Goal: Information Seeking & Learning: Learn about a topic

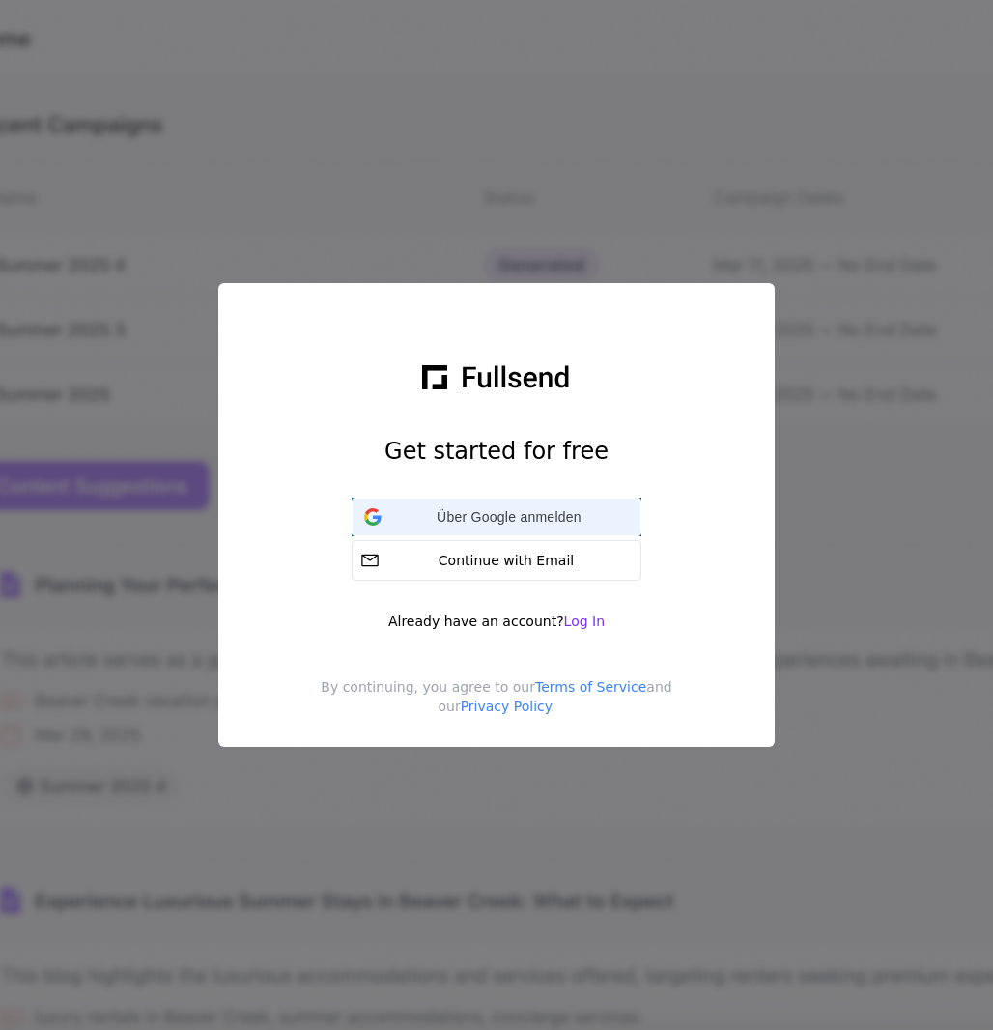
click at [510, 504] on div "Über Google anmelden Über Google anmelden. (Wird in neuem Tab geöffnet)" at bounding box center [496, 516] width 265 height 37
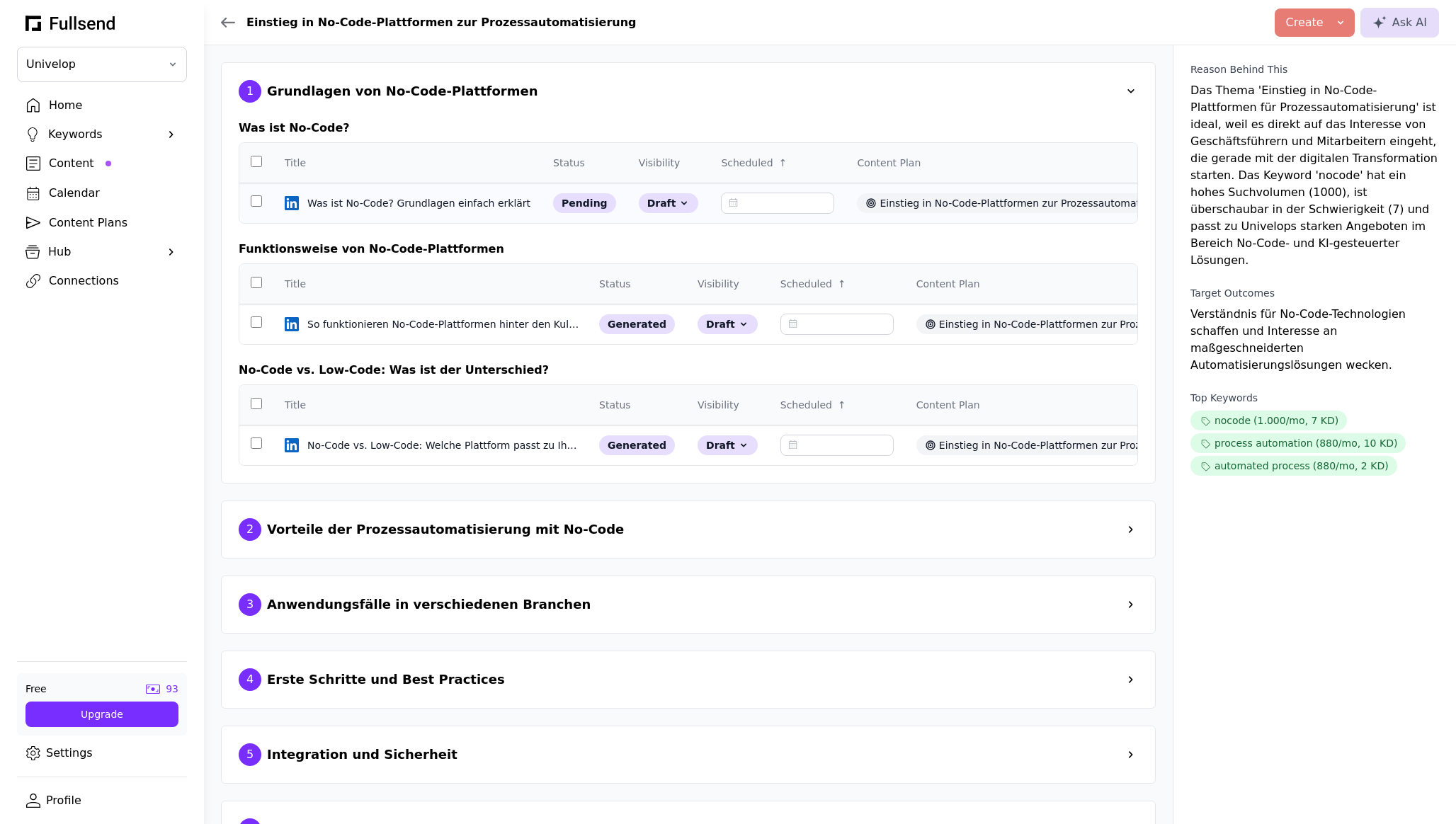
click at [260, 206] on td at bounding box center [256, 203] width 34 height 40
click at [254, 213] on td at bounding box center [256, 205] width 34 height 40
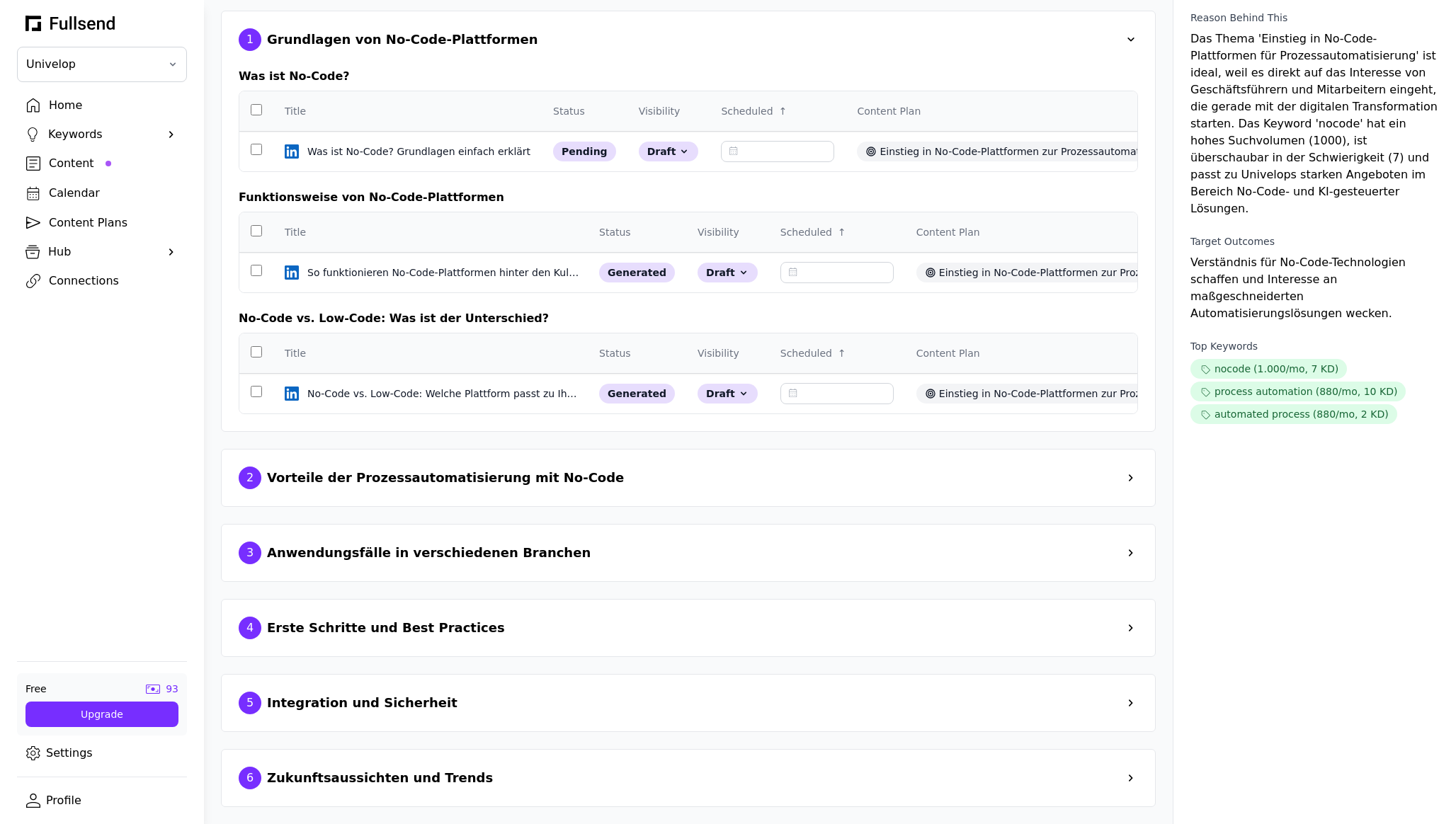
click at [412, 480] on div "Vorteile der Prozessautomatisierung mit No-Code" at bounding box center [445, 477] width 357 height 20
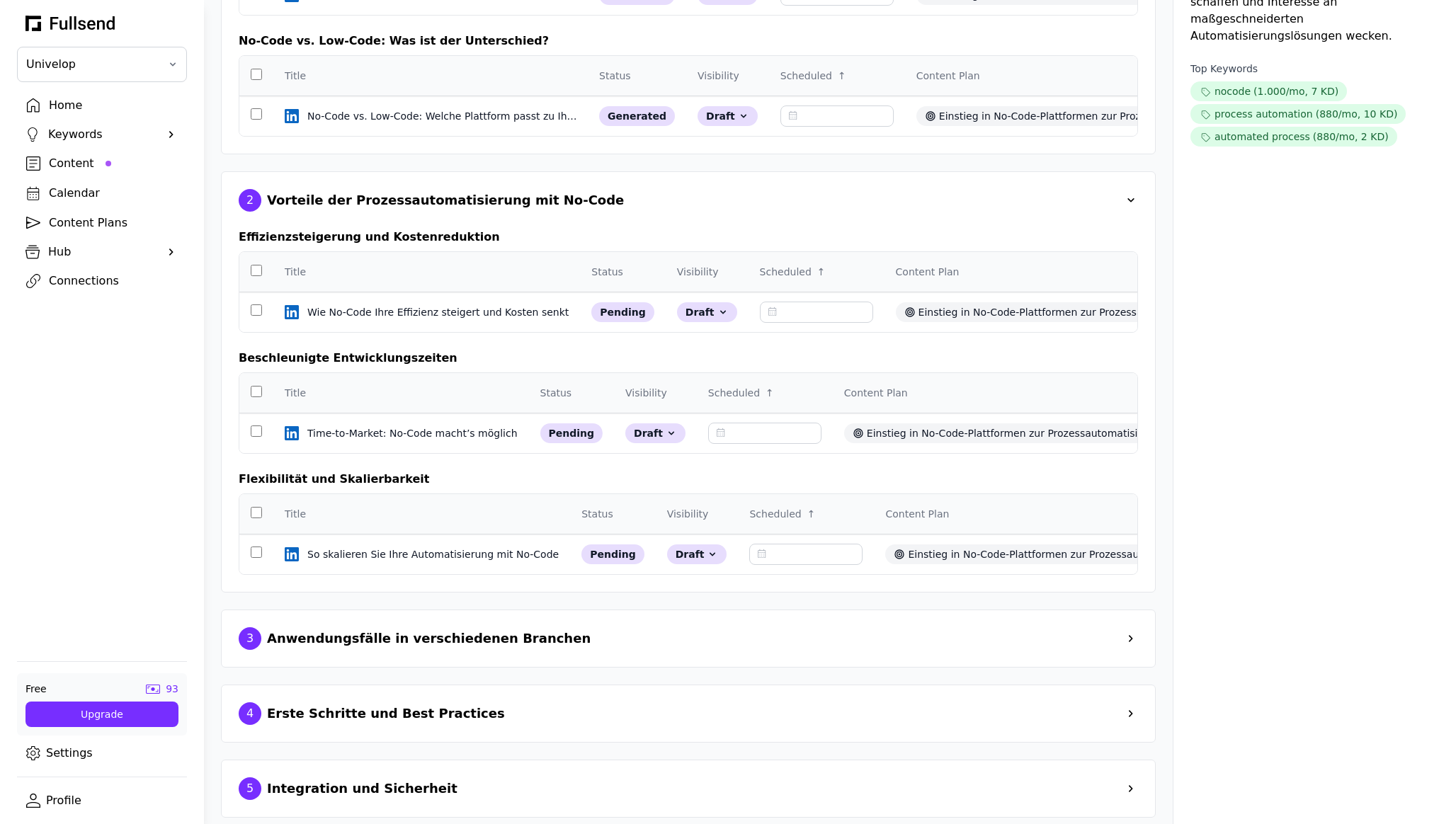
scroll to position [347, 0]
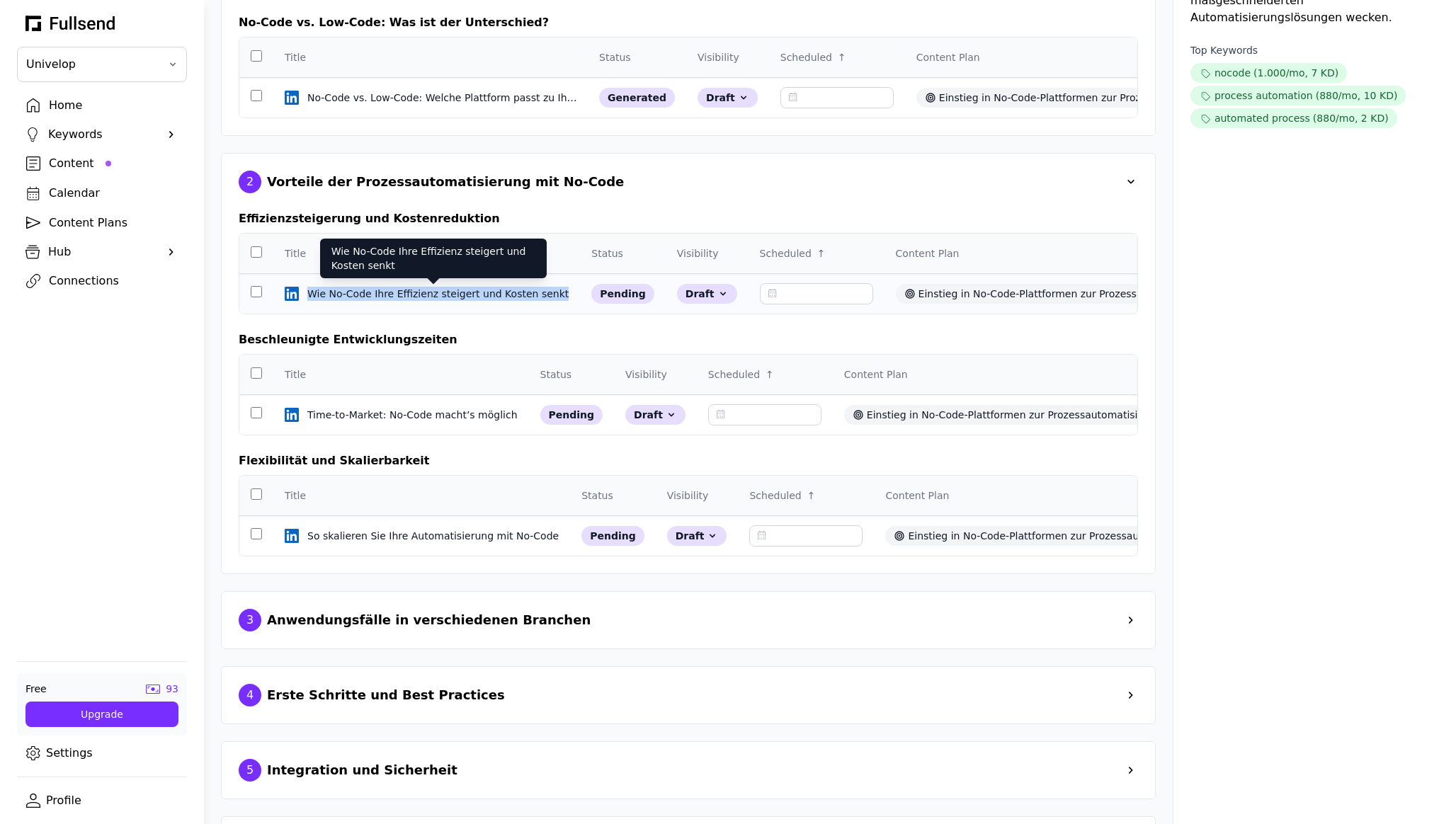
drag, startPoint x: 562, startPoint y: 296, endPoint x: 309, endPoint y: 299, distance: 253.0
click at [309, 299] on td "Wie No-Code Ihre Effizienz steigert und Kosten senkt Wie No-Code Ihre Effizienz…" at bounding box center [427, 294] width 306 height 40
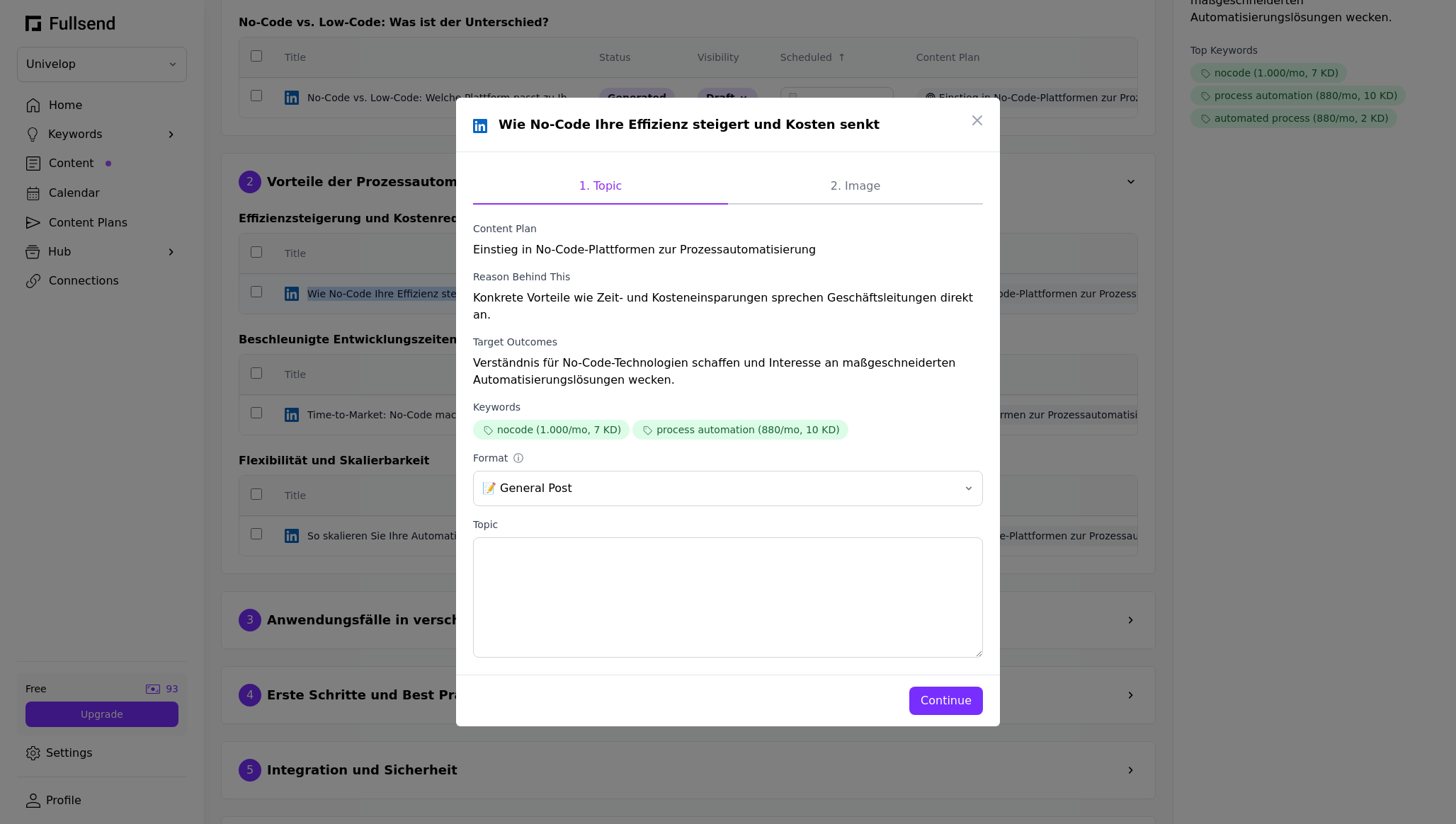
scroll to position [0, 0]
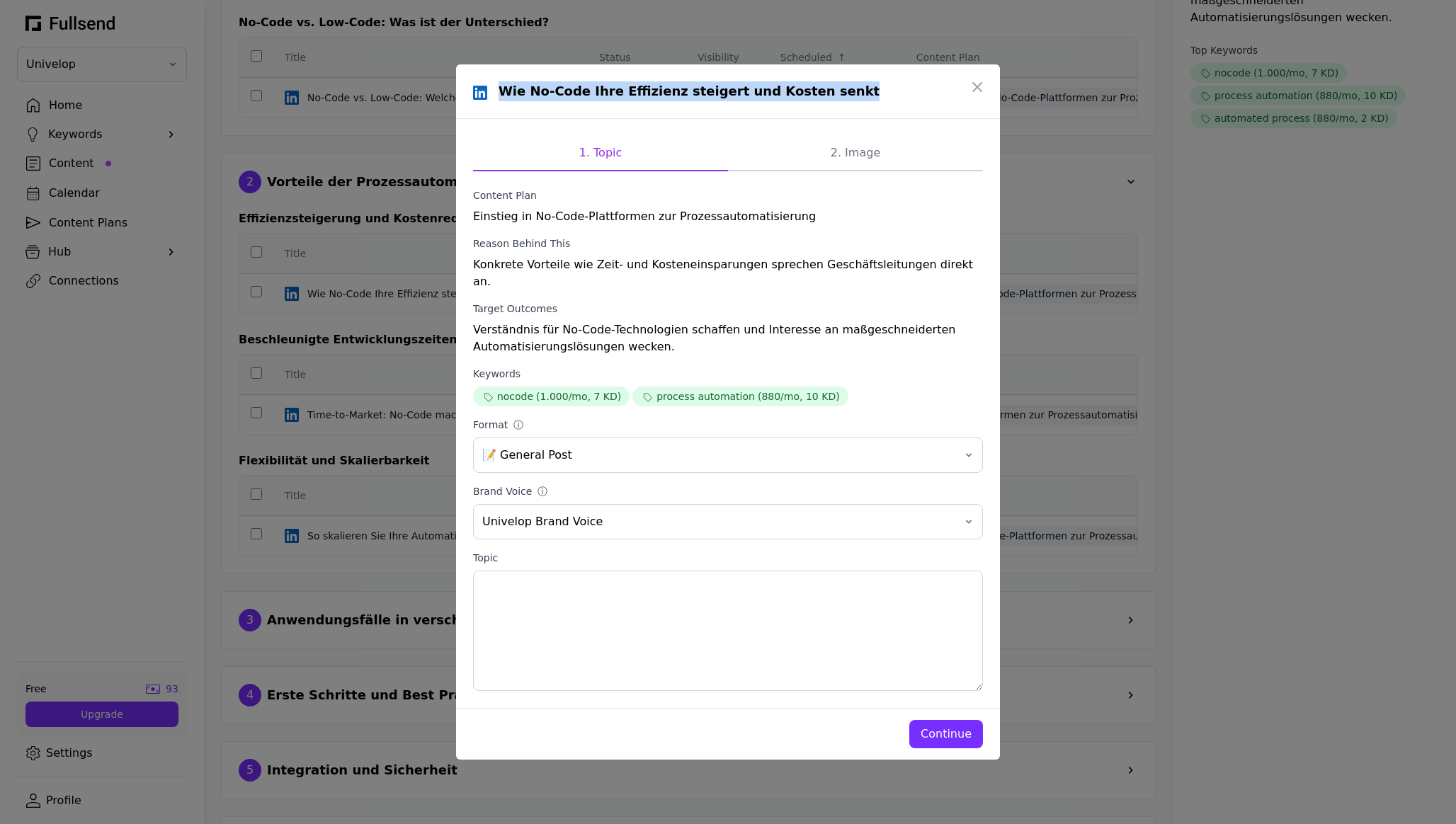
drag, startPoint x: 833, startPoint y: 93, endPoint x: 496, endPoint y: 95, distance: 337.0
click at [496, 95] on div "Wie No-Code Ihre Effizienz steigert und Kosten senkt" at bounding box center [727, 91] width 510 height 20
copy h1 "Wie No-Code Ihre Effizienz steigert und Kosten senkt"
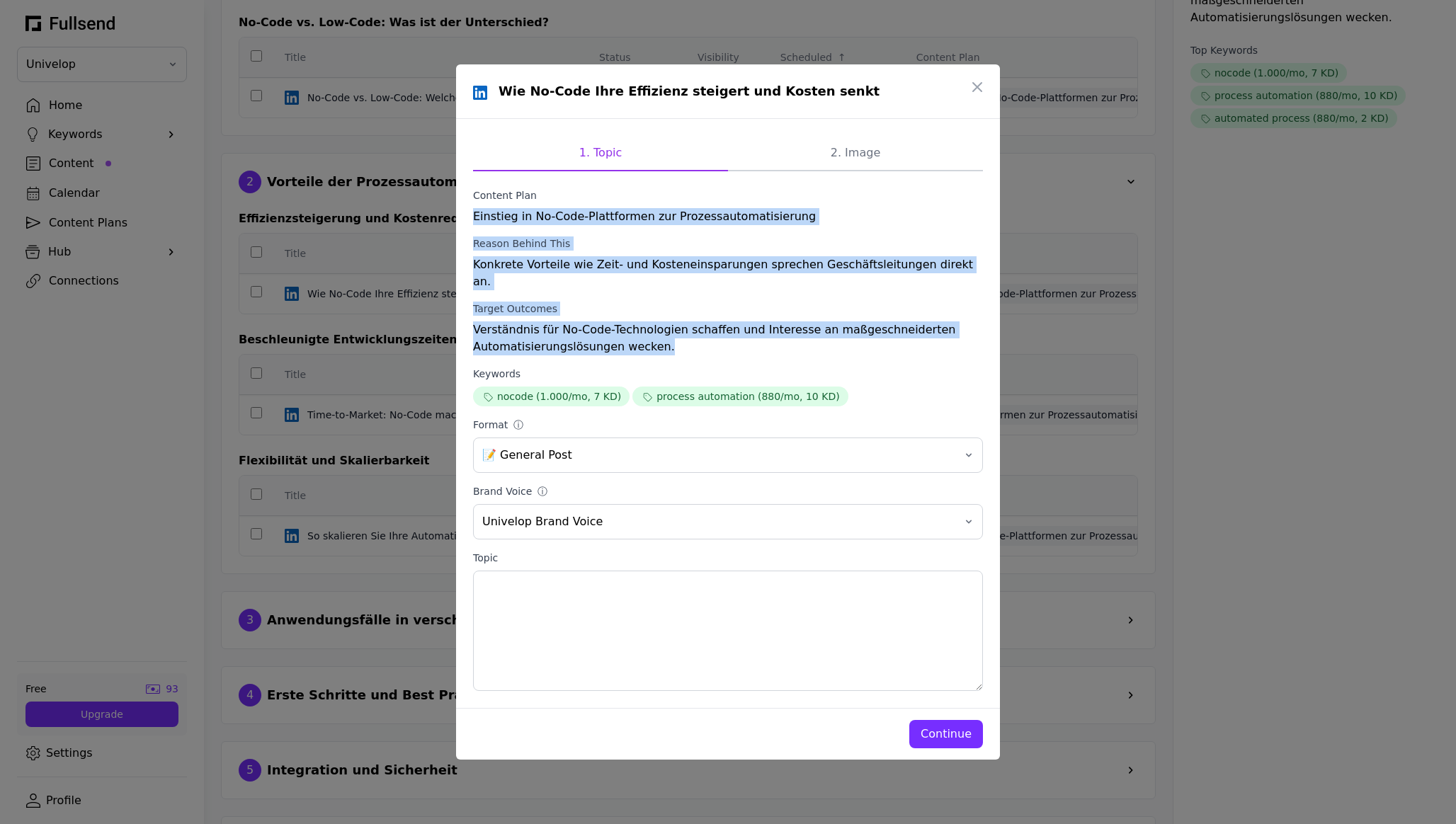
drag, startPoint x: 471, startPoint y: 220, endPoint x: 665, endPoint y: 346, distance: 231.3
click at [665, 346] on div "1. Topic 2. Image Content Plan Einstieg in No-Code-Plattformen zur Prozessautom…" at bounding box center [728, 413] width 544 height 589
copy form "Einstieg in No-Code-Plattformen zur Prozessautomatisierung Reason Behind This K…"
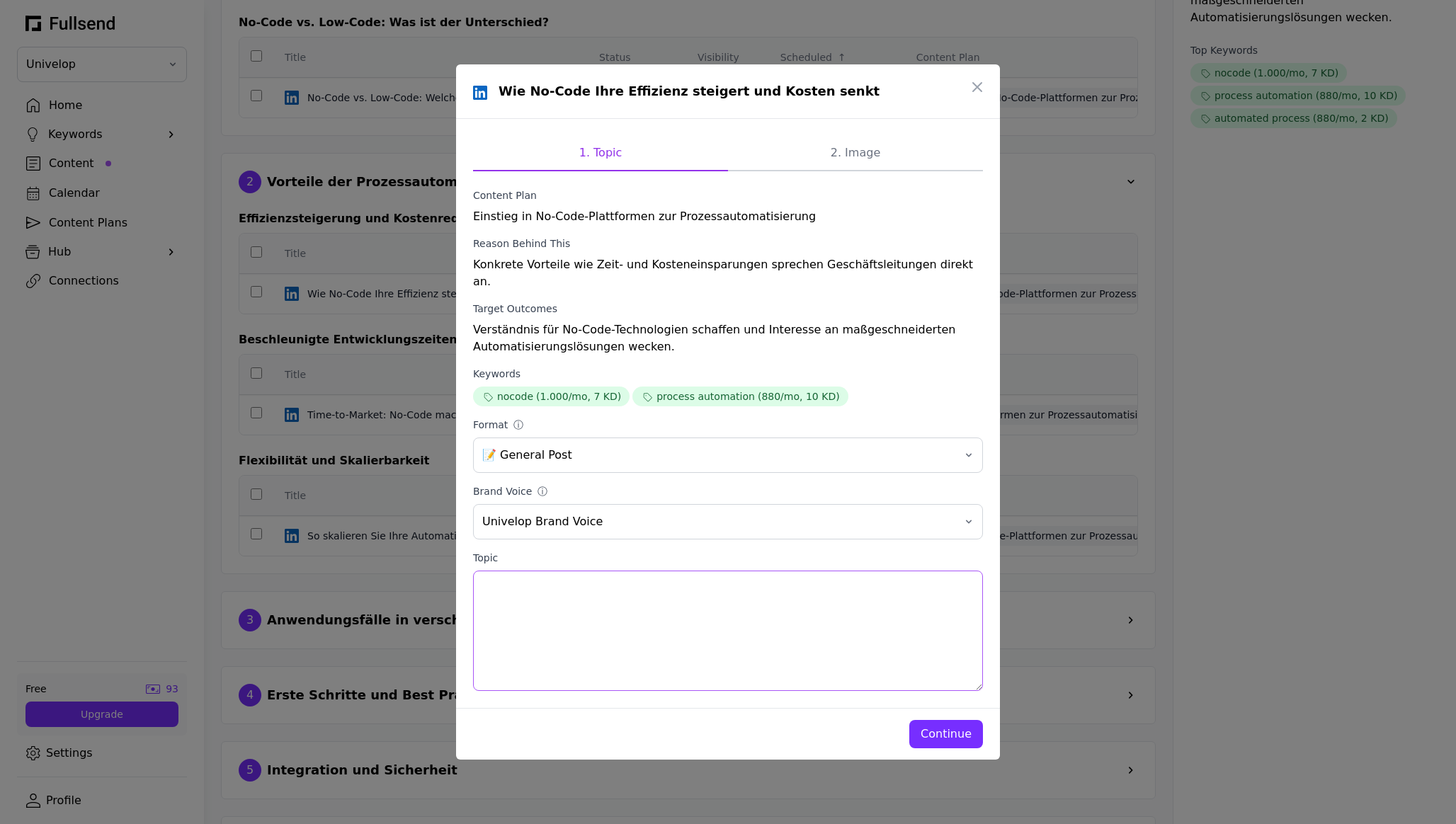
drag, startPoint x: 543, startPoint y: 623, endPoint x: 482, endPoint y: 568, distance: 82.1
click at [482, 571] on textarea "Topic" at bounding box center [727, 631] width 510 height 120
click at [727, 441] on button "📝 General Post" at bounding box center [727, 455] width 510 height 35
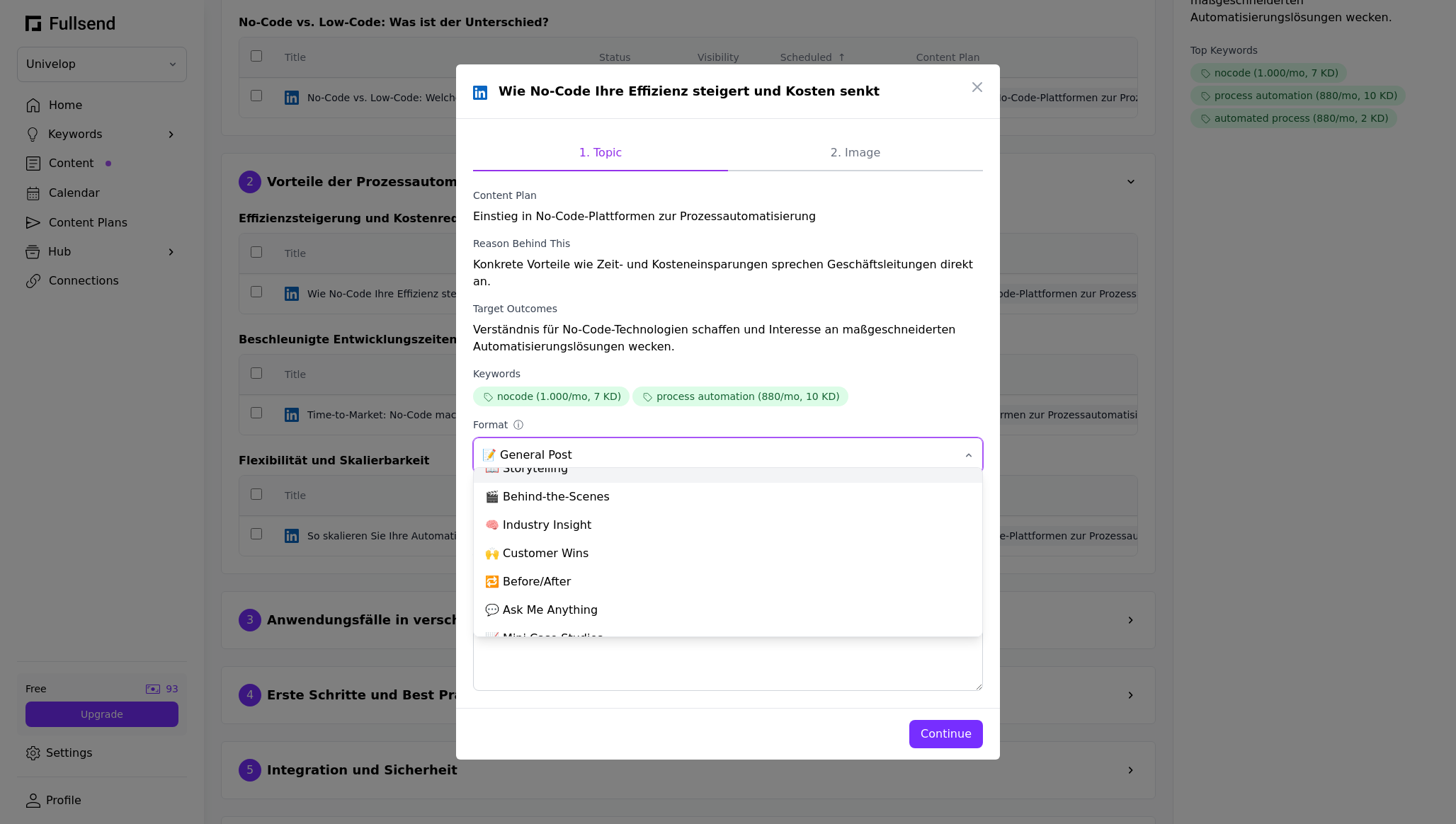
scroll to position [120, 0]
click at [727, 720] on div "Continue" at bounding box center [727, 734] width 510 height 29
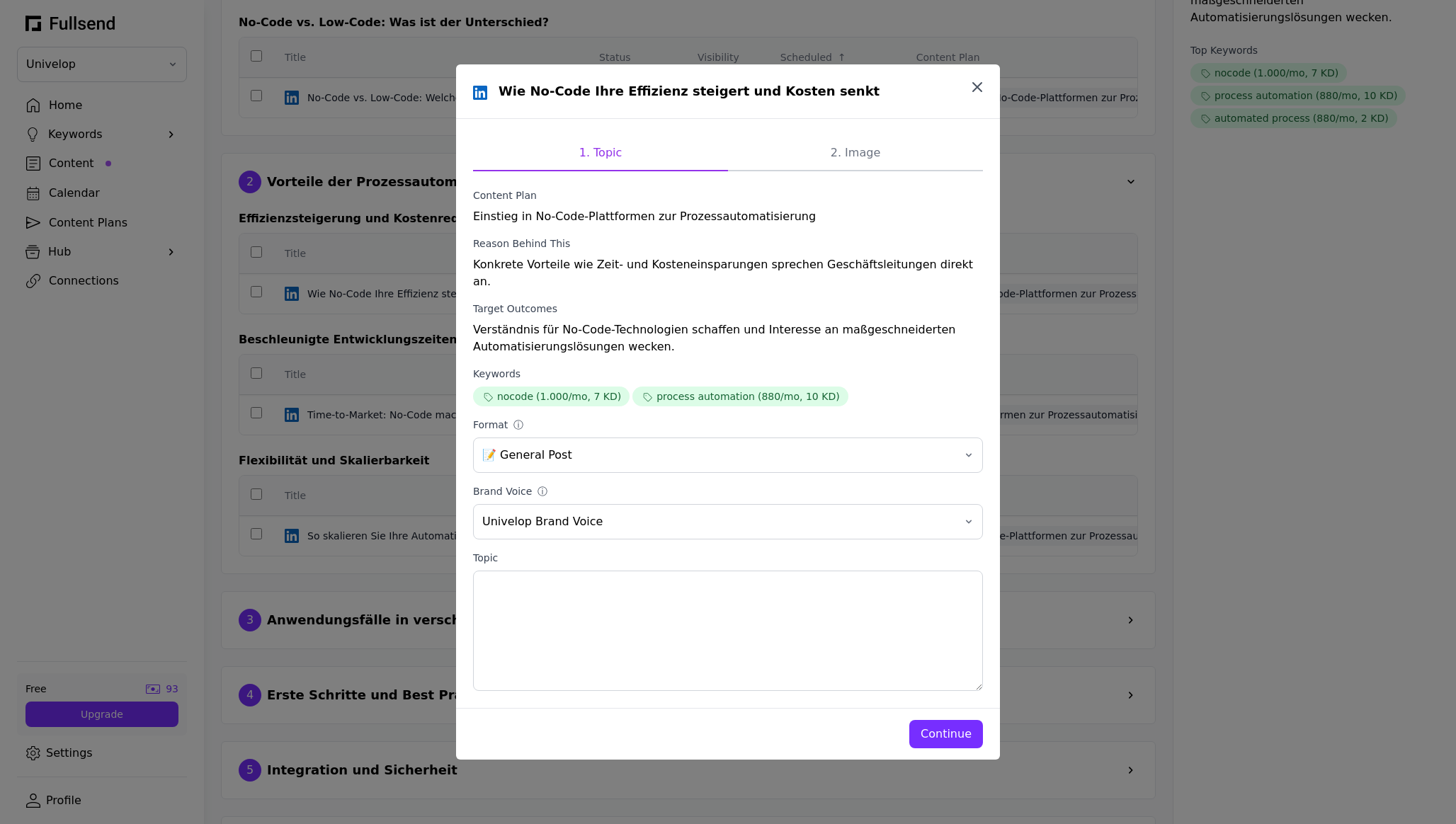
click at [727, 90] on icon "button" at bounding box center [977, 87] width 17 height 17
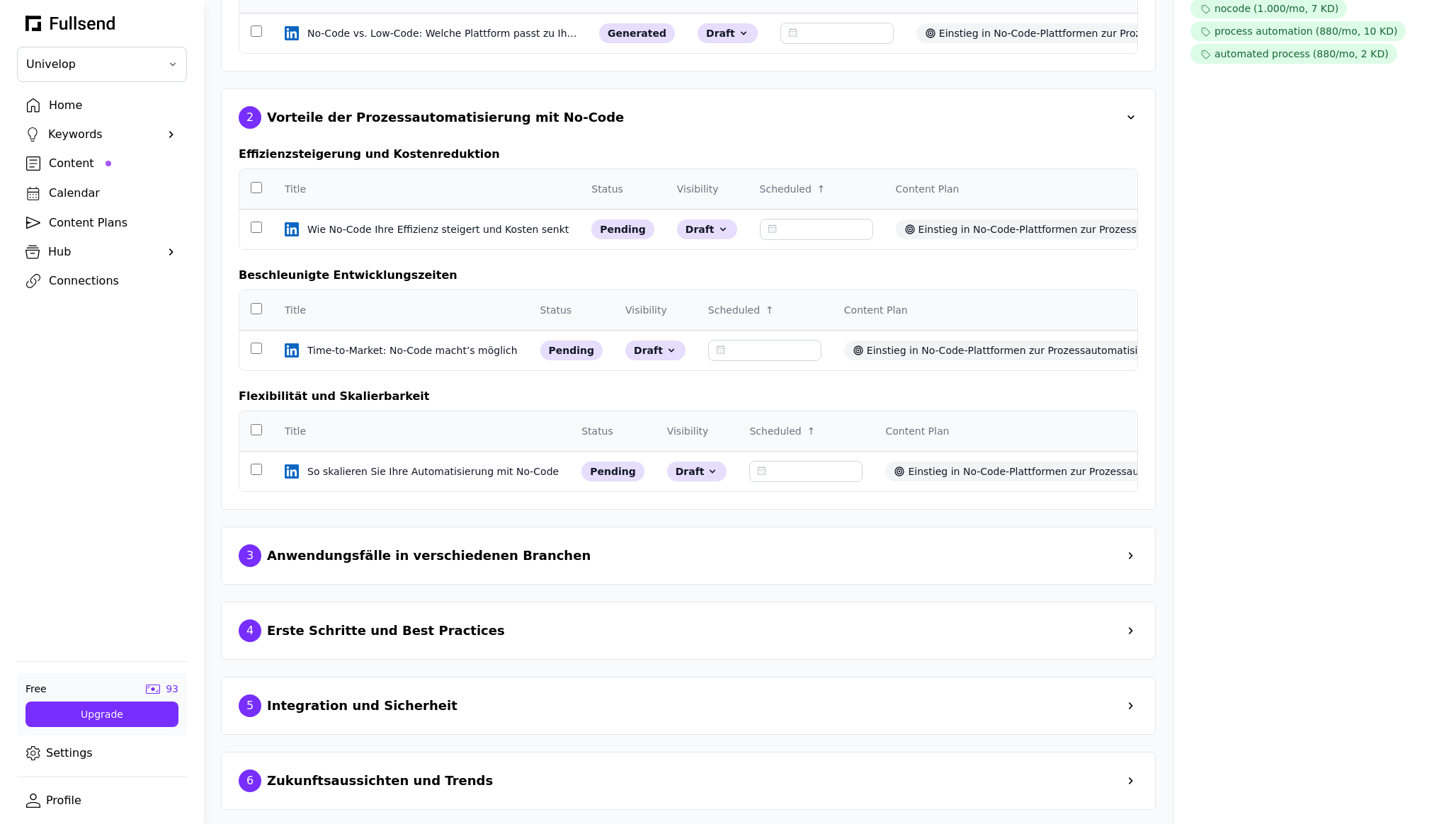
scroll to position [415, 0]
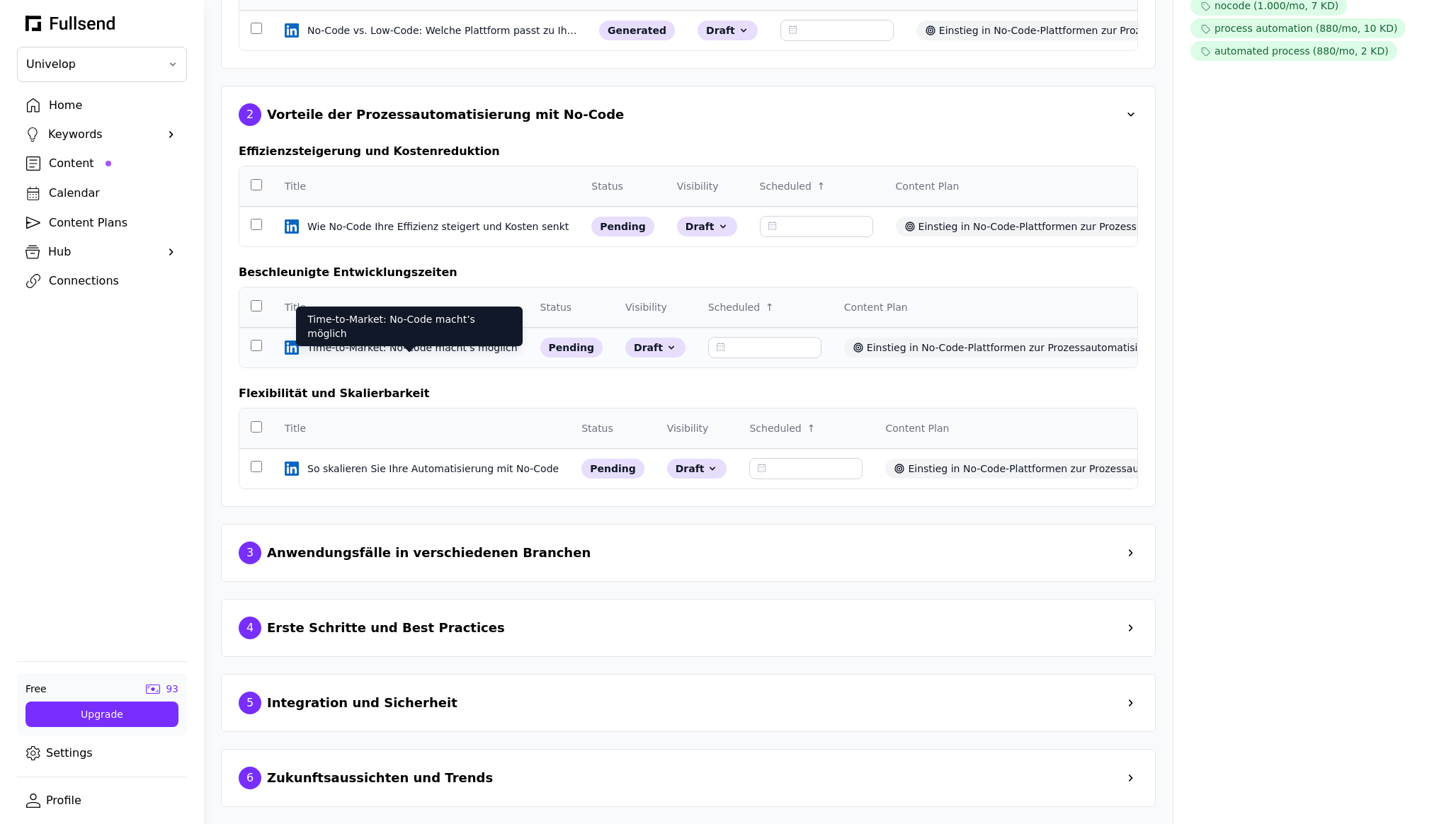
click at [447, 343] on div "Time-to-Market: No-Code macht’s möglich" at bounding box center [413, 347] width 213 height 14
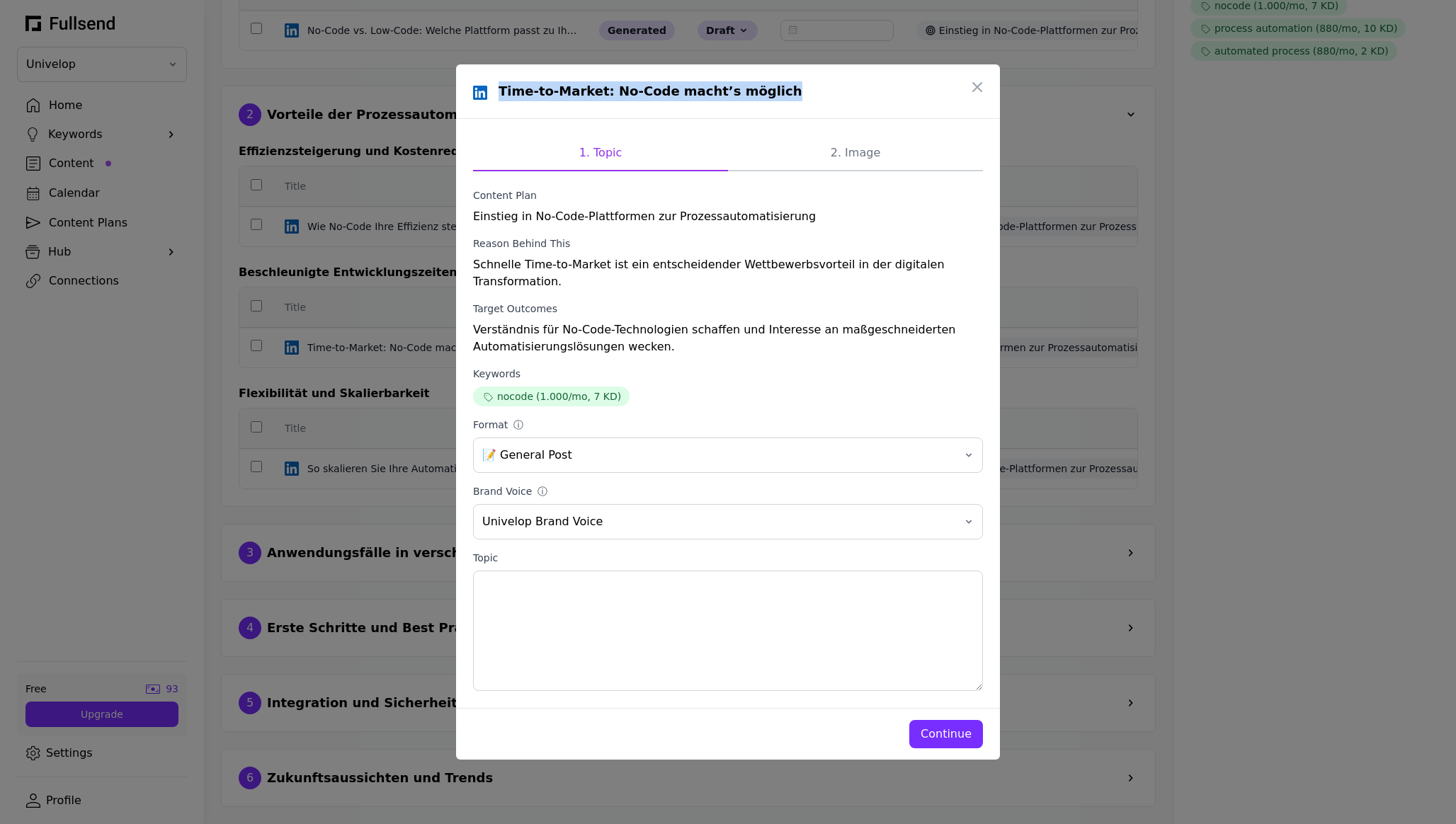
drag, startPoint x: 791, startPoint y: 98, endPoint x: 490, endPoint y: 98, distance: 301.0
click at [490, 98] on div "Time-to-Market: No-Code macht’s möglich" at bounding box center [727, 91] width 510 height 20
copy h1 "Time-to-Market: No-Code macht’s möglich"
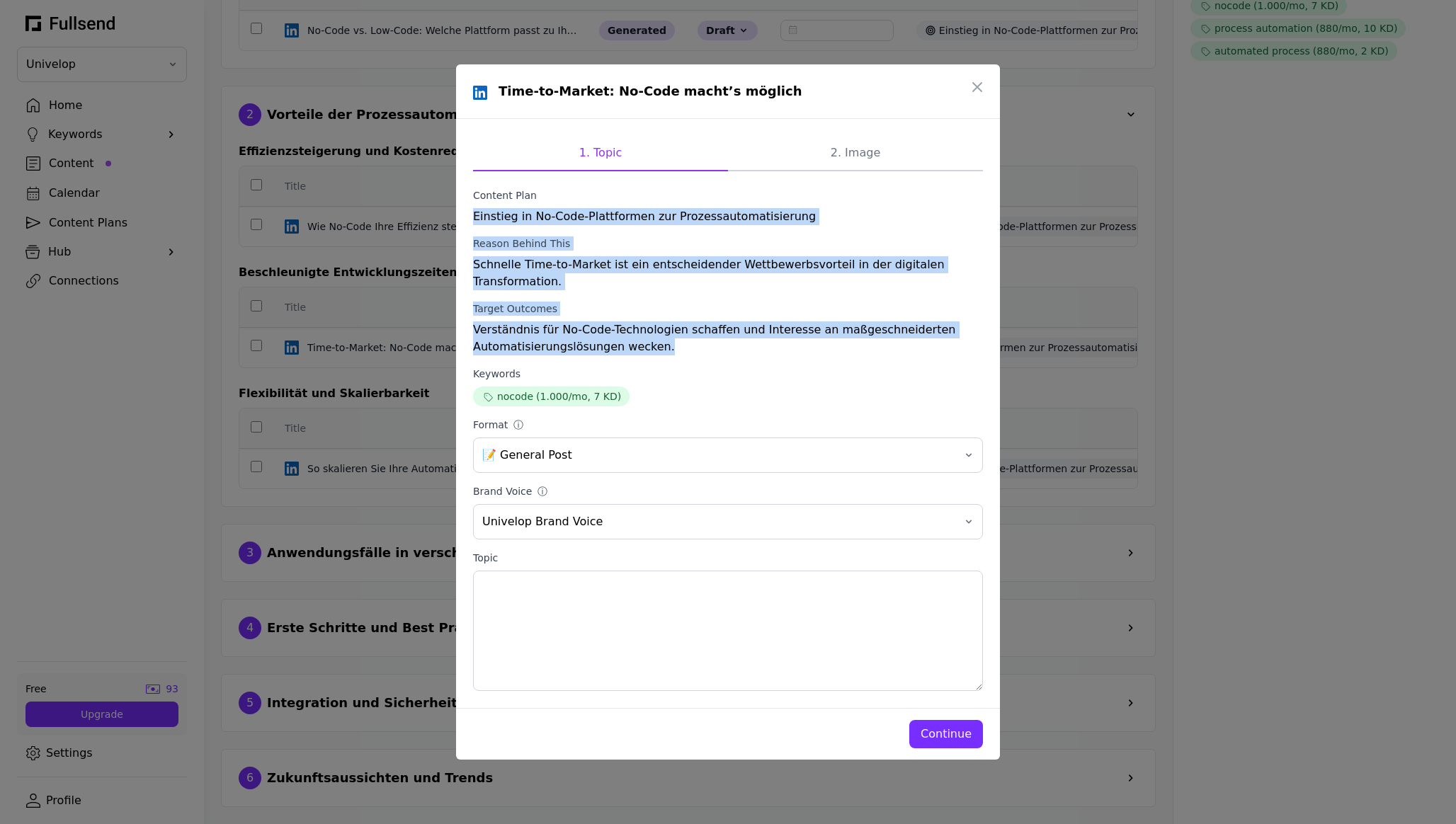
drag, startPoint x: 470, startPoint y: 213, endPoint x: 665, endPoint y: 339, distance: 232.2
click at [665, 339] on div "1. Topic 2. Image Content Plan Einstieg in No-Code-Plattformen zur Prozessautom…" at bounding box center [728, 413] width 544 height 589
copy form "Einstieg in No-Code-Plattformen zur Prozessautomatisierung Reason Behind This S…"
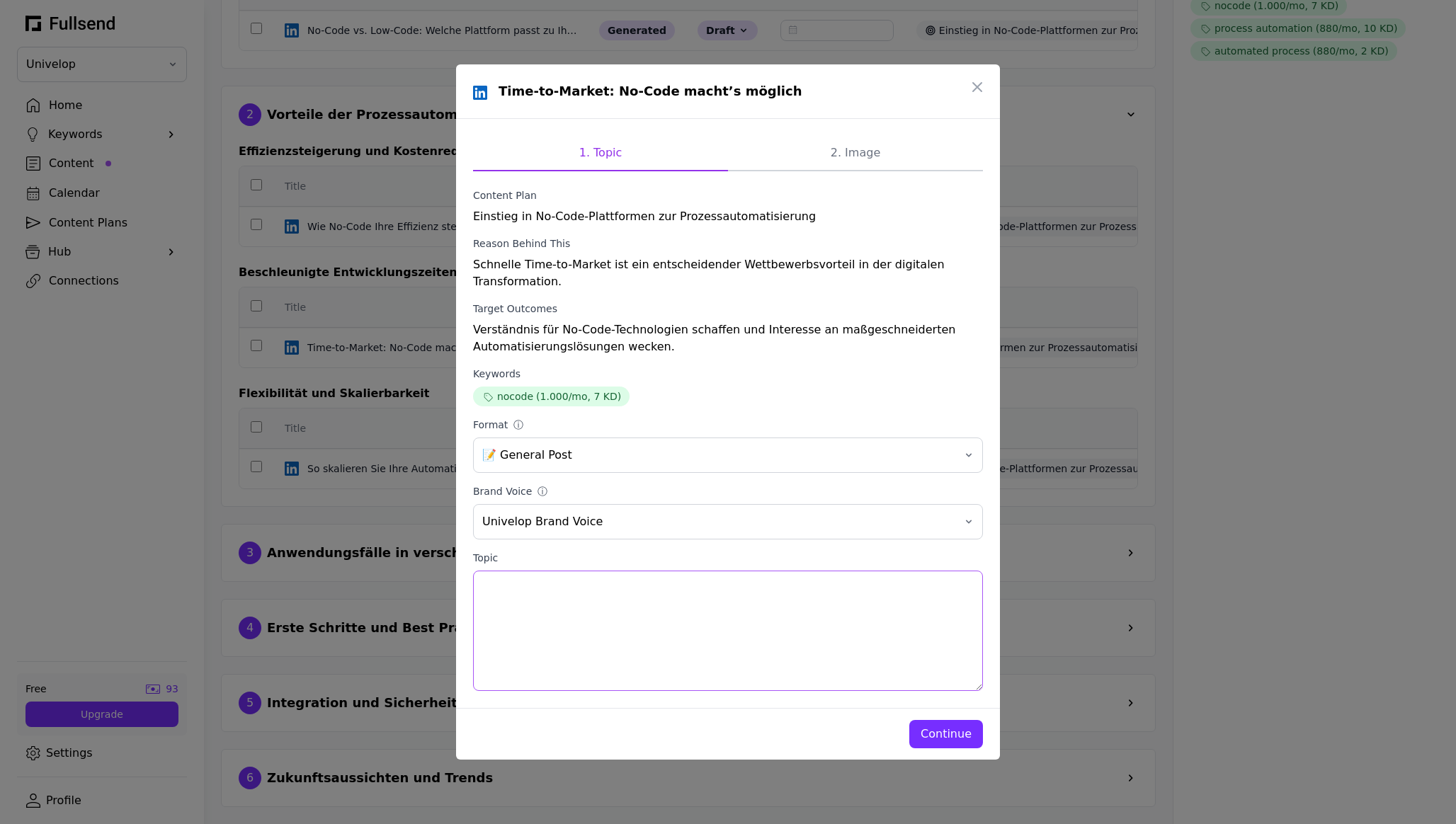
drag, startPoint x: 646, startPoint y: 619, endPoint x: 433, endPoint y: 571, distance: 218.3
click at [433, 571] on div "Time-to-Market: No-Code macht’s möglich 1. Topic 2. Image Content Plan Einstieg…" at bounding box center [728, 412] width 1456 height 824
click at [727, 95] on icon "button" at bounding box center [977, 87] width 17 height 17
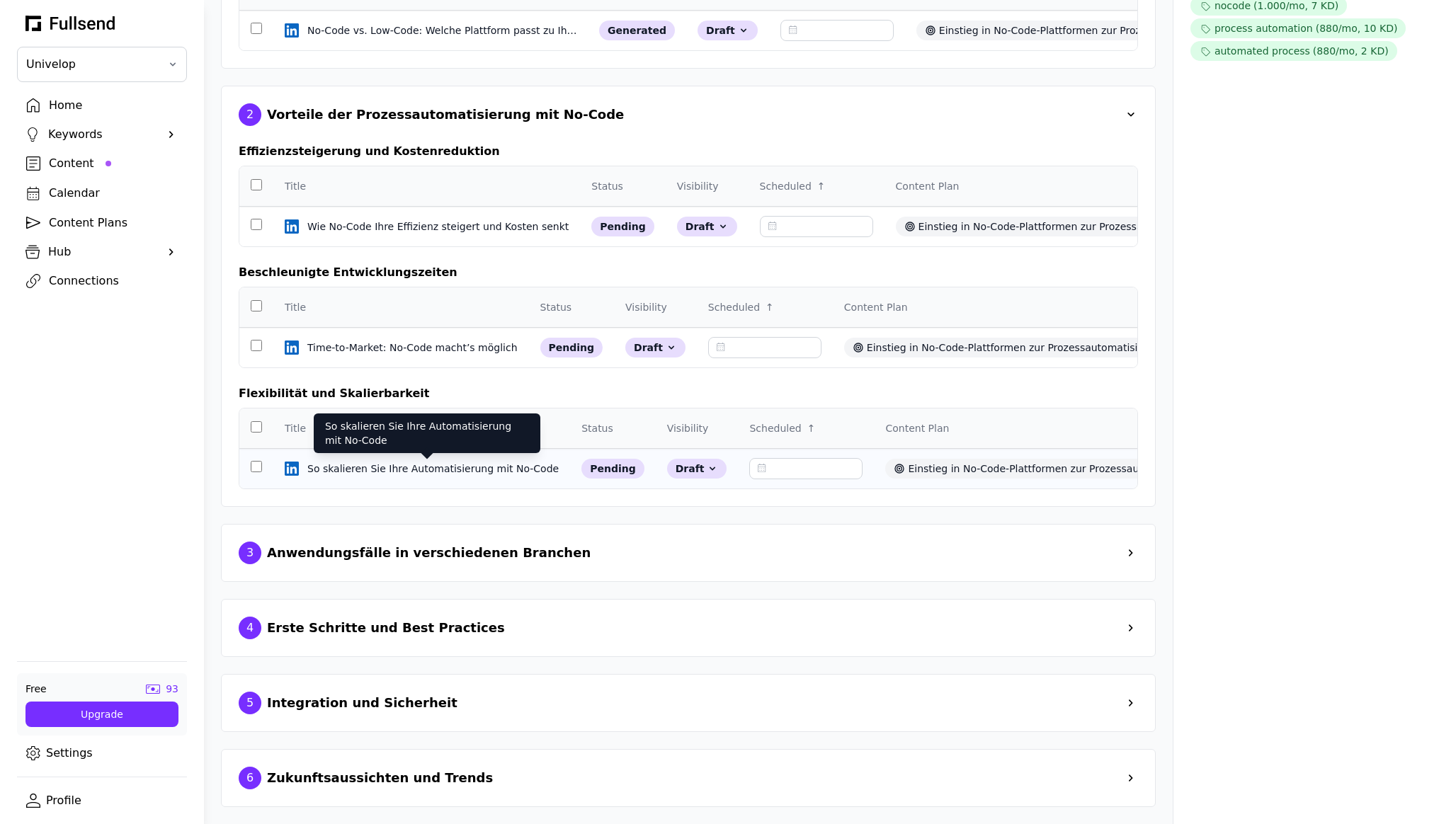
click at [442, 468] on div "So skalieren Sie Ihre Automatisierung mit No-Code" at bounding box center [434, 468] width 254 height 14
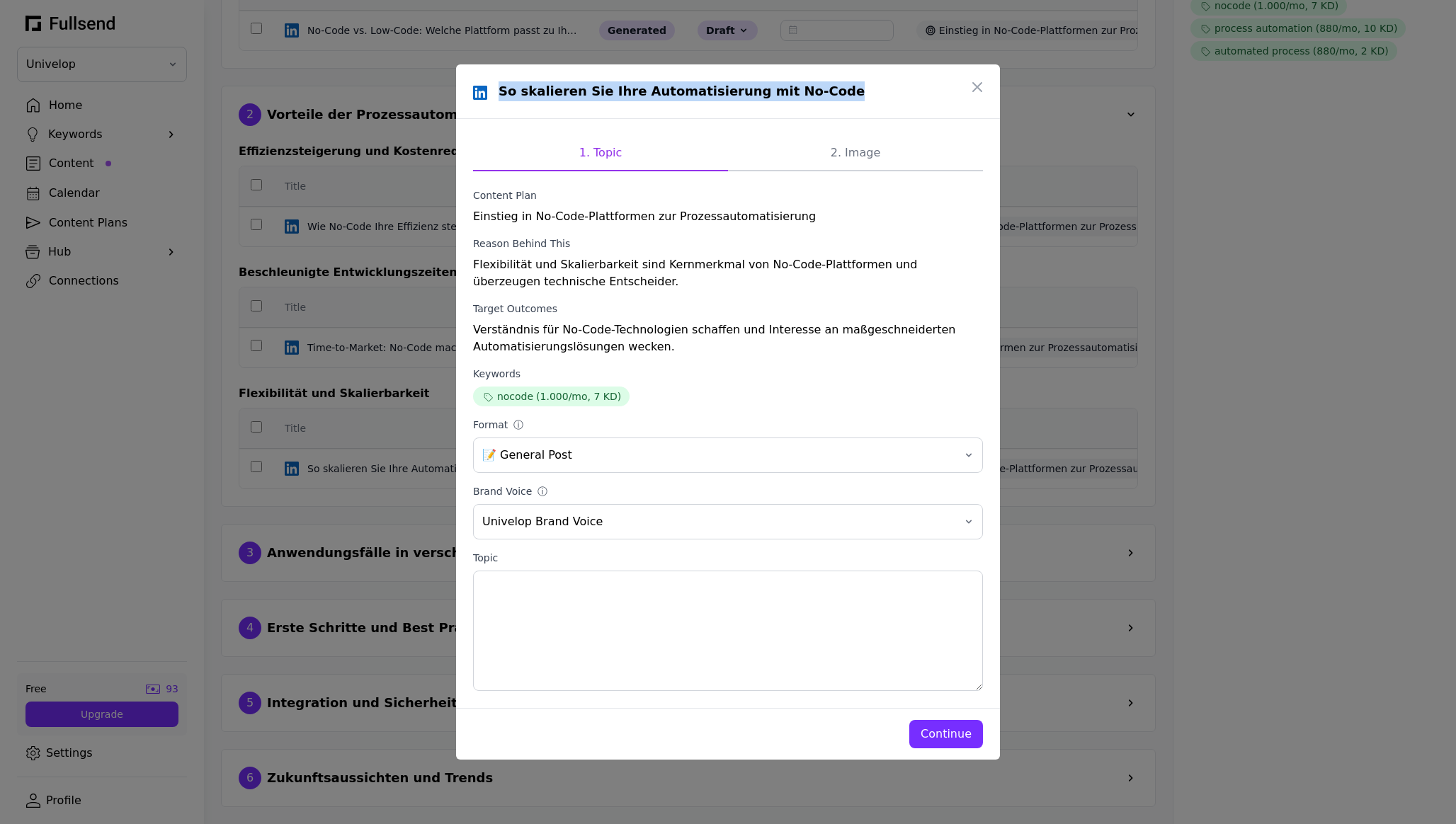
drag, startPoint x: 824, startPoint y: 94, endPoint x: 490, endPoint y: 93, distance: 334.0
click at [490, 93] on div "So skalieren Sie Ihre Automatisierung mit No-Code" at bounding box center [727, 91] width 510 height 20
copy h1 "So skalieren Sie Ihre Automatisierung mit No-Code"
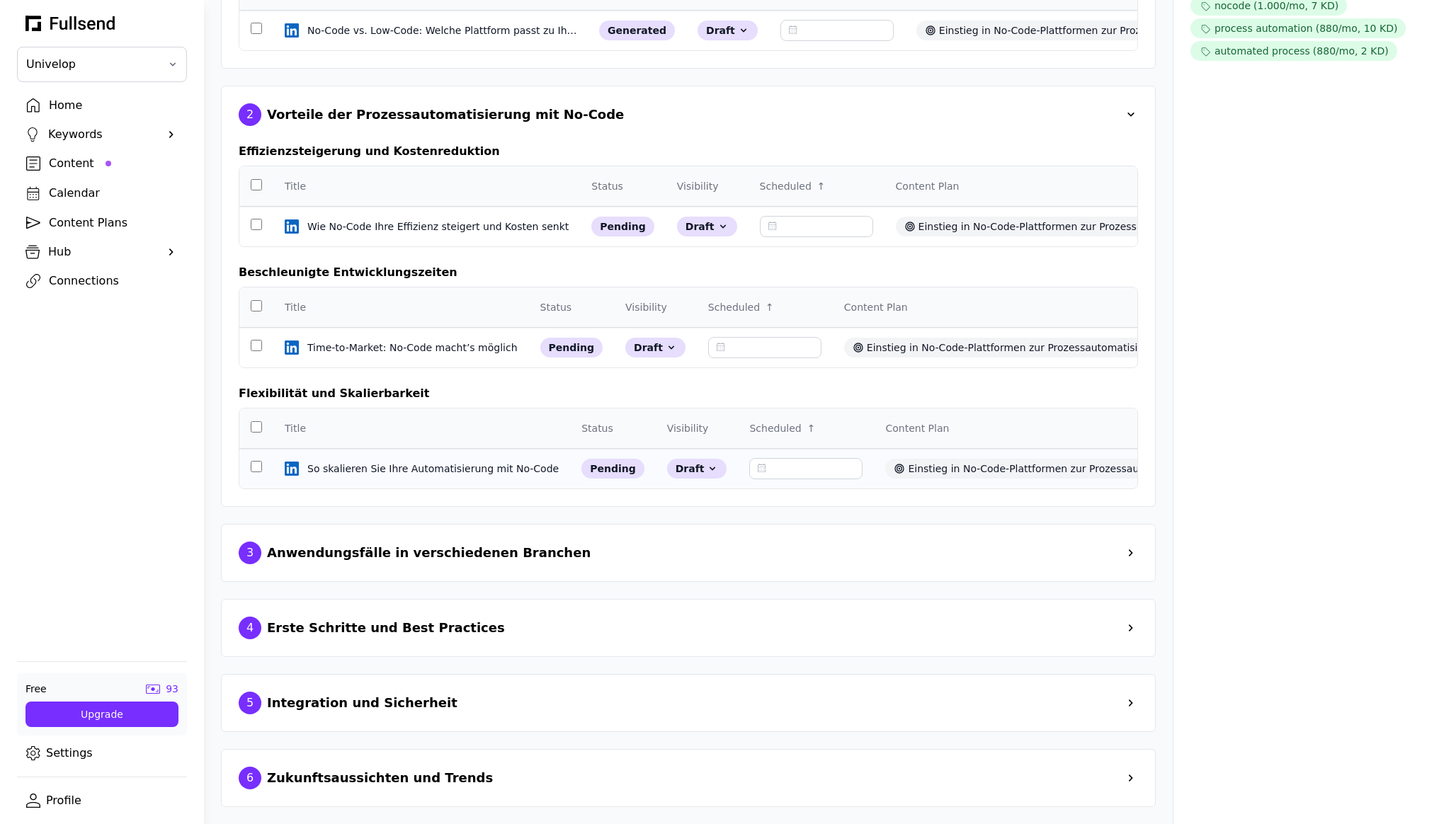
click at [353, 477] on td "So skalieren Sie Ihre Automatisierung mit No-Code So skalieren Sie Ihre Automat…" at bounding box center [422, 468] width 297 height 40
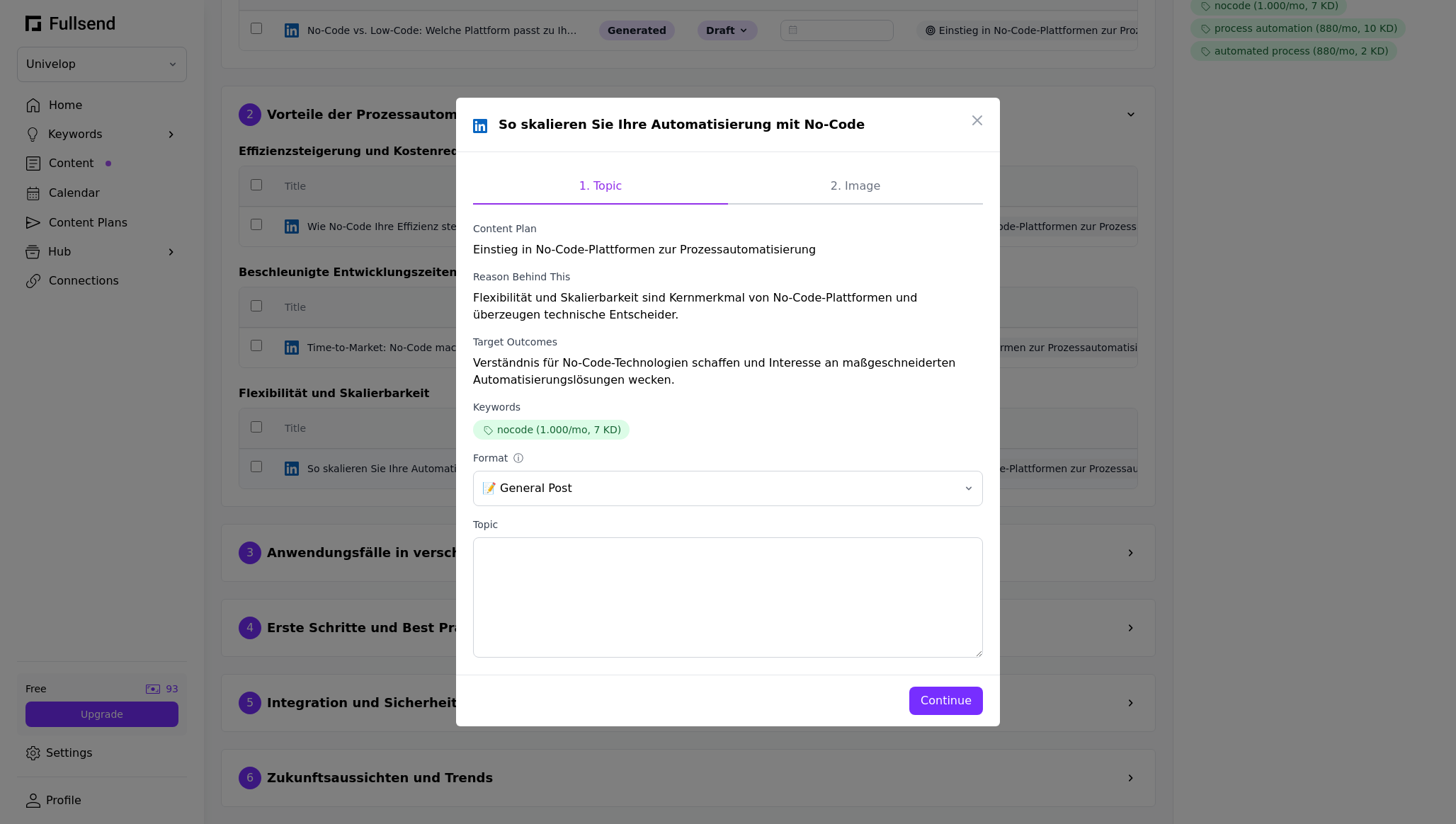
scroll to position [0, 0]
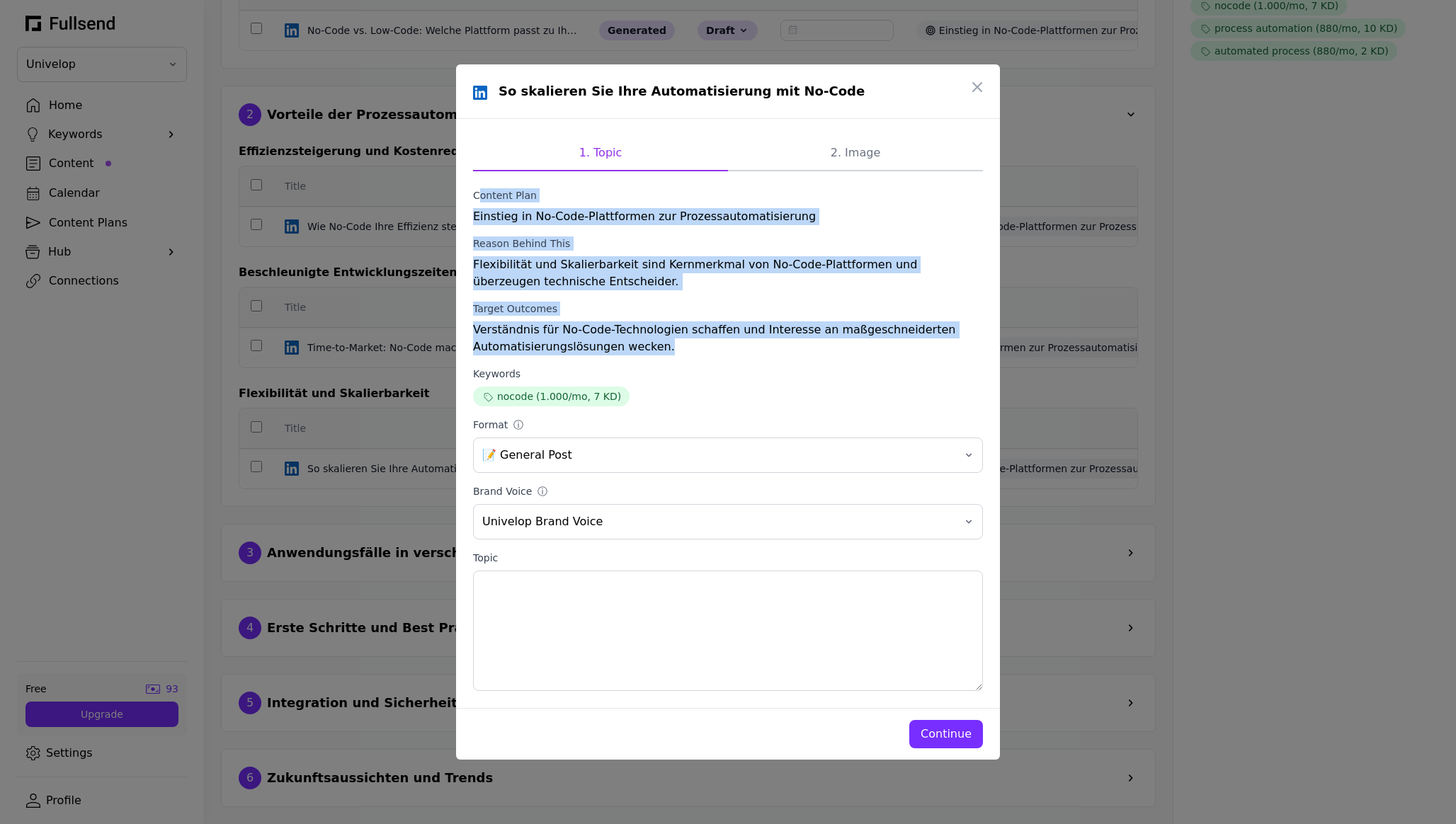
drag, startPoint x: 687, startPoint y: 356, endPoint x: 458, endPoint y: 199, distance: 277.7
click at [458, 199] on div "1. Topic 2. Image Content Plan Einstieg in No-Code-Plattformen zur Prozessautom…" at bounding box center [728, 413] width 544 height 589
copy form "Content Plan Einstieg in No-Code-Plattformen zur Prozessautomatisierung Reason …"
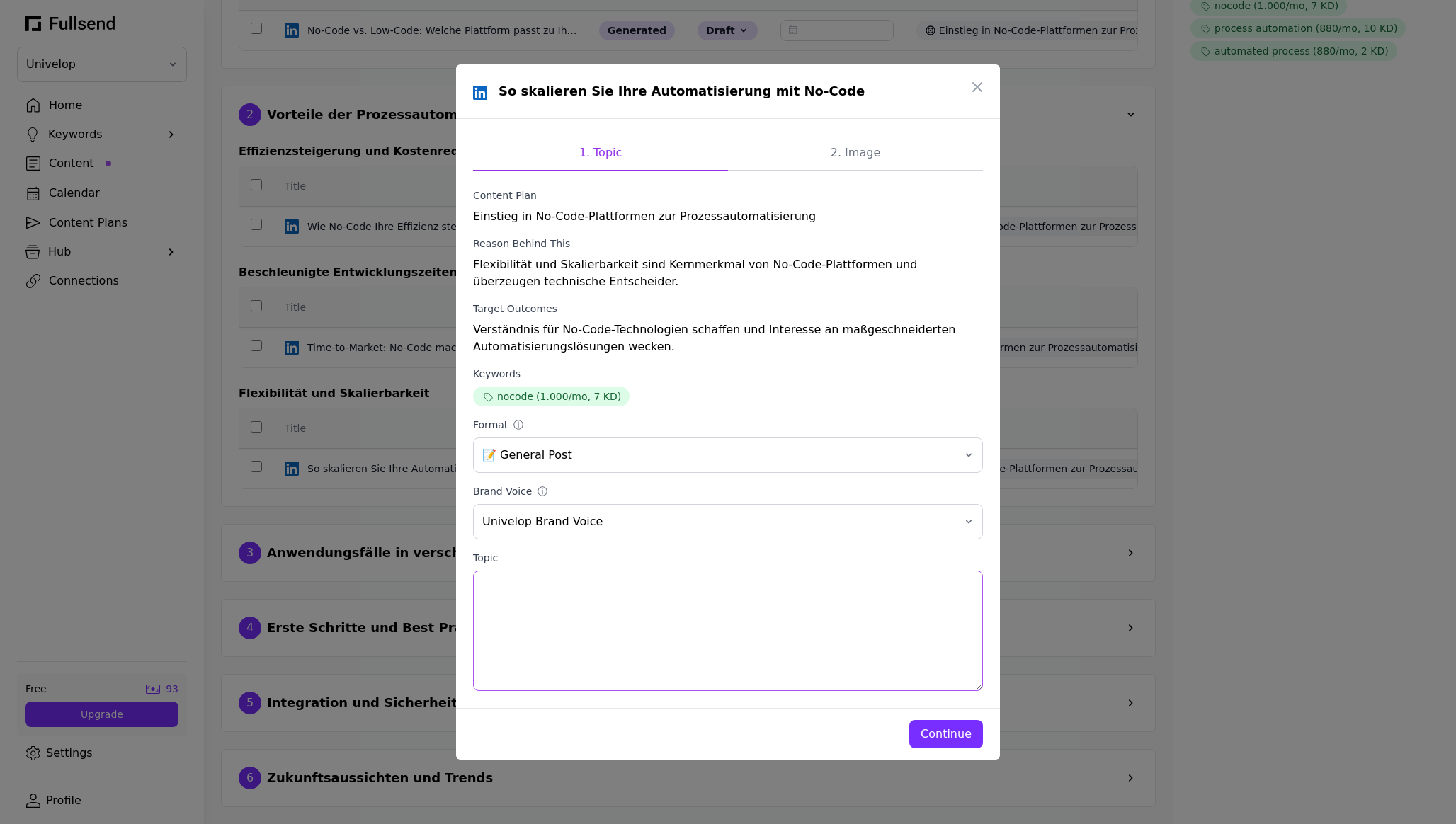
click at [727, 597] on textarea "Topic" at bounding box center [727, 631] width 510 height 120
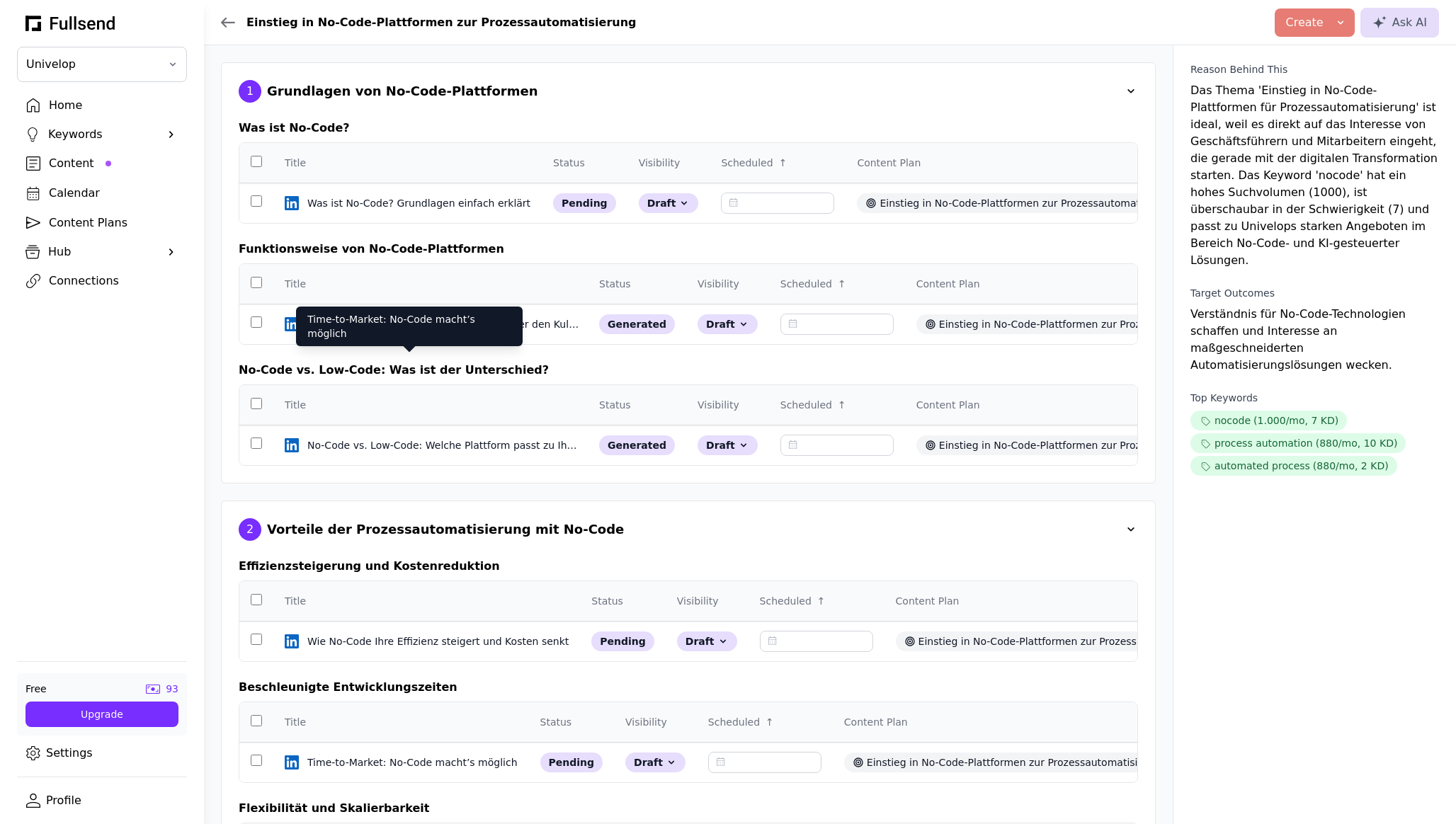
scroll to position [415, 0]
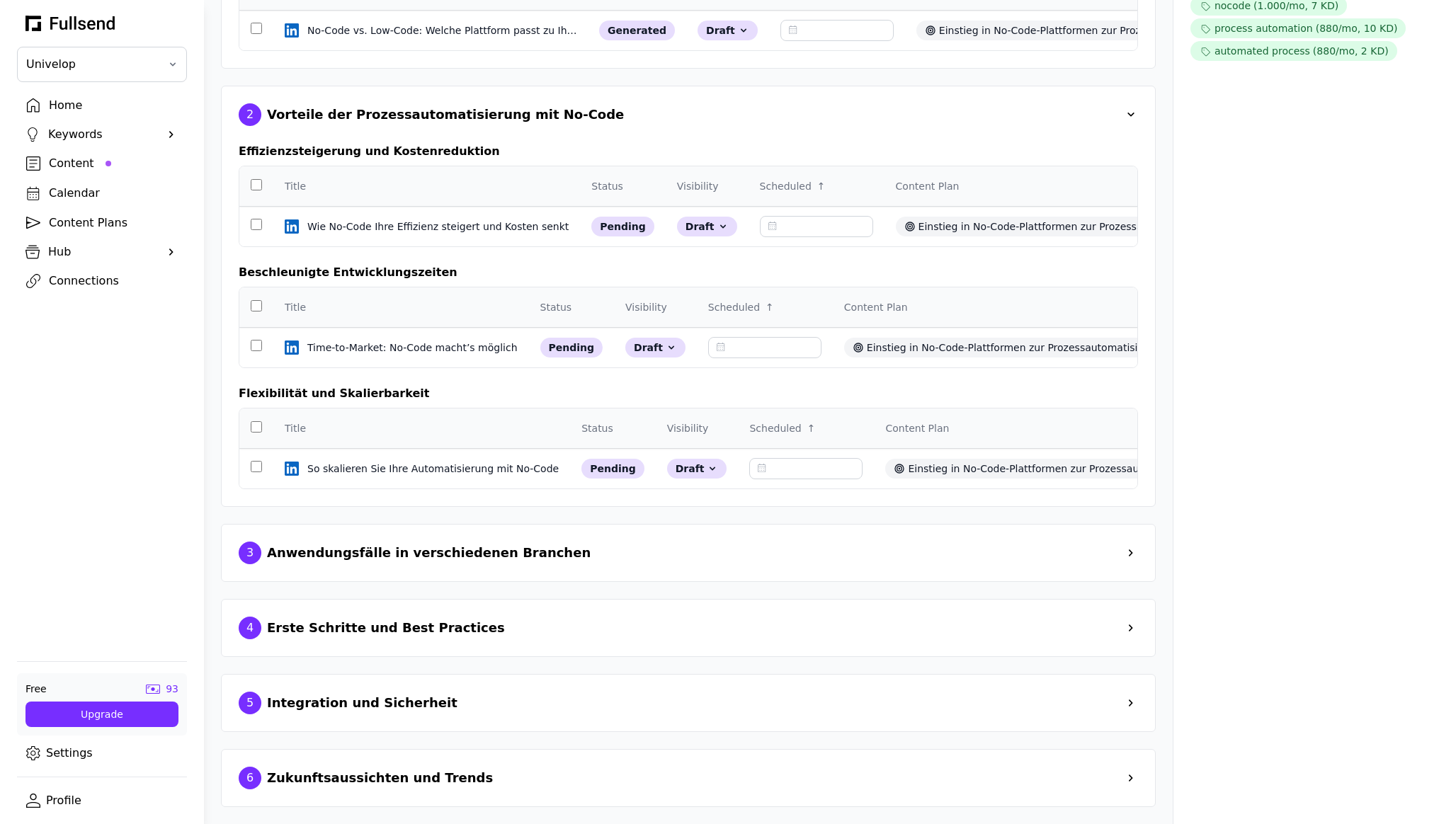
click at [391, 548] on div "Anwendungsfälle in verschiedenen Branchen" at bounding box center [428, 553] width 323 height 20
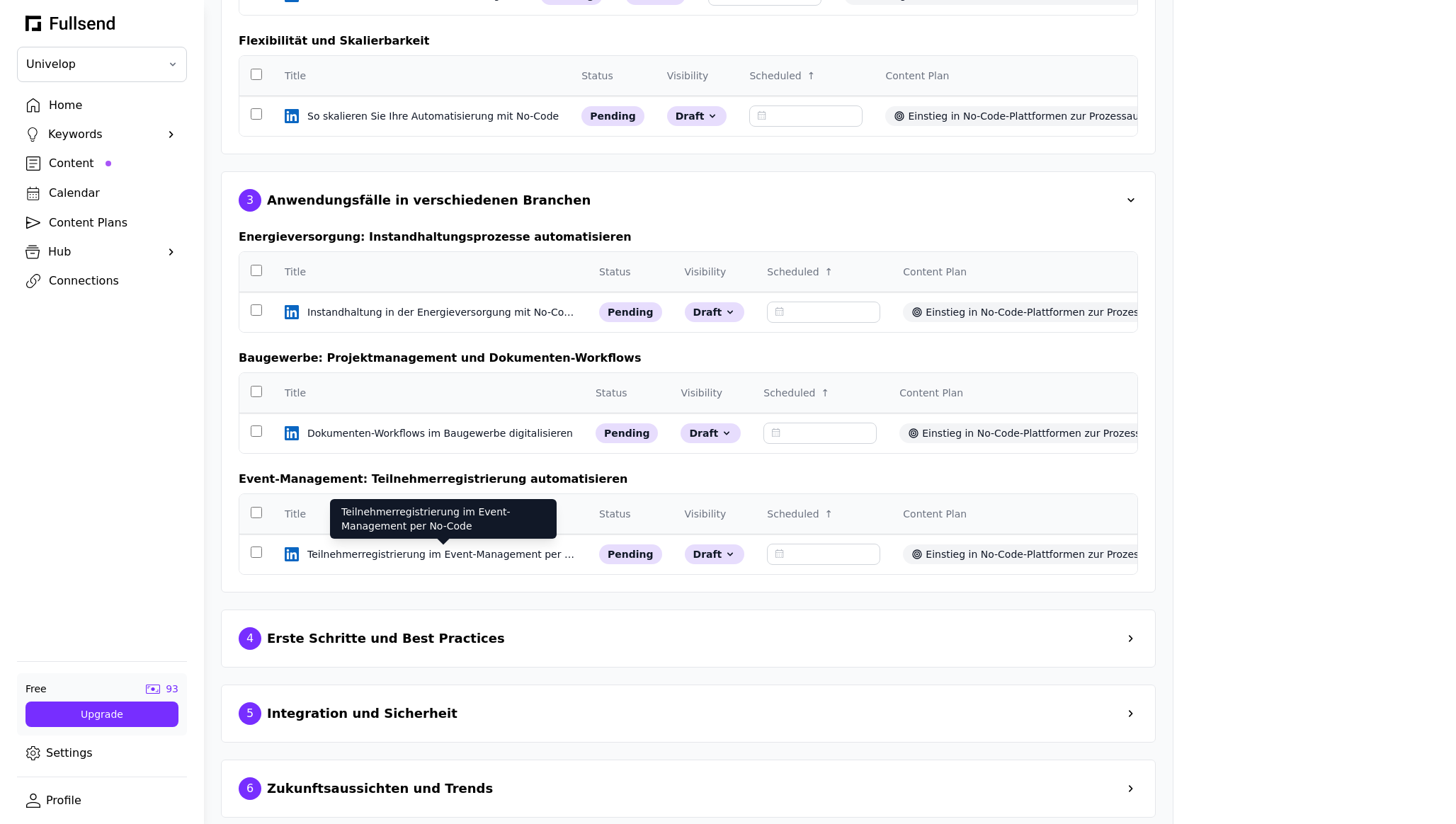
scroll to position [779, 0]
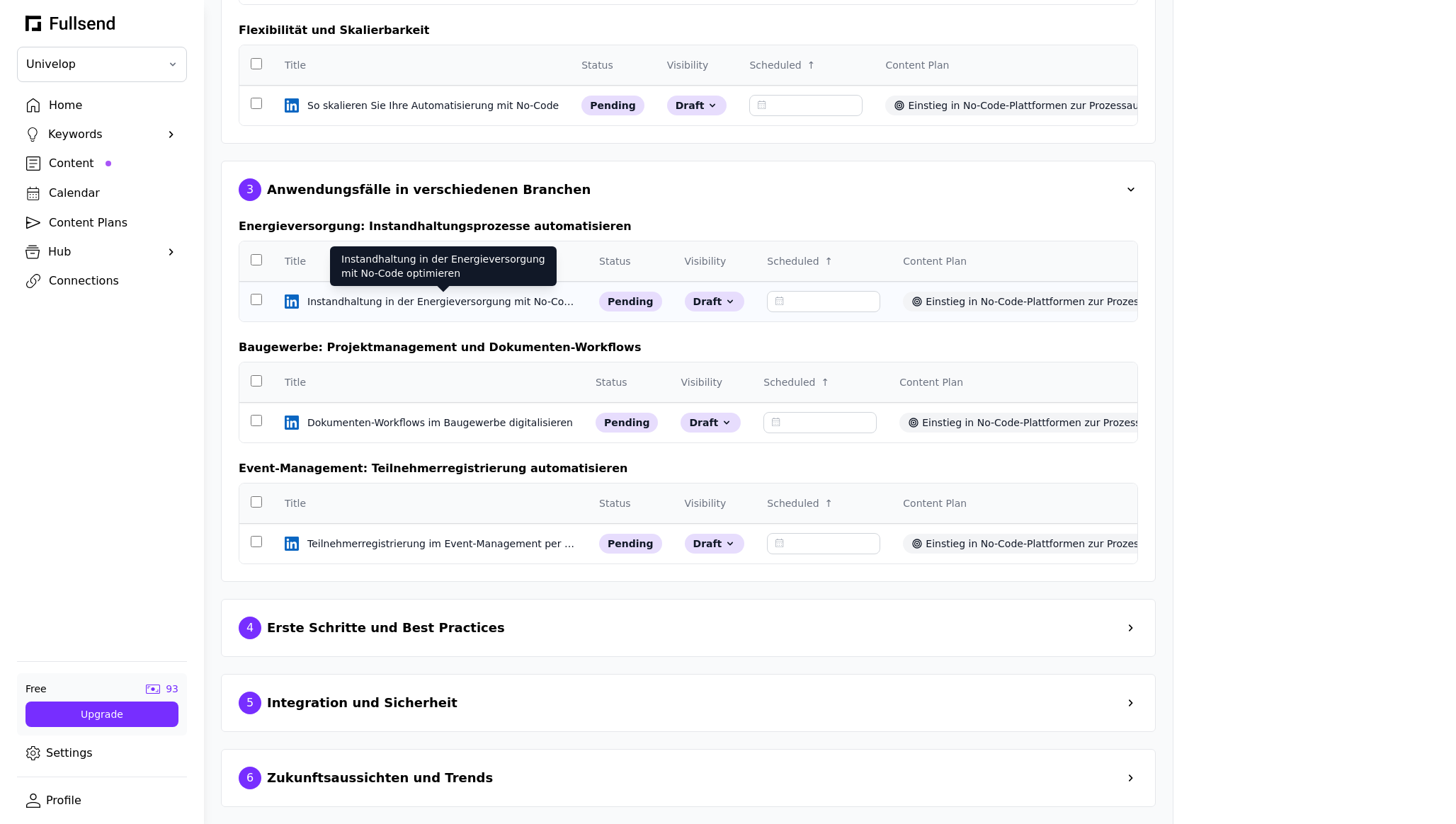
click at [418, 297] on div "Instandhaltung in der Energieversorgung mit No-Code optimieren" at bounding box center [443, 301] width 272 height 14
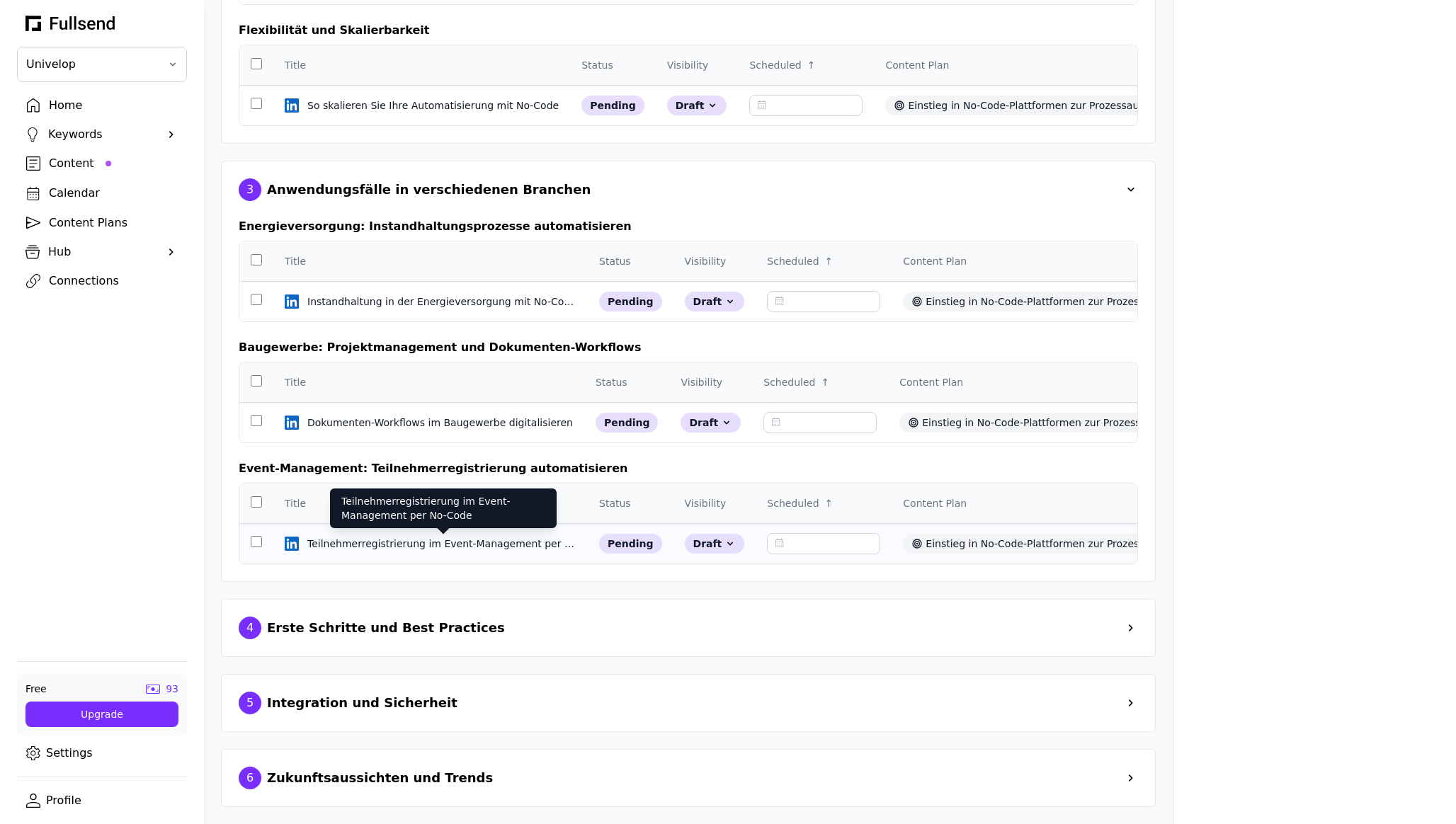
click at [478, 545] on div "Teilnehmerregistrierung im Event-Management per No-Code" at bounding box center [443, 543] width 272 height 14
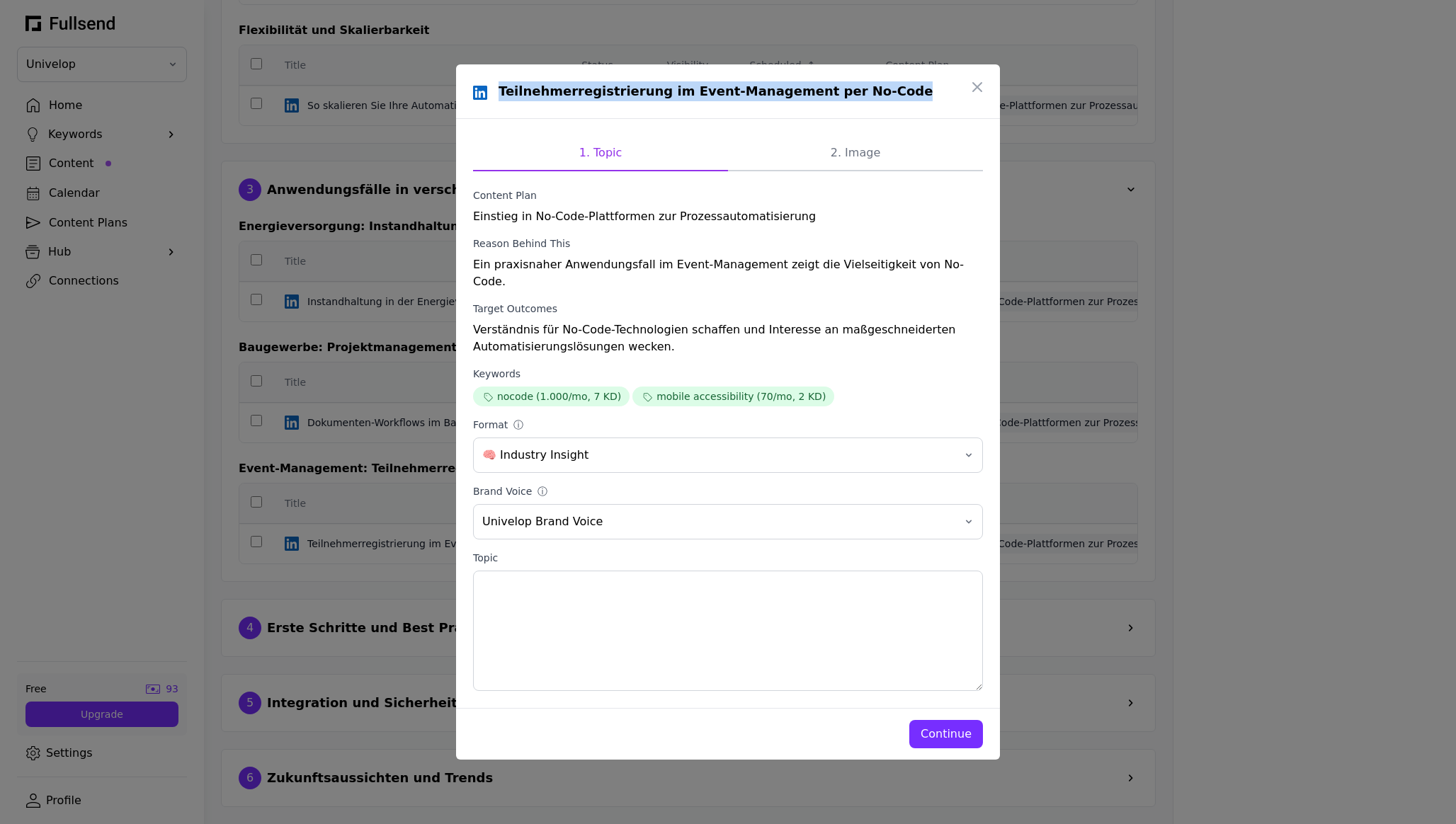
drag, startPoint x: 896, startPoint y: 100, endPoint x: 493, endPoint y: 100, distance: 403.0
click at [493, 100] on div "Teilnehmerregistrierung im Event-Management per No-Code" at bounding box center [727, 91] width 510 height 20
copy h1 "Teilnehmerregistrierung im Event-Management per No-Code"
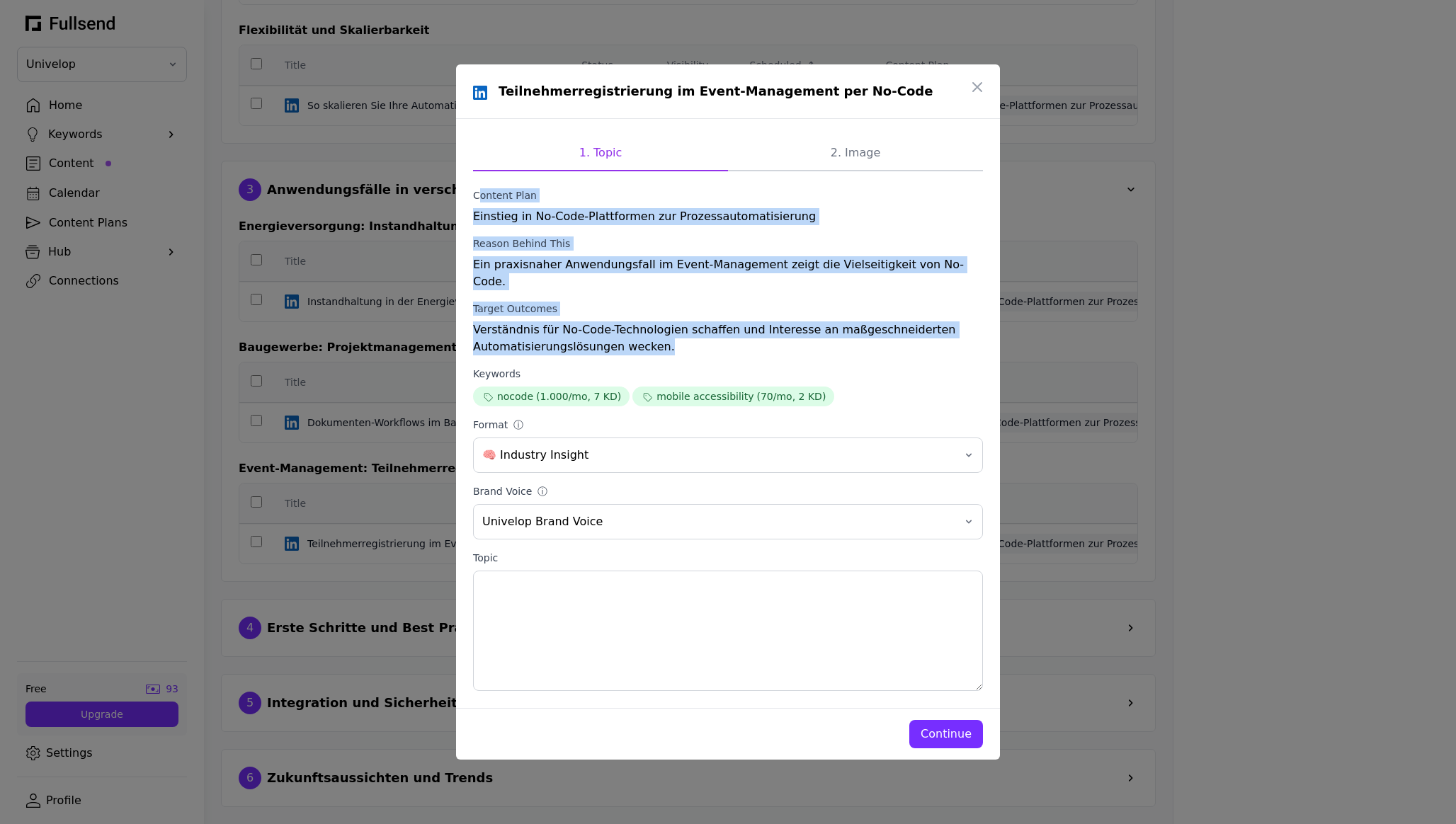
drag, startPoint x: 735, startPoint y: 347, endPoint x: 472, endPoint y: 198, distance: 302.3
click at [472, 198] on div "1. Topic 2. Image Content Plan Einstieg in No-Code-Plattformen zur Prozessautom…" at bounding box center [728, 413] width 544 height 589
copy form "Content Plan Einstieg in No-Code-Plattformen zur Prozessautomatisierung Reason …"
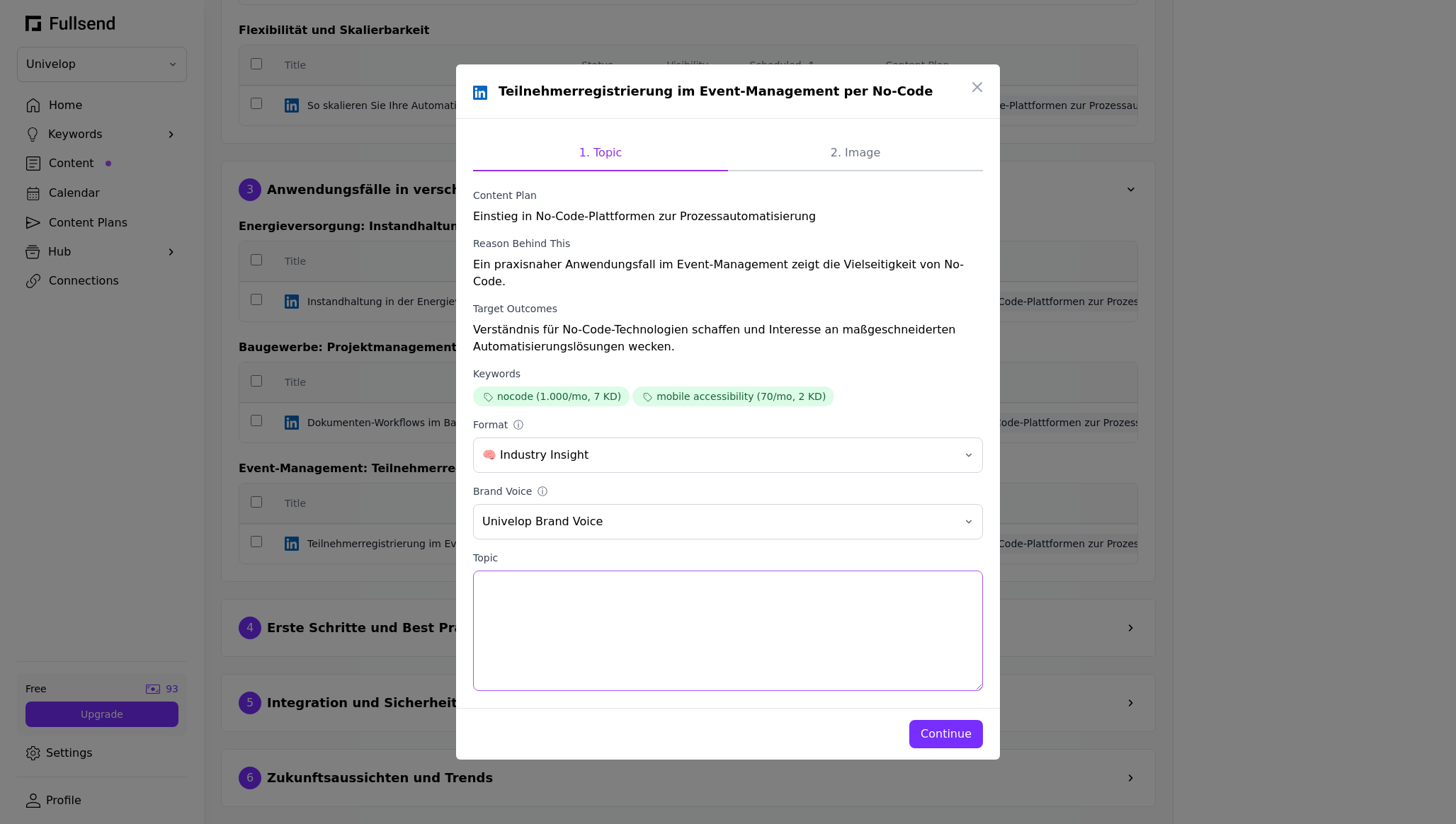
drag, startPoint x: 619, startPoint y: 623, endPoint x: 461, endPoint y: 585, distance: 162.5
click at [461, 585] on div "1. Topic 2. Image Content Plan Einstieg in No-Code-Plattformen zur Prozessautom…" at bounding box center [728, 413] width 544 height 589
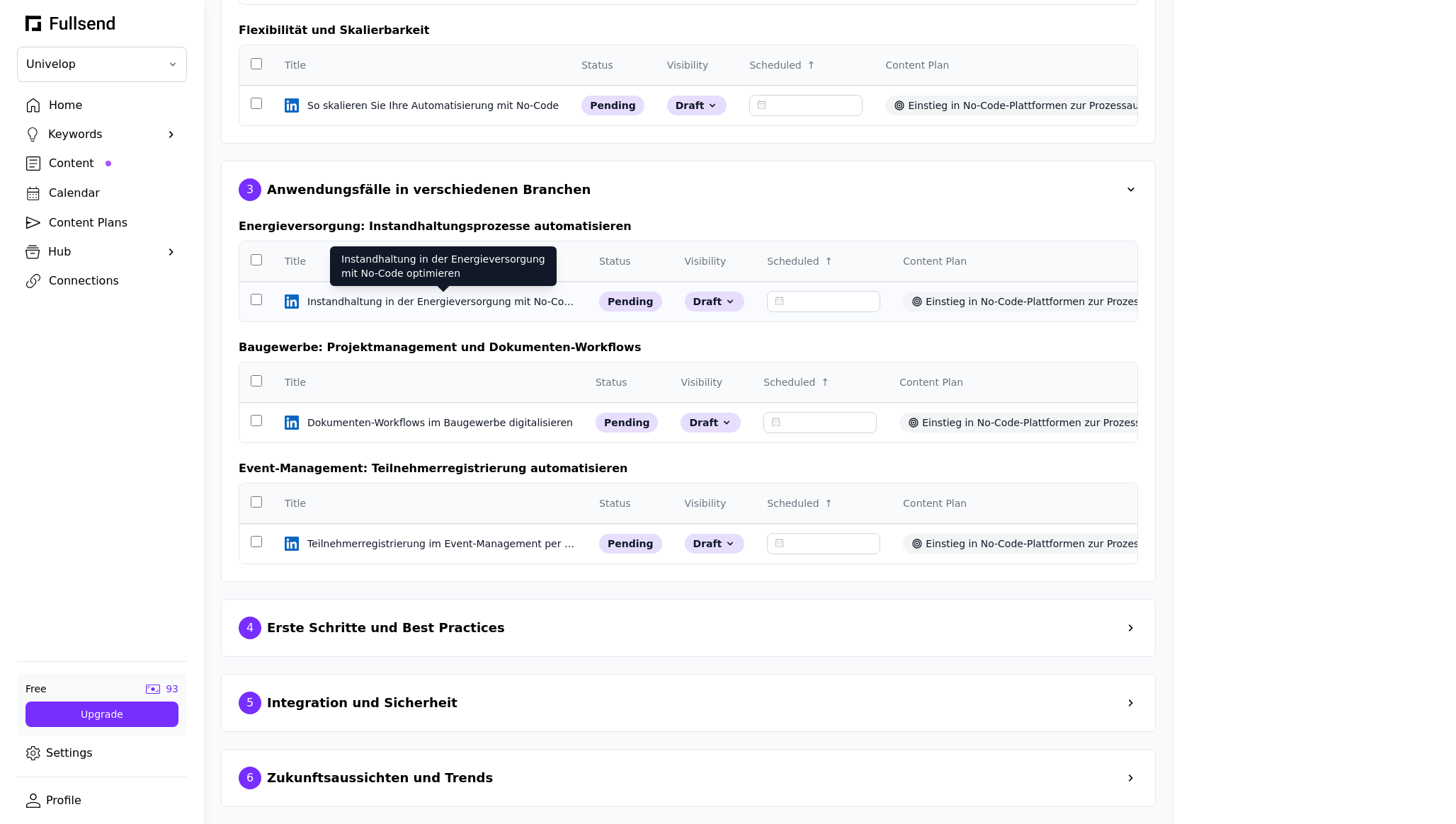
click at [502, 301] on div "Instandhaltung in der Energieversorgung mit No-Code optimieren" at bounding box center [443, 301] width 272 height 14
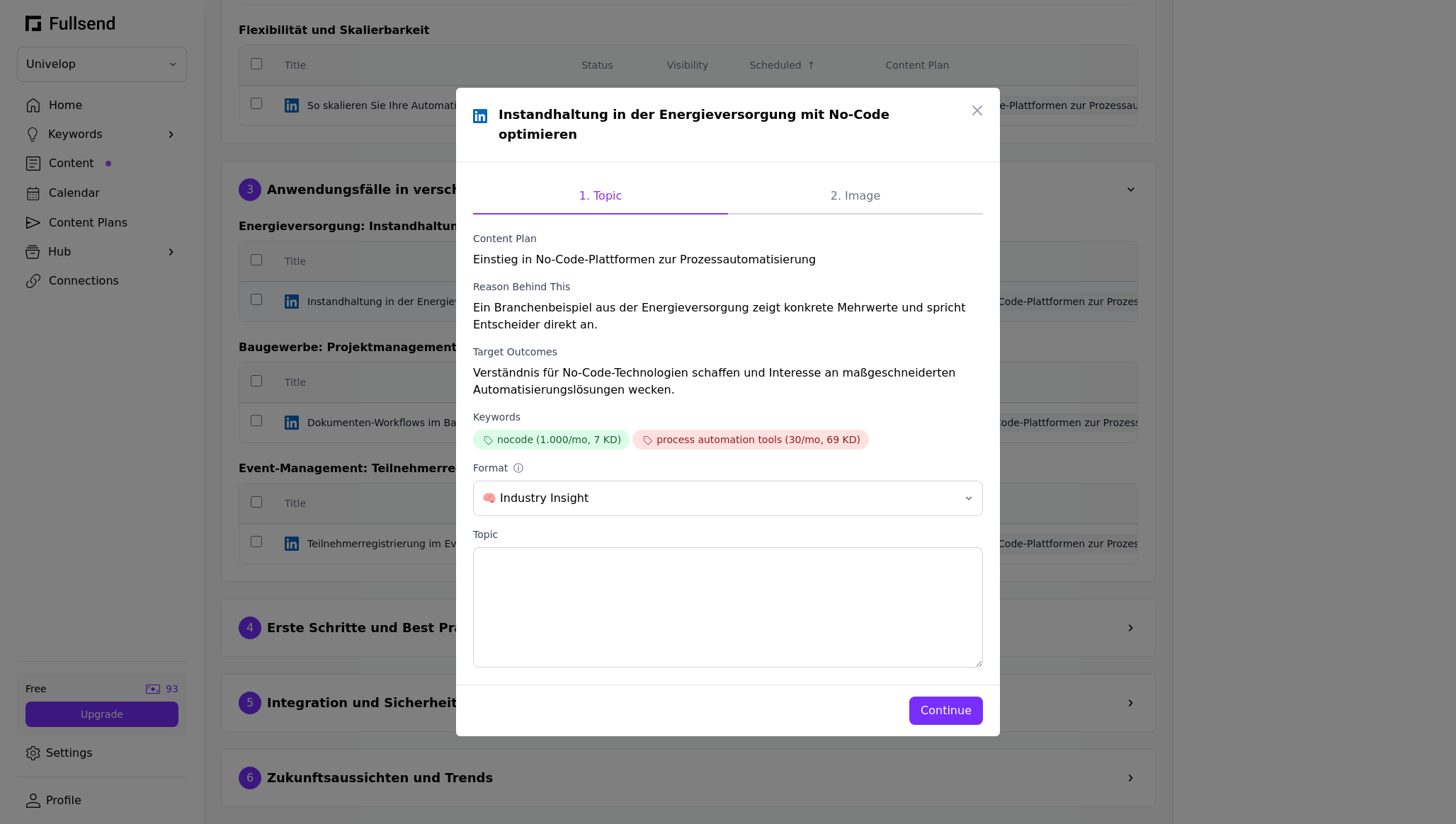
scroll to position [0, 0]
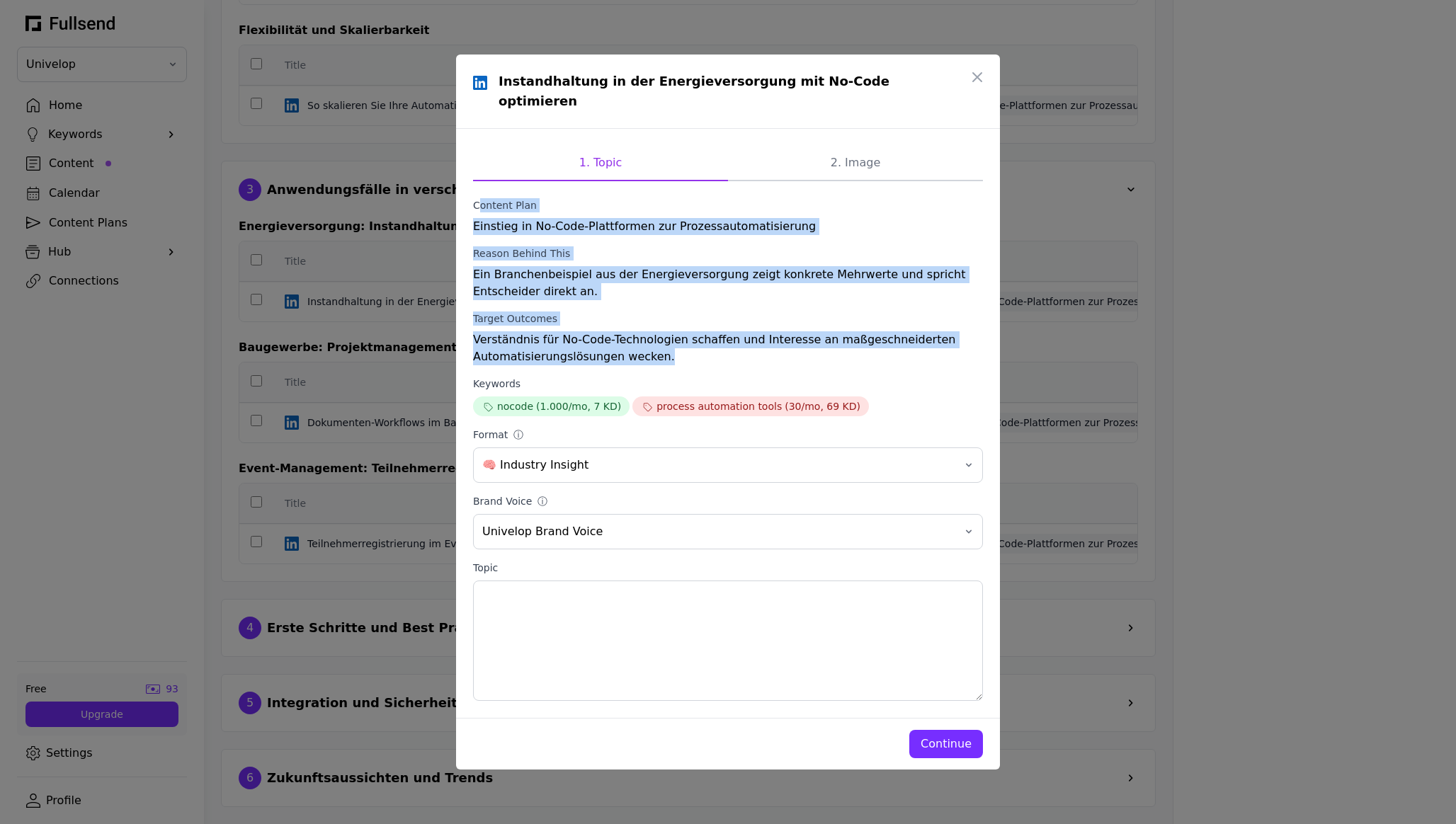
drag, startPoint x: 666, startPoint y: 350, endPoint x: 446, endPoint y: 200, distance: 266.3
click at [446, 200] on div "Instandhaltung in der Energieversorgung mit No-Code optimieren 1. Topic 2. Imag…" at bounding box center [728, 412] width 1456 height 824
copy form "Content Plan Einstieg in No-Code-Plattformen zur Prozessautomatisierung Reason …"
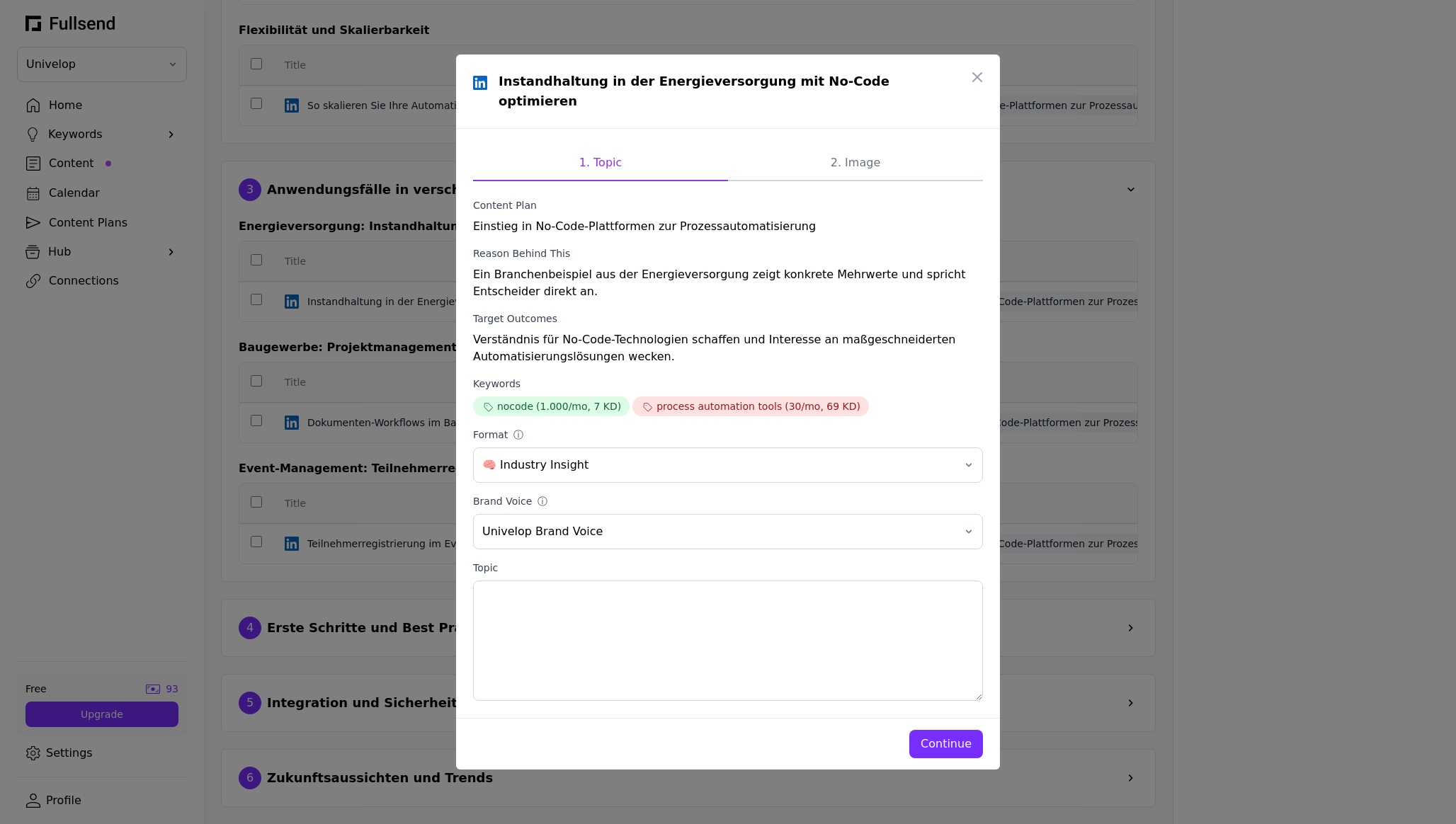
click at [727, 92] on h1 "Instandhaltung in der Energieversorgung mit No-Code optimieren" at bounding box center [732, 92] width 468 height 40
drag, startPoint x: 893, startPoint y: 90, endPoint x: 556, endPoint y: 98, distance: 337.1
click at [556, 98] on div "Instandhaltung in der Energieversorgung mit No-Code optimieren" at bounding box center [727, 92] width 510 height 40
click at [647, 234] on form "Content Plan Einstieg in No-Code-Plattformen zur Prozessautomatisierung Reason …" at bounding box center [727, 449] width 510 height 503
drag, startPoint x: 780, startPoint y: 208, endPoint x: 428, endPoint y: 220, distance: 352.2
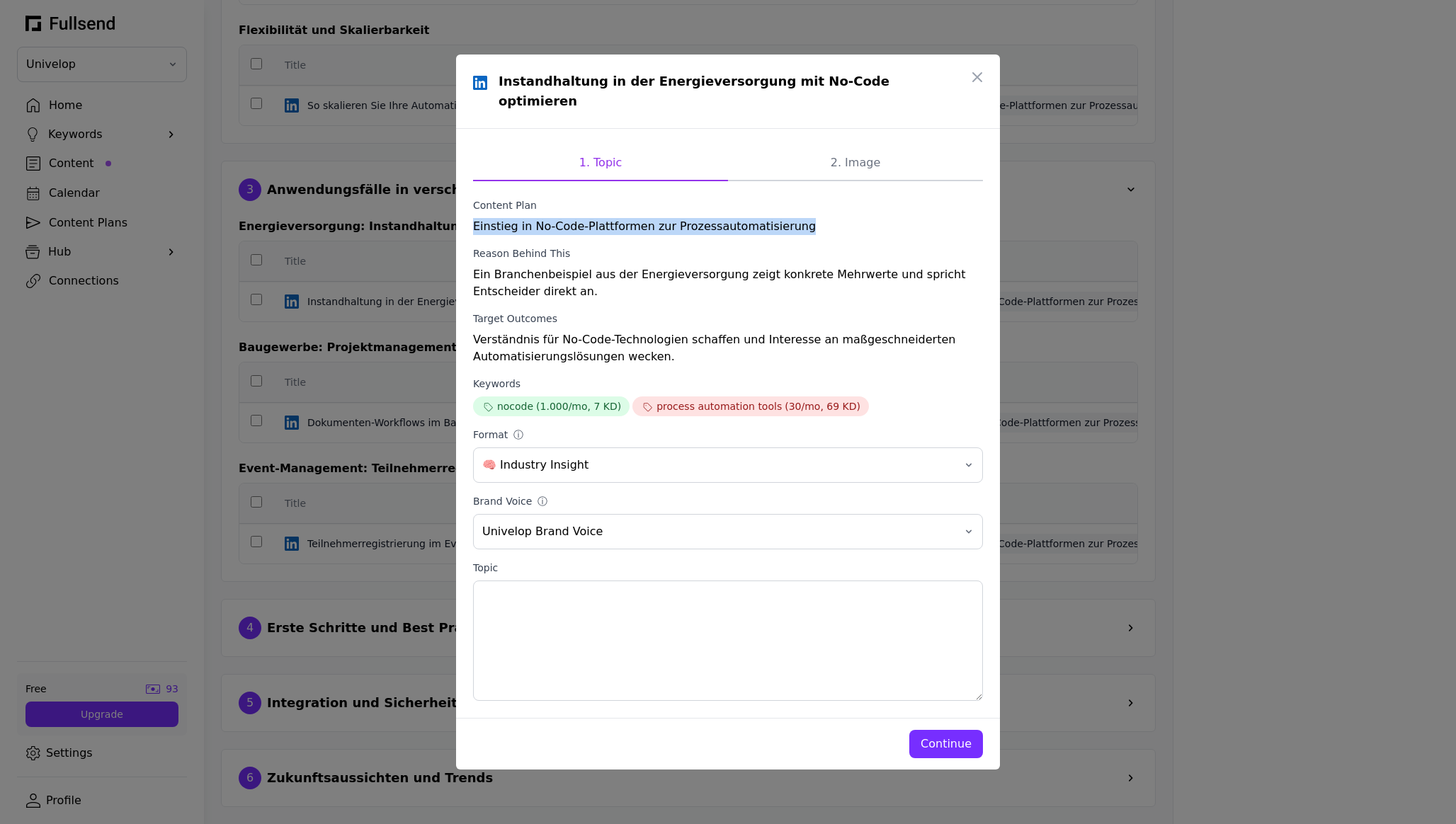
click at [428, 220] on div "Instandhaltung in der Energieversorgung mit No-Code optimieren 1. Topic 2. Imag…" at bounding box center [728, 412] width 1456 height 824
click at [727, 100] on div "Instandhaltung in der Energieversorgung mit No-Code optimieren" at bounding box center [727, 92] width 510 height 40
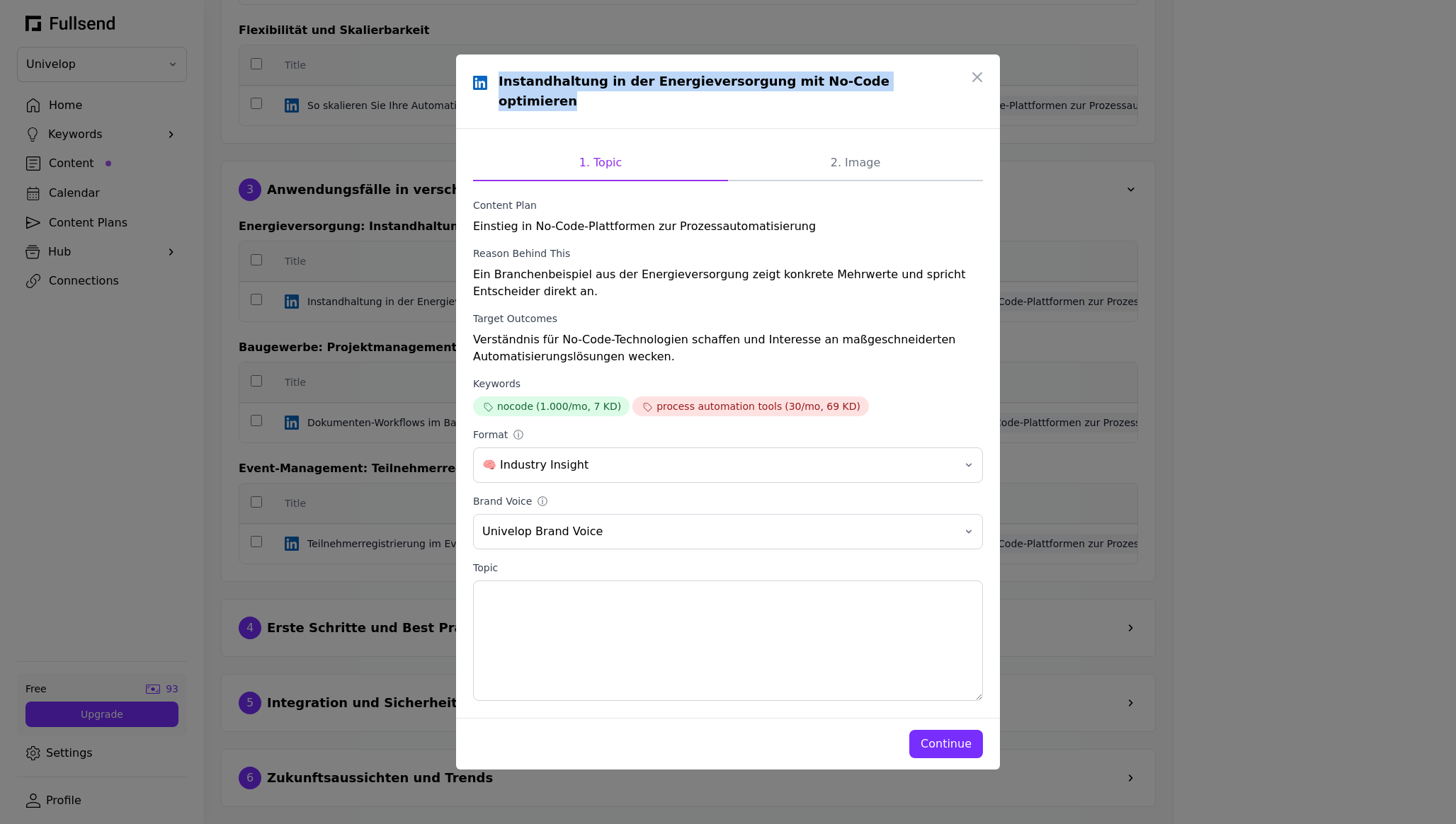
drag, startPoint x: 906, startPoint y: 87, endPoint x: 495, endPoint y: 93, distance: 411.0
click at [495, 93] on div "Instandhaltung in der Energieversorgung mit No-Code optimieren" at bounding box center [727, 92] width 510 height 40
drag, startPoint x: 598, startPoint y: 633, endPoint x: 439, endPoint y: 589, distance: 165.0
click at [439, 589] on div "Instandhaltung in der Energieversorgung mit No-Code optimieren 1. Topic 2. Imag…" at bounding box center [728, 412] width 1456 height 824
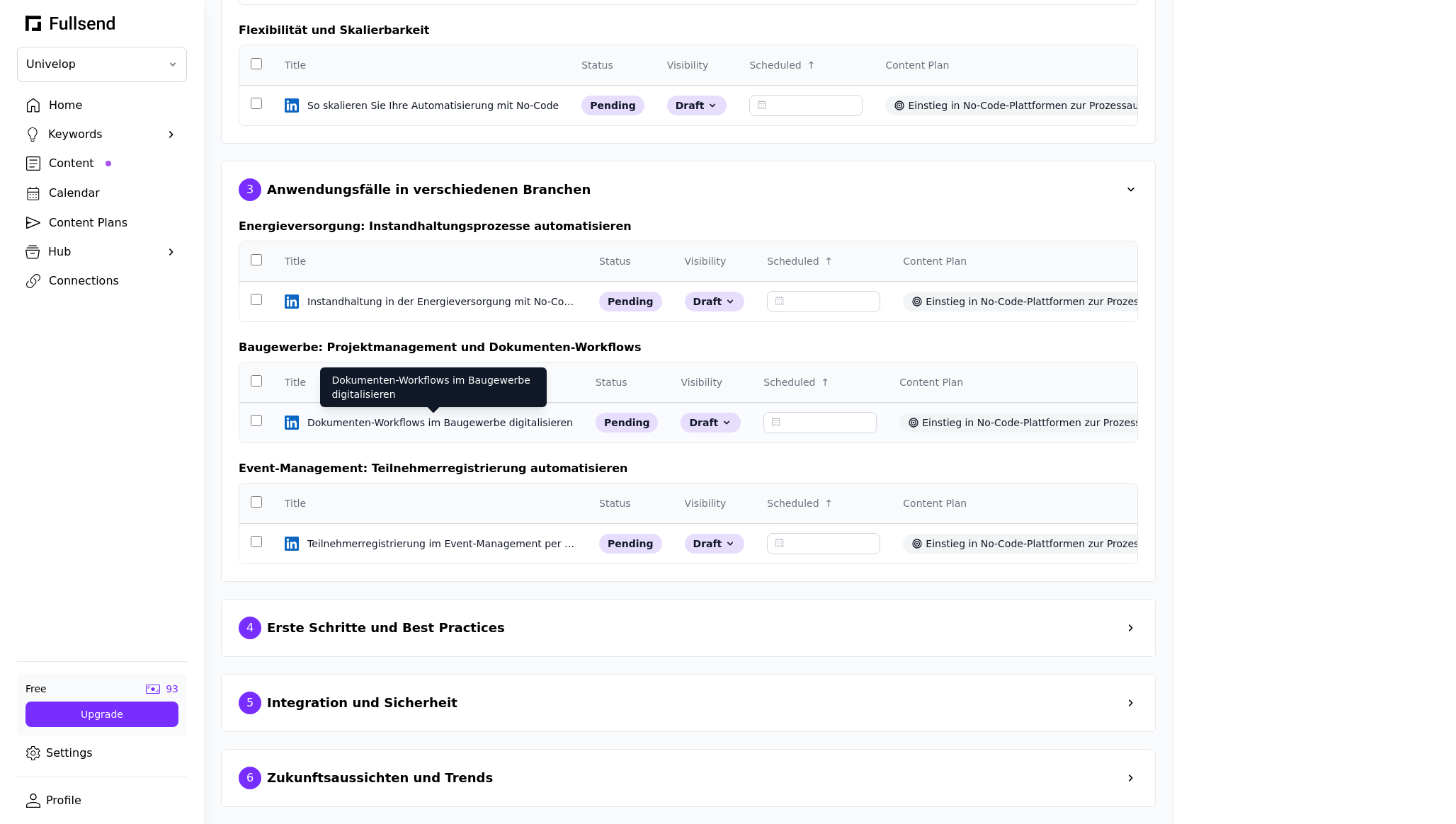
click at [366, 427] on div "Dokumenten-Workflows im Baugewerbe digitalisieren" at bounding box center [441, 422] width 268 height 14
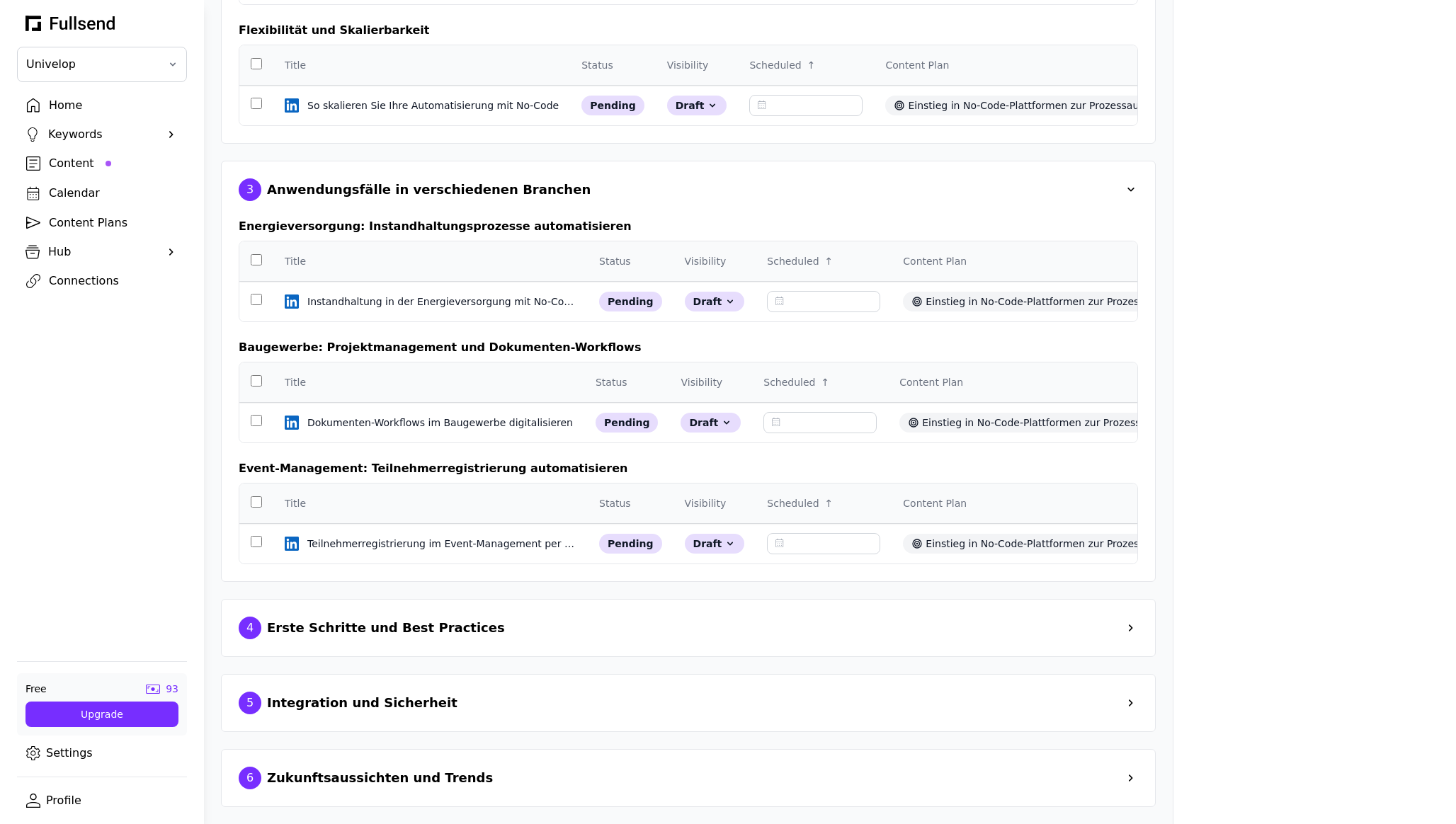
click at [334, 622] on div "Erste Schritte und Best Practices" at bounding box center [386, 628] width 238 height 20
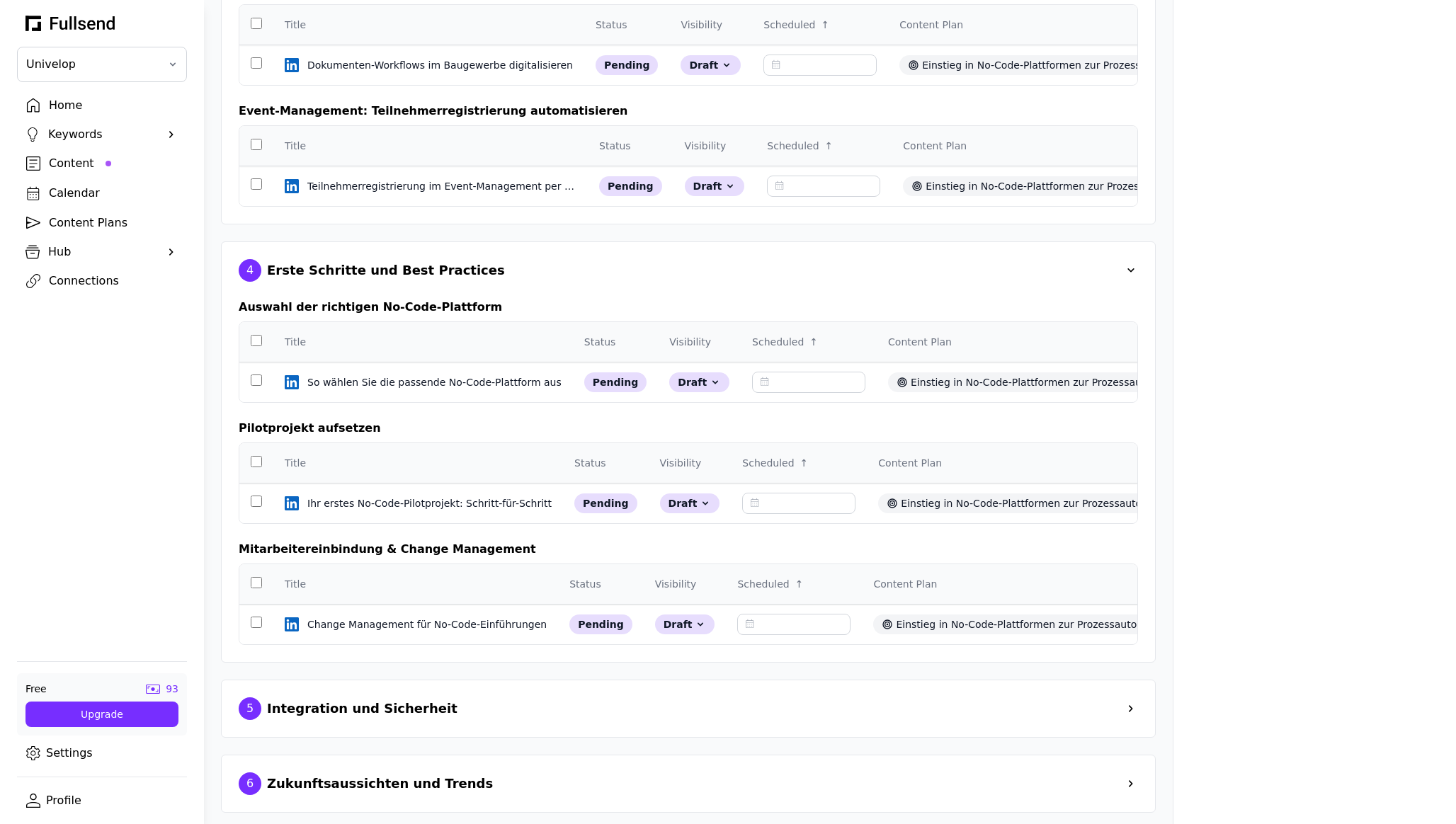
scroll to position [1141, 0]
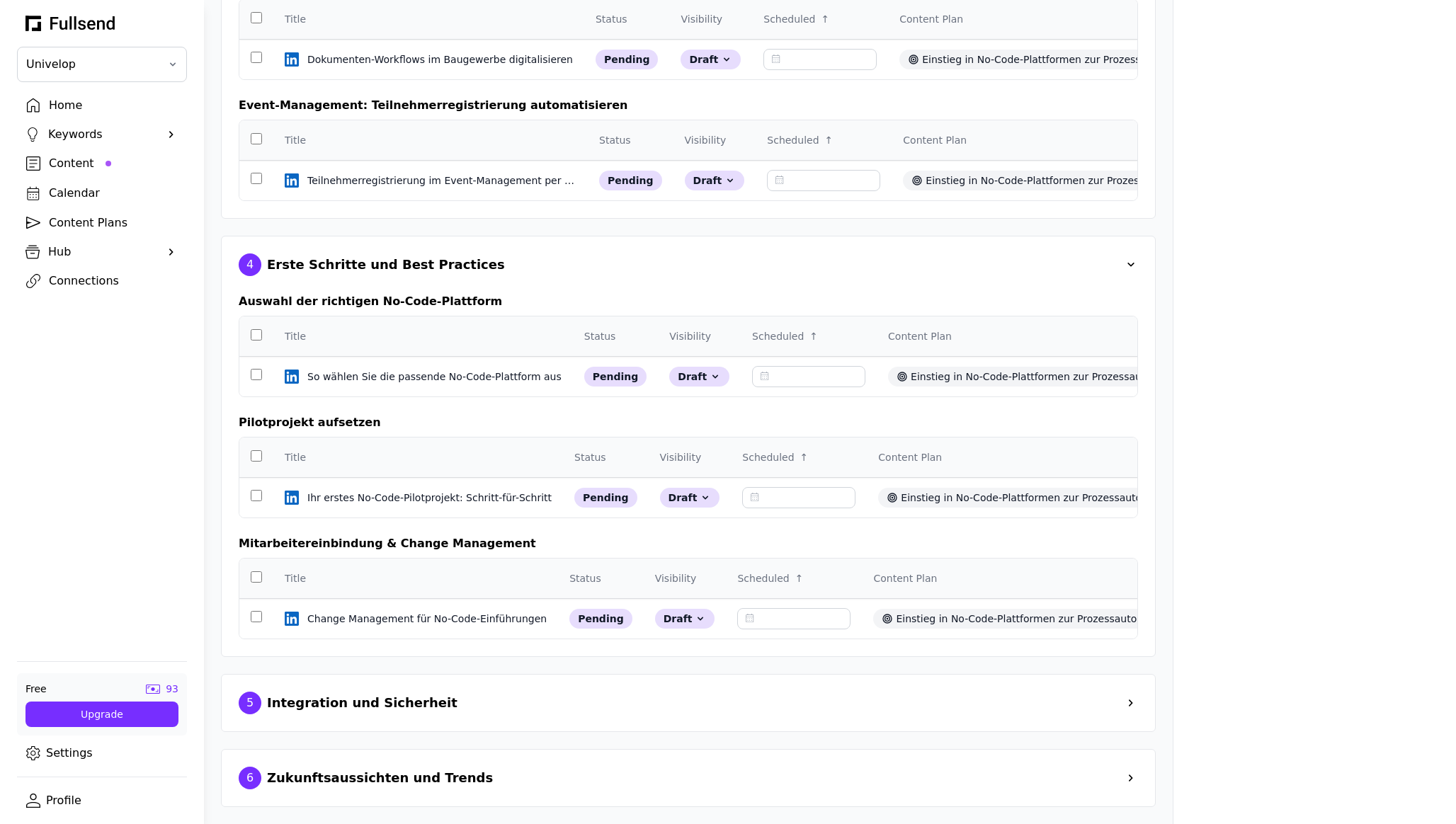
click at [389, 749] on div "5 Integration und Sicherheit" at bounding box center [688, 778] width 935 height 58
click at [404, 705] on div "Integration und Sicherheit" at bounding box center [362, 703] width 191 height 20
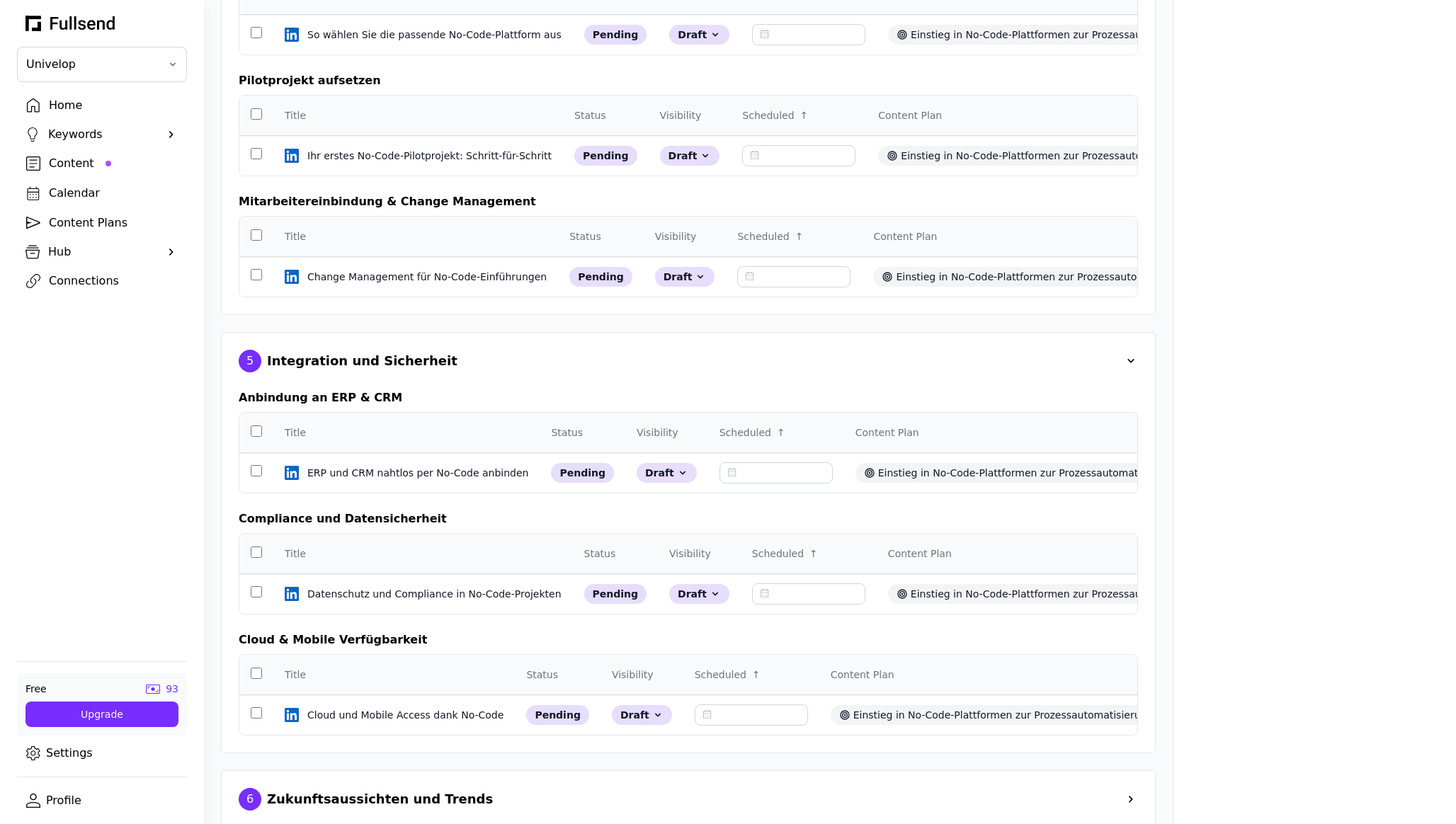
scroll to position [1505, 0]
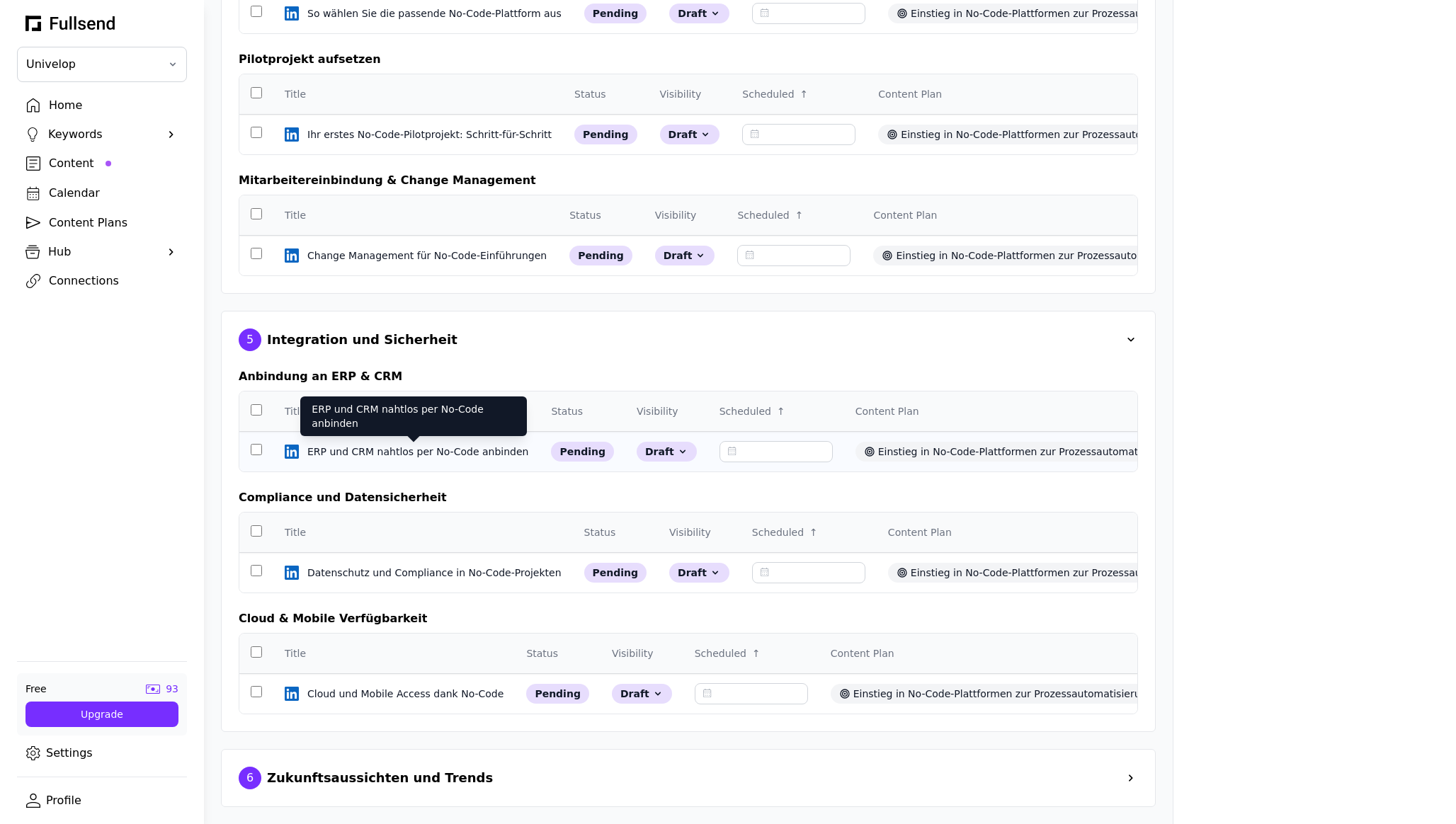
click at [411, 453] on div "ERP und CRM nahtlos per No-Code anbinden" at bounding box center [419, 452] width 224 height 14
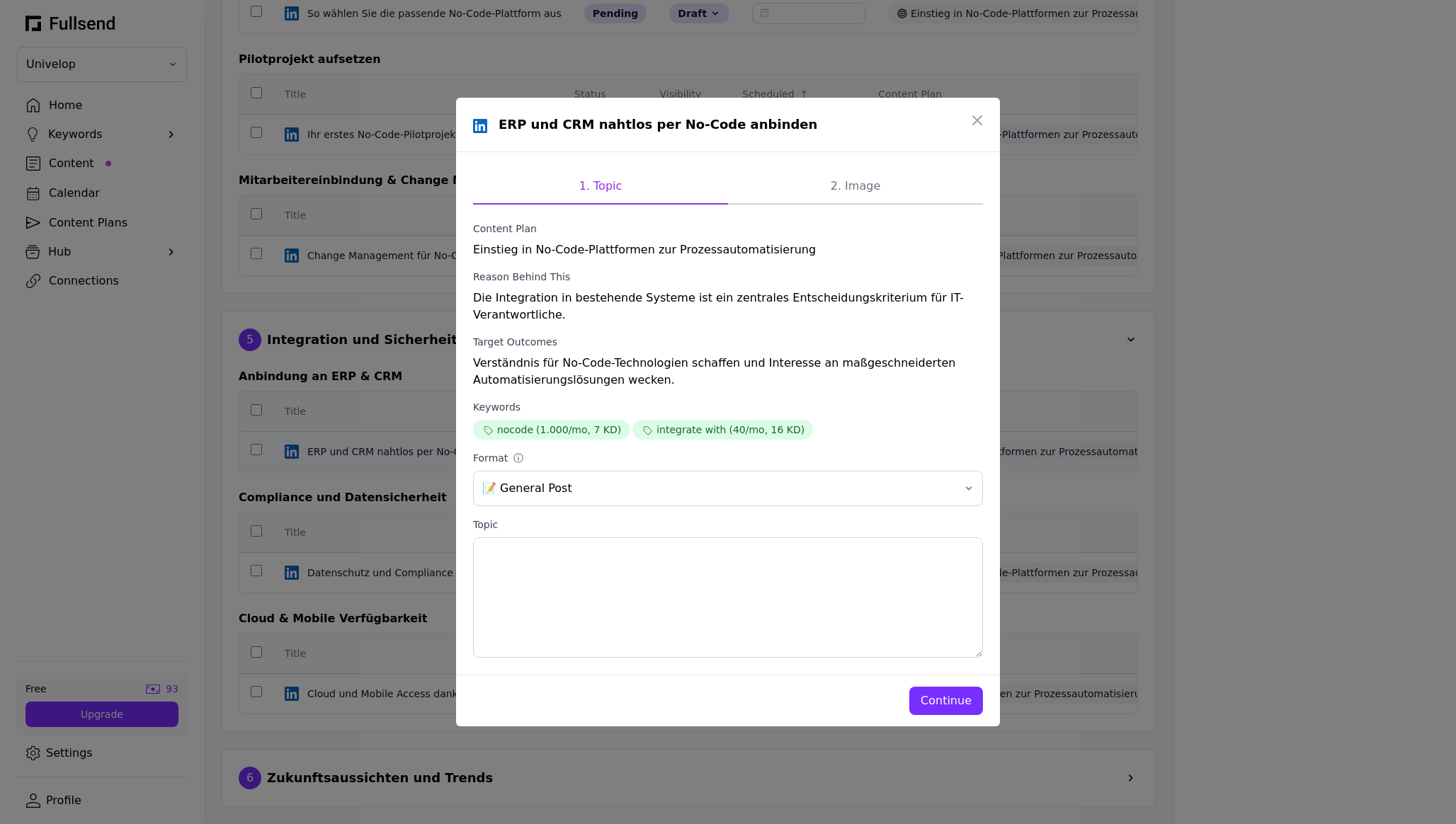
scroll to position [0, 0]
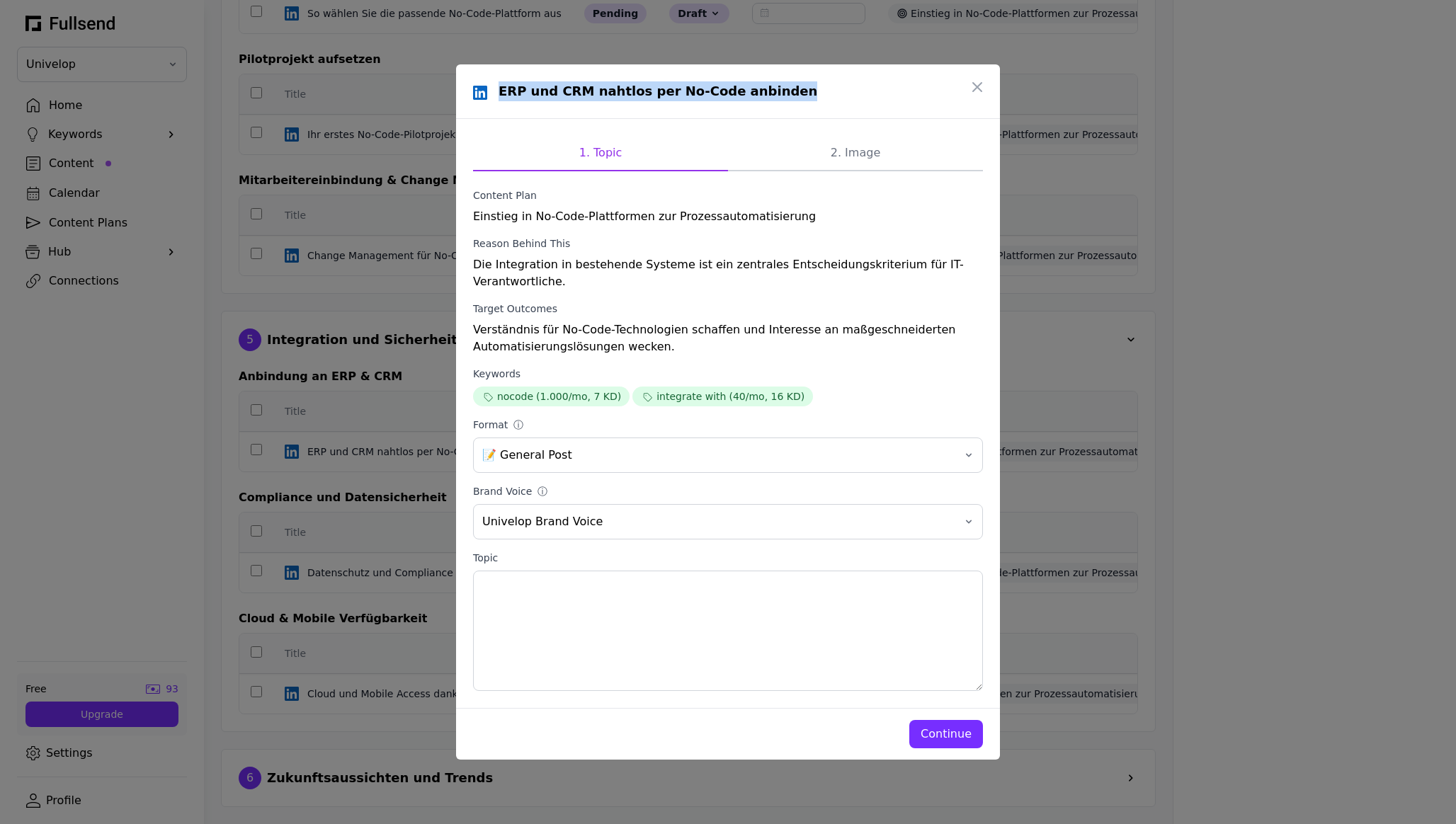
drag, startPoint x: 774, startPoint y: 95, endPoint x: 501, endPoint y: 93, distance: 273.0
click at [501, 93] on div "ERP und CRM nahtlos per No-Code anbinden" at bounding box center [727, 91] width 510 height 20
click at [585, 103] on div "ERP und CRM nahtlos per No-Code anbinden" at bounding box center [728, 92] width 544 height 54
drag, startPoint x: 498, startPoint y: 92, endPoint x: 705, endPoint y: 92, distance: 207.0
click at [705, 92] on h1 "ERP und CRM nahtlos per No-Code anbinden" at bounding box center [658, 91] width 319 height 20
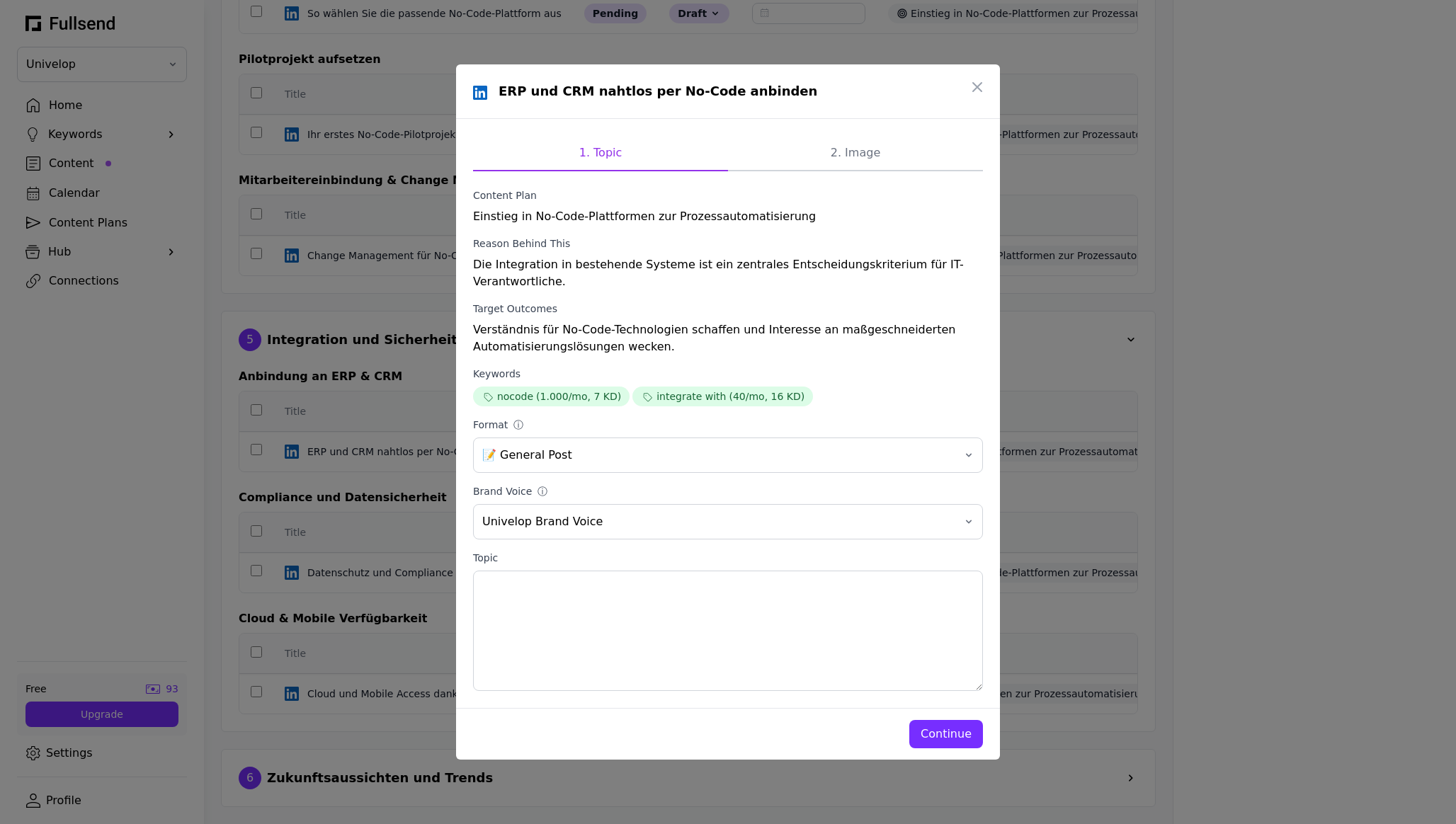
click at [649, 306] on label "Target Outcomes" at bounding box center [727, 308] width 510 height 14
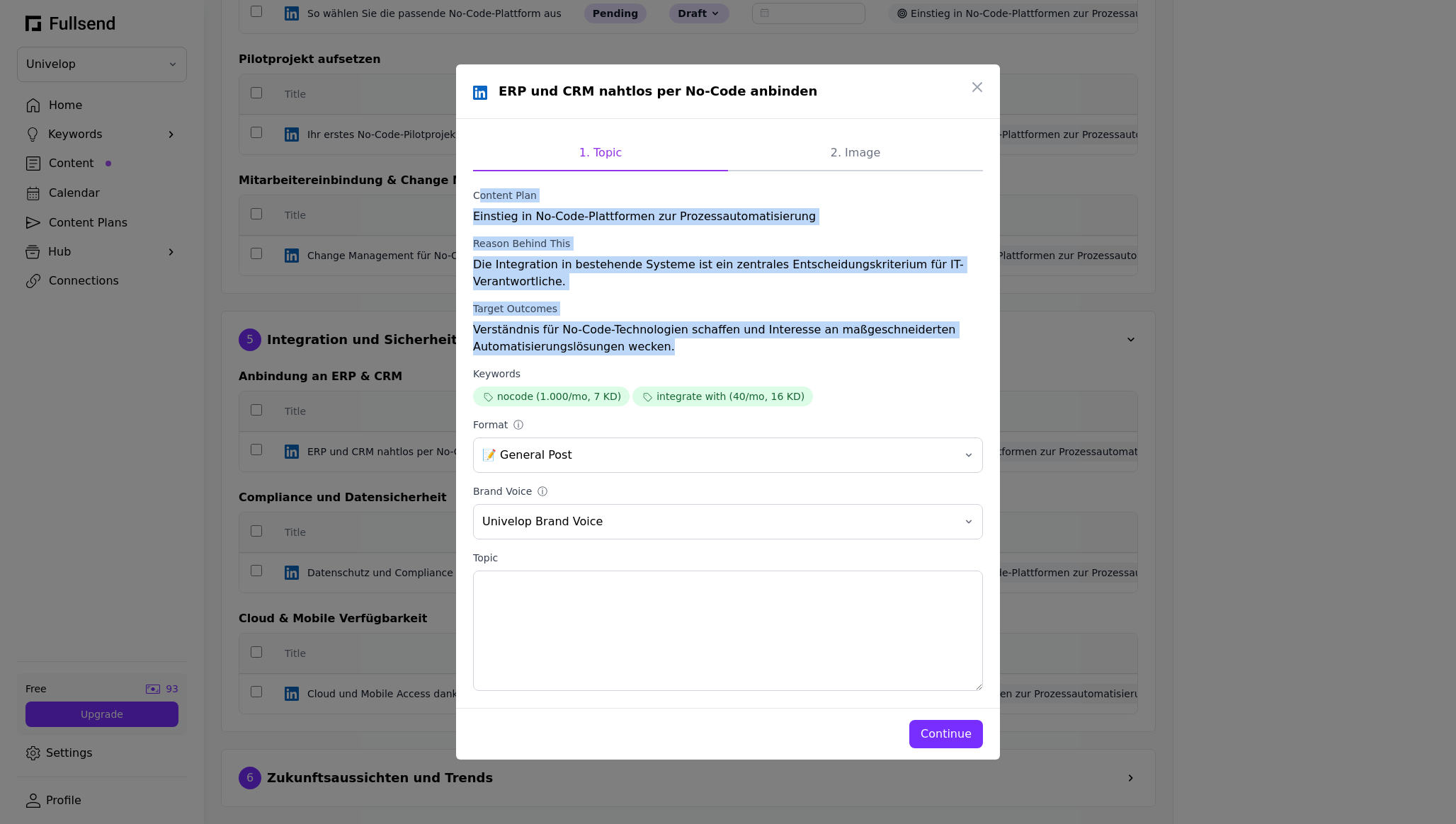
drag, startPoint x: 670, startPoint y: 353, endPoint x: 468, endPoint y: 191, distance: 258.9
click at [468, 191] on div "1. Topic 2. Image Content Plan Einstieg in No-Code-Plattformen zur Prozessautom…" at bounding box center [728, 413] width 544 height 589
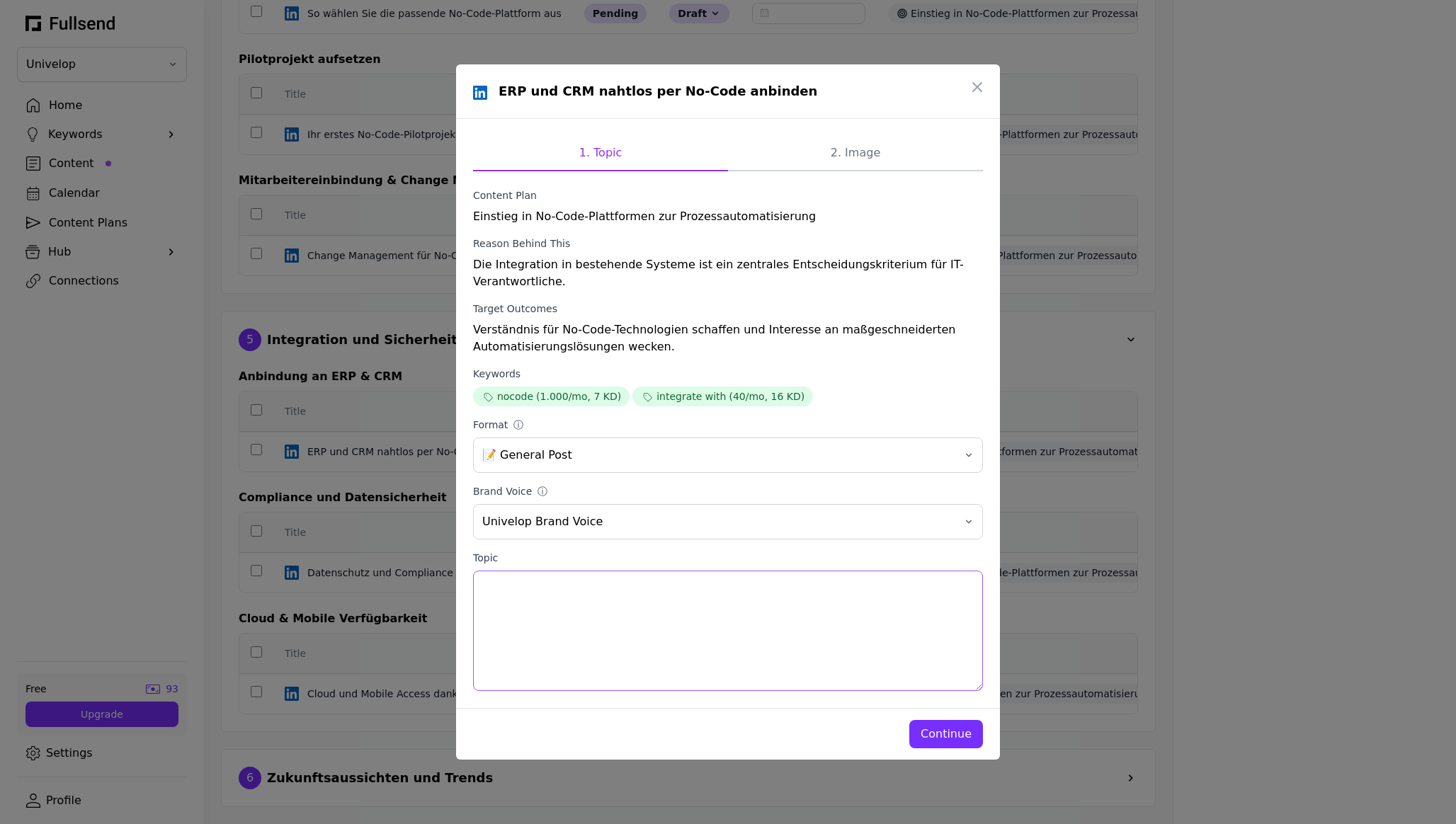
click at [614, 620] on textarea "Topic" at bounding box center [727, 631] width 510 height 120
drag, startPoint x: 621, startPoint y: 620, endPoint x: 404, endPoint y: 554, distance: 226.8
click at [404, 554] on div "ERP und CRM nahtlos per No-Code anbinden 1. Topic 2. Image Content Plan Einstie…" at bounding box center [728, 412] width 1456 height 824
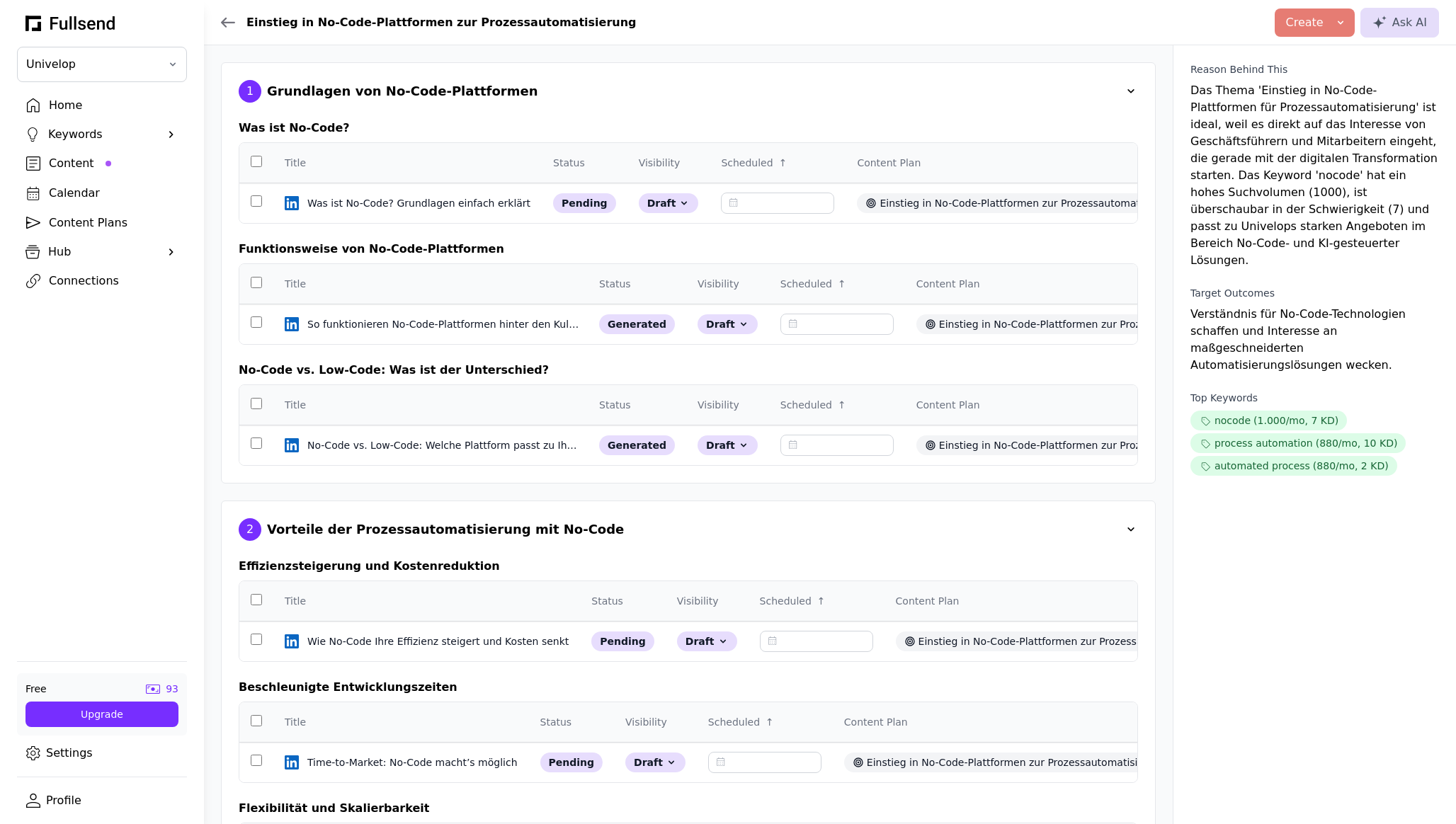
scroll to position [1505, 0]
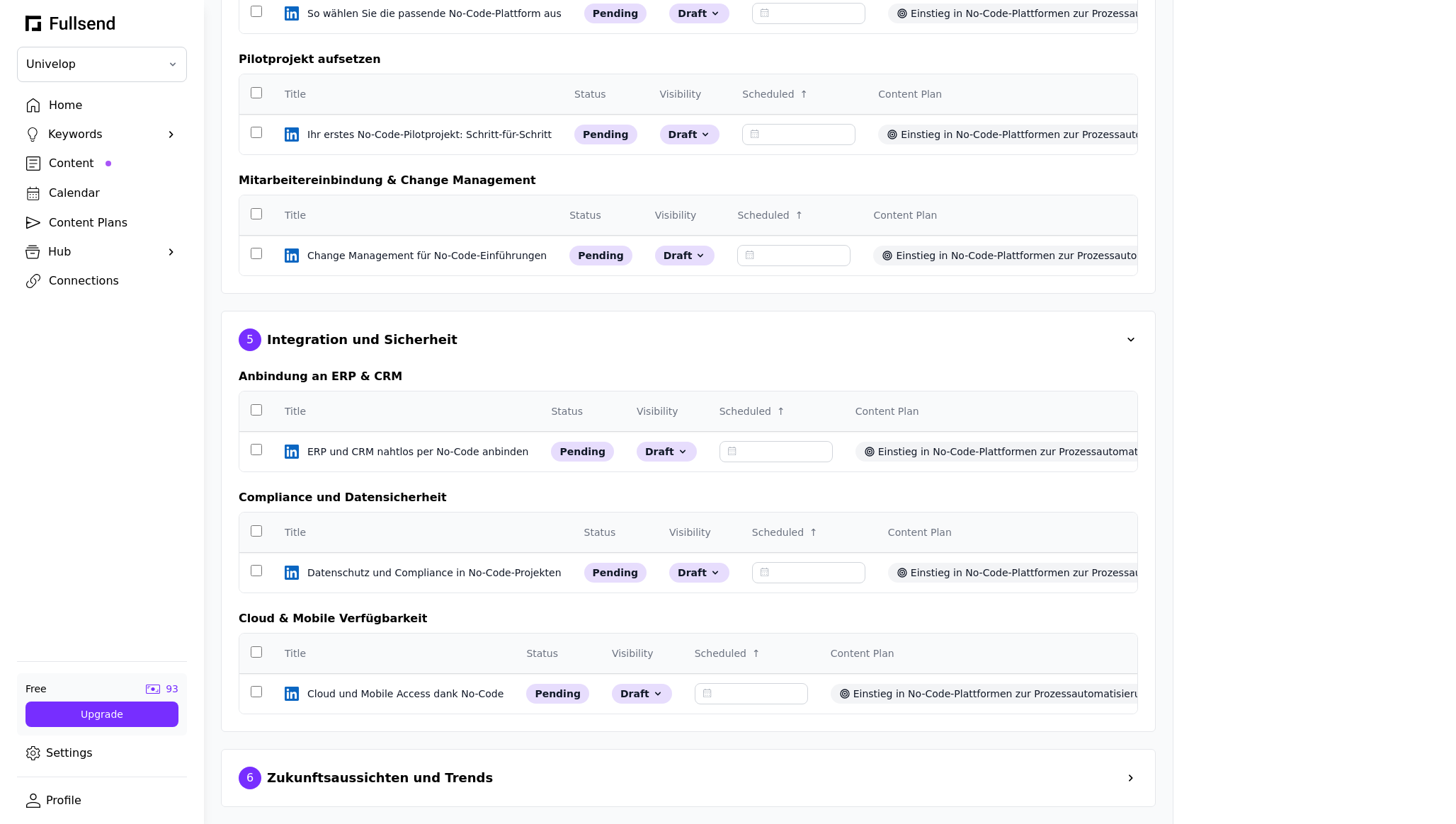
click at [372, 754] on div "6 Zukunftsaussichten und Trends" at bounding box center [366, 778] width 254 height 23
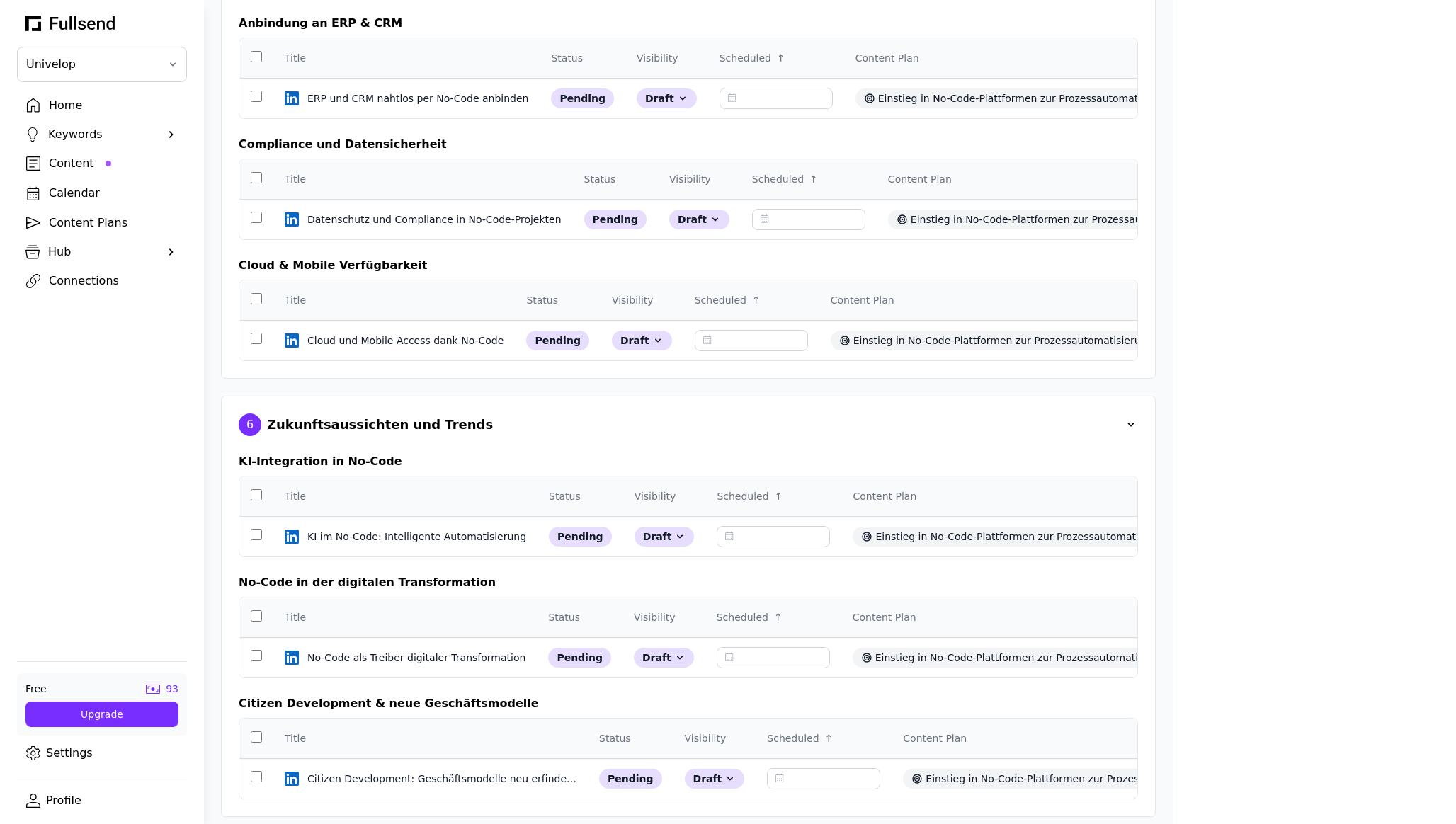
scroll to position [1868, 0]
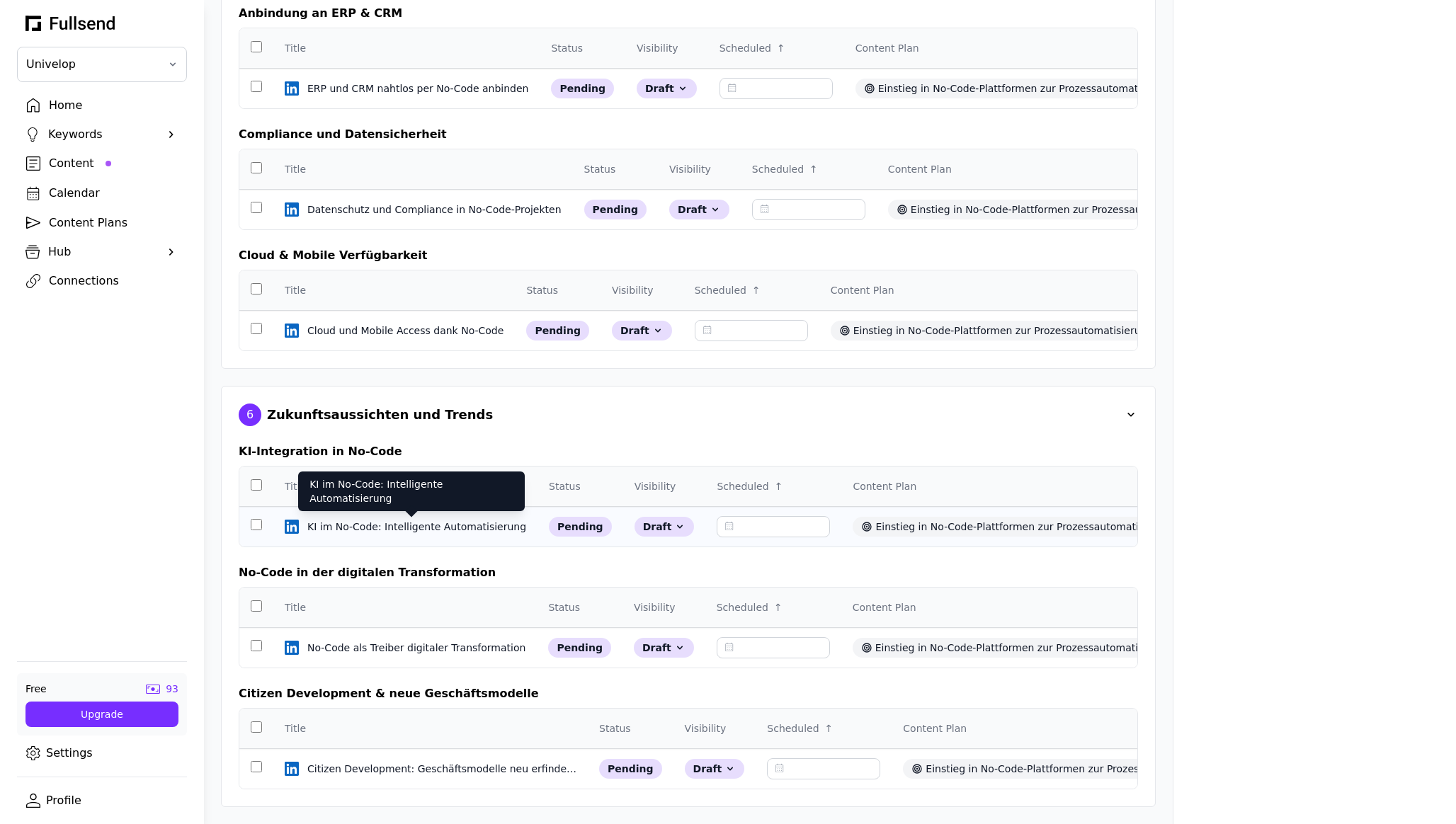
click at [404, 528] on div "KI im No-Code: Intelligente Automatisierung" at bounding box center [418, 526] width 221 height 14
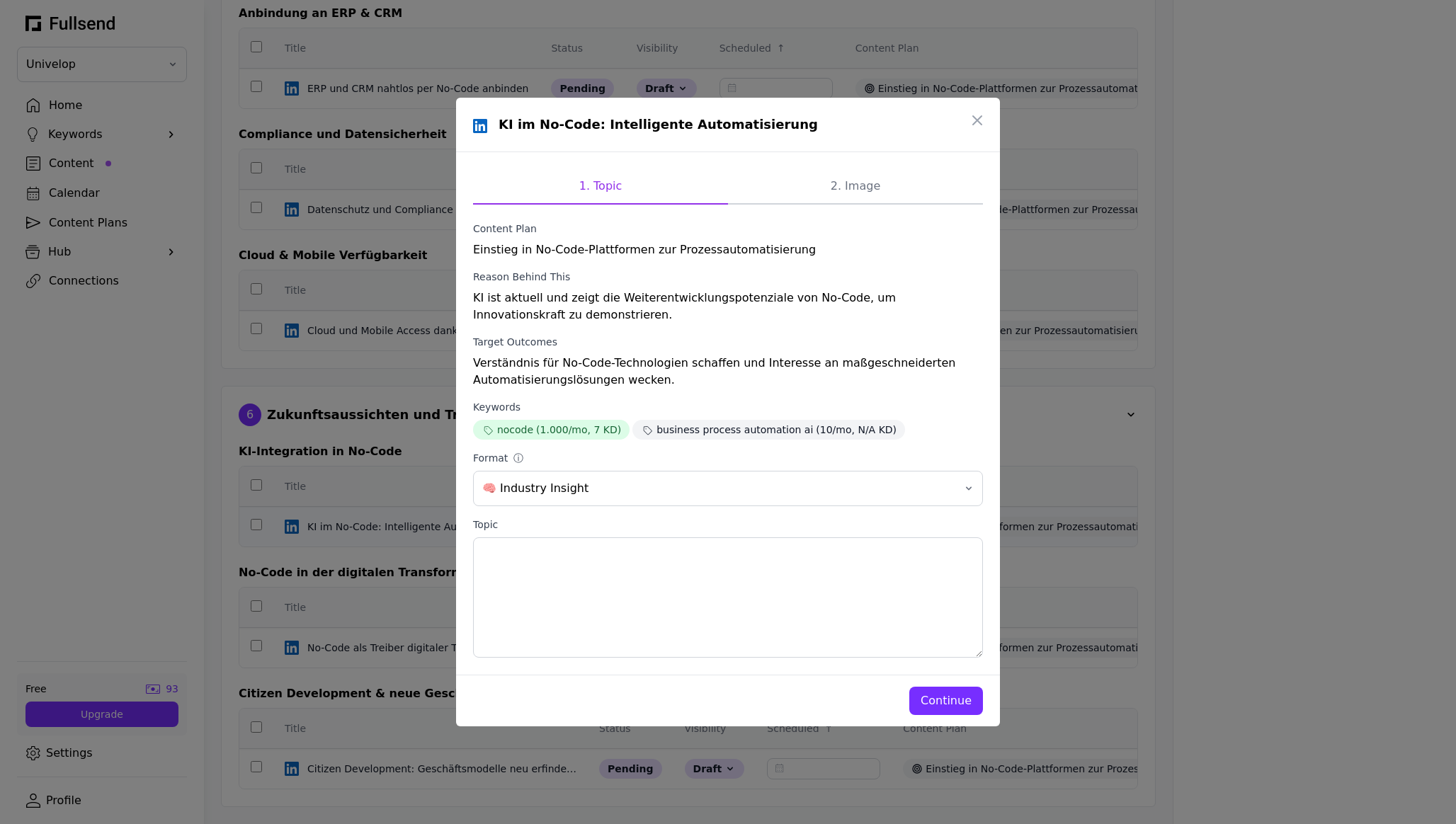
scroll to position [0, 0]
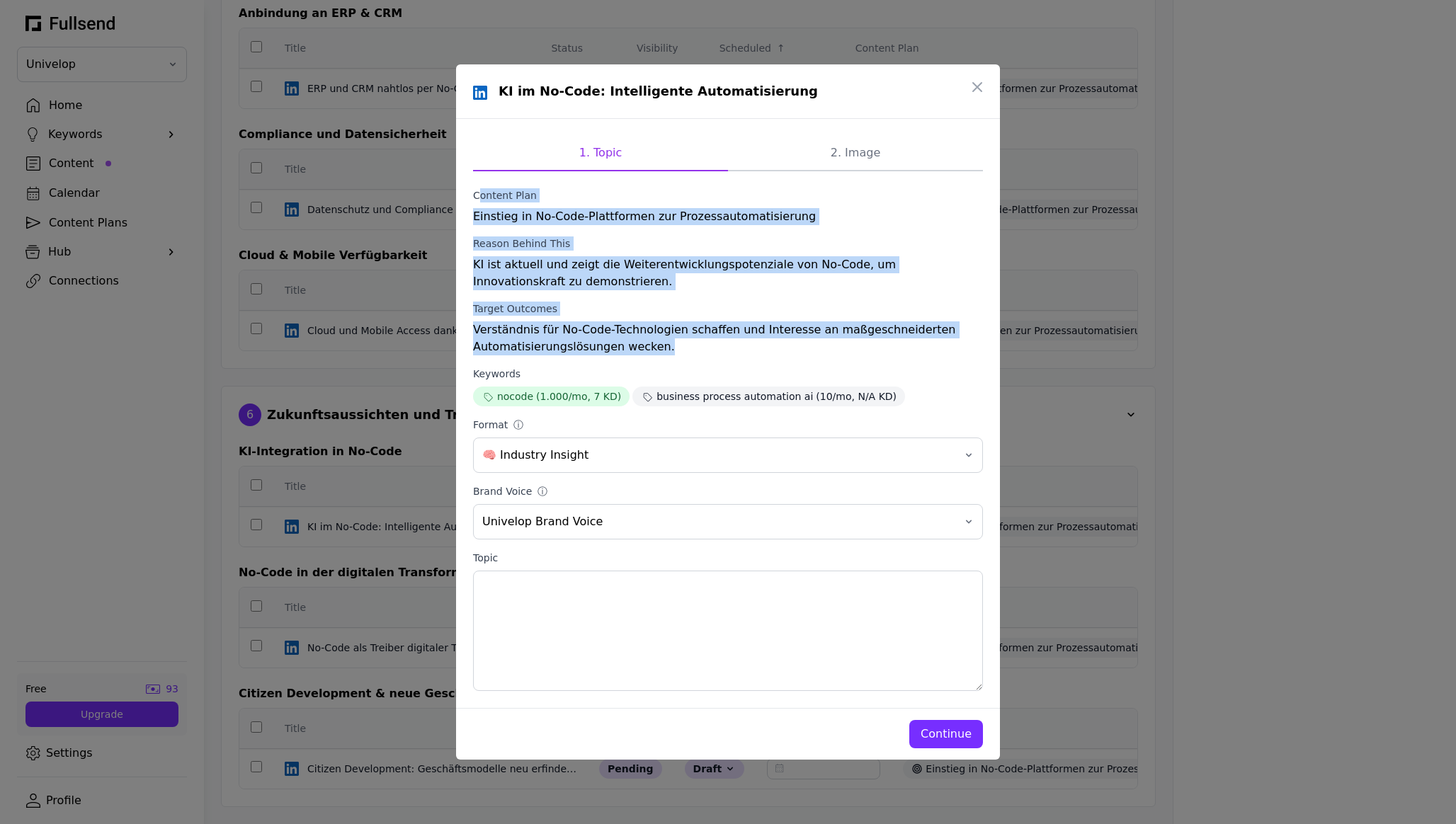
drag, startPoint x: 664, startPoint y: 350, endPoint x: 420, endPoint y: 191, distance: 291.2
click at [420, 191] on div "KI im No-Code: Intelligente Automatisierung 1. Topic 2. Image Content Plan Eins…" at bounding box center [728, 412] width 1456 height 824
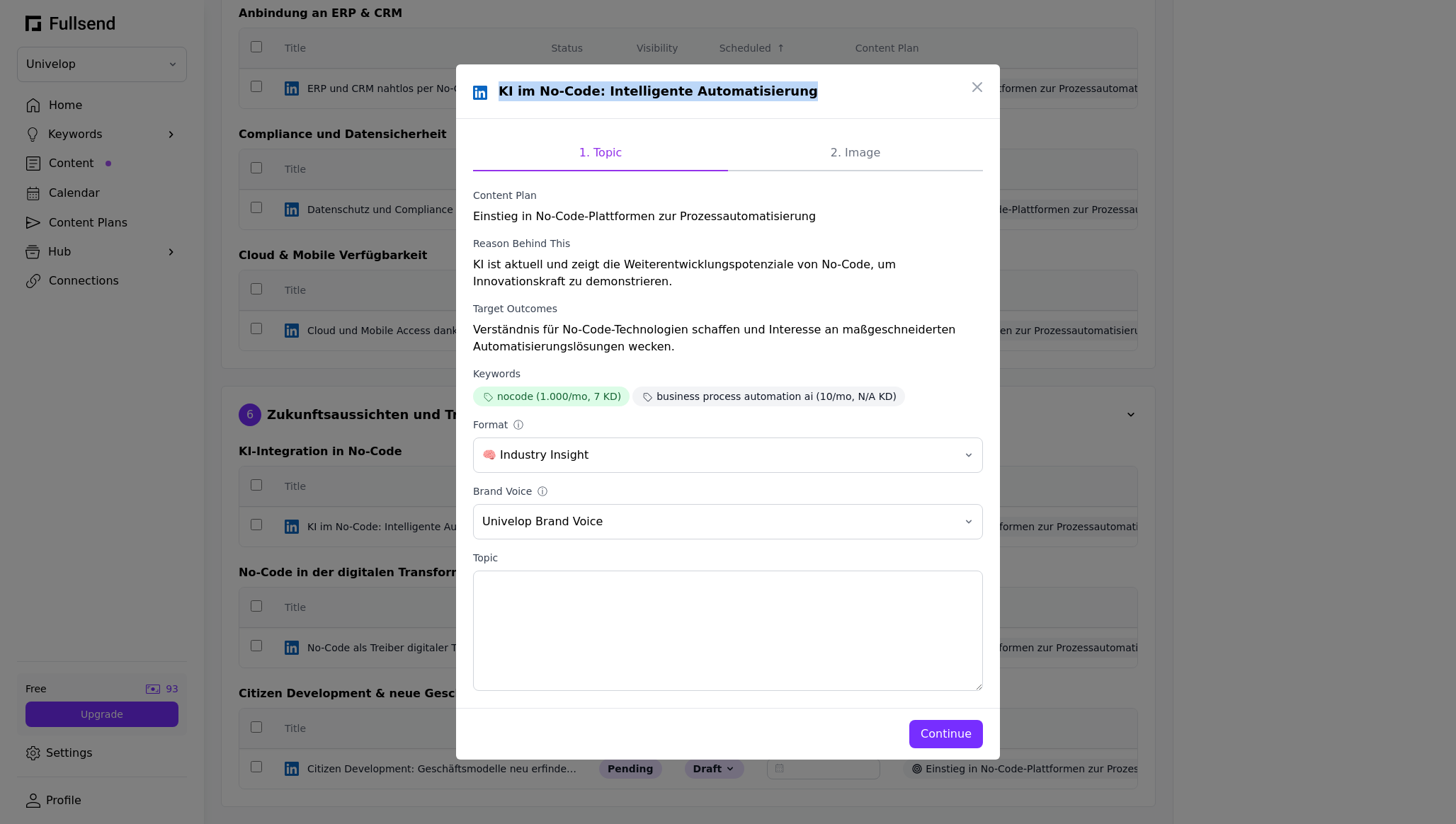
drag, startPoint x: 782, startPoint y: 101, endPoint x: 496, endPoint y: 89, distance: 286.3
click at [496, 89] on div "KI im No-Code: Intelligente Automatisierung" at bounding box center [728, 92] width 544 height 54
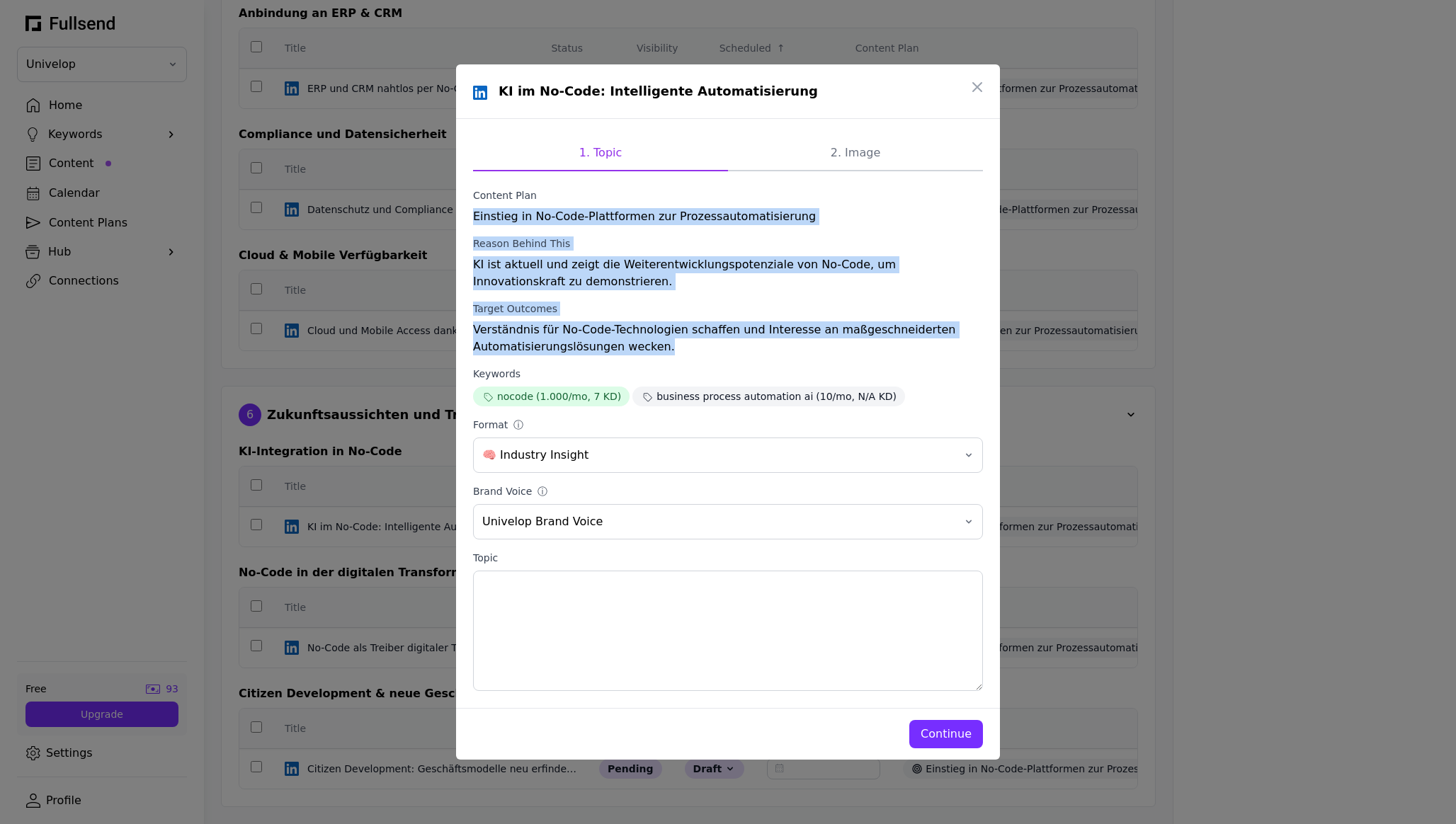
drag, startPoint x: 668, startPoint y: 348, endPoint x: 457, endPoint y: 215, distance: 249.4
click at [457, 215] on div "1. Topic 2. Image Content Plan Einstieg in No-Code-Plattformen zur Prozessautom…" at bounding box center [728, 413] width 544 height 589
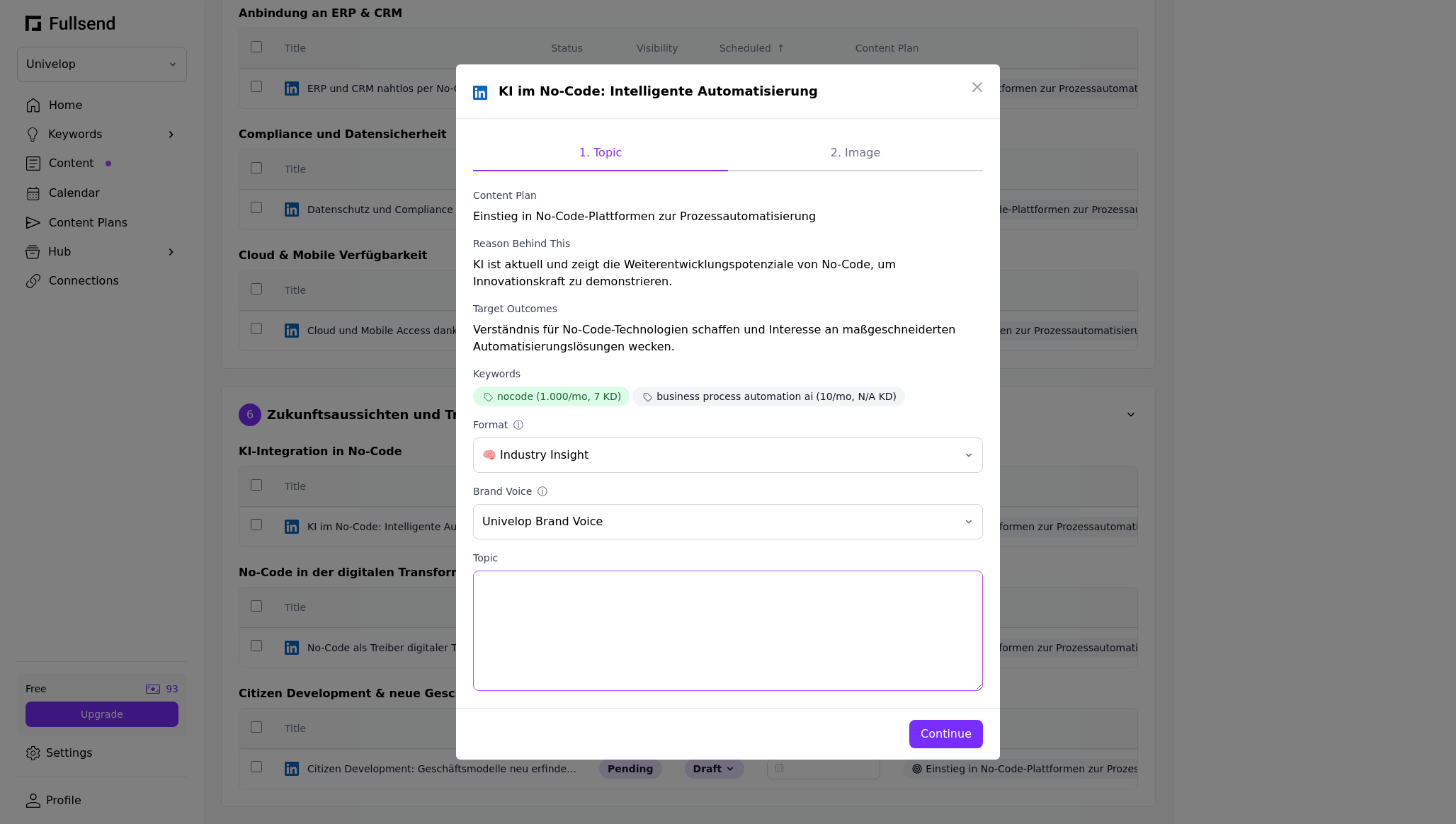
drag, startPoint x: 721, startPoint y: 632, endPoint x: 427, endPoint y: 579, distance: 298.7
click at [427, 579] on div "KI im No-Code: Intelligente Automatisierung 1. Topic 2. Image Content Plan Eins…" at bounding box center [728, 412] width 1456 height 824
click at [727, 240] on label "Reason Behind This" at bounding box center [727, 243] width 510 height 14
click at [727, 84] on button "button" at bounding box center [977, 87] width 29 height 29
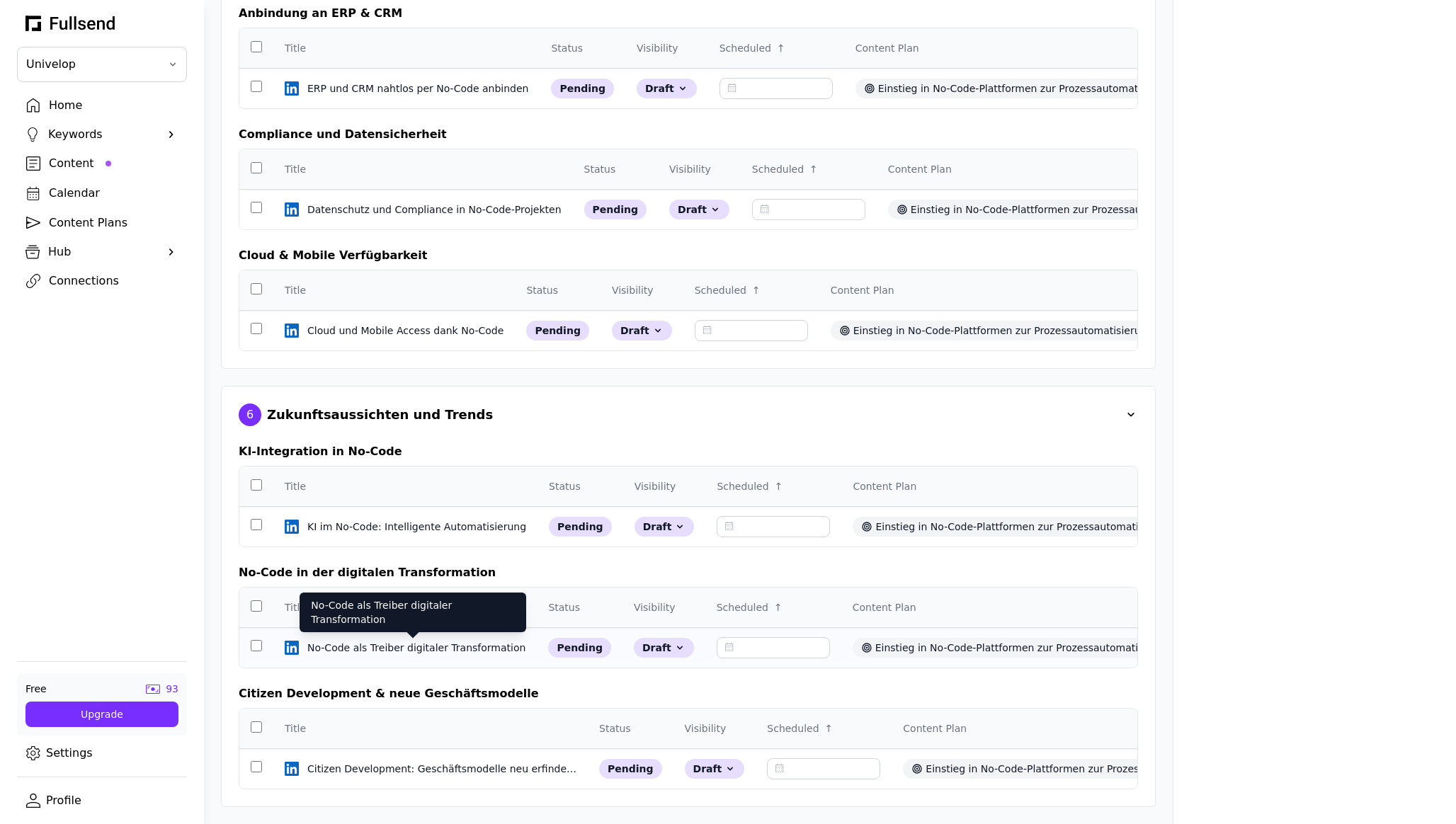
click at [435, 647] on div "No-Code als Treiber digitaler Transformation" at bounding box center [417, 647] width 221 height 14
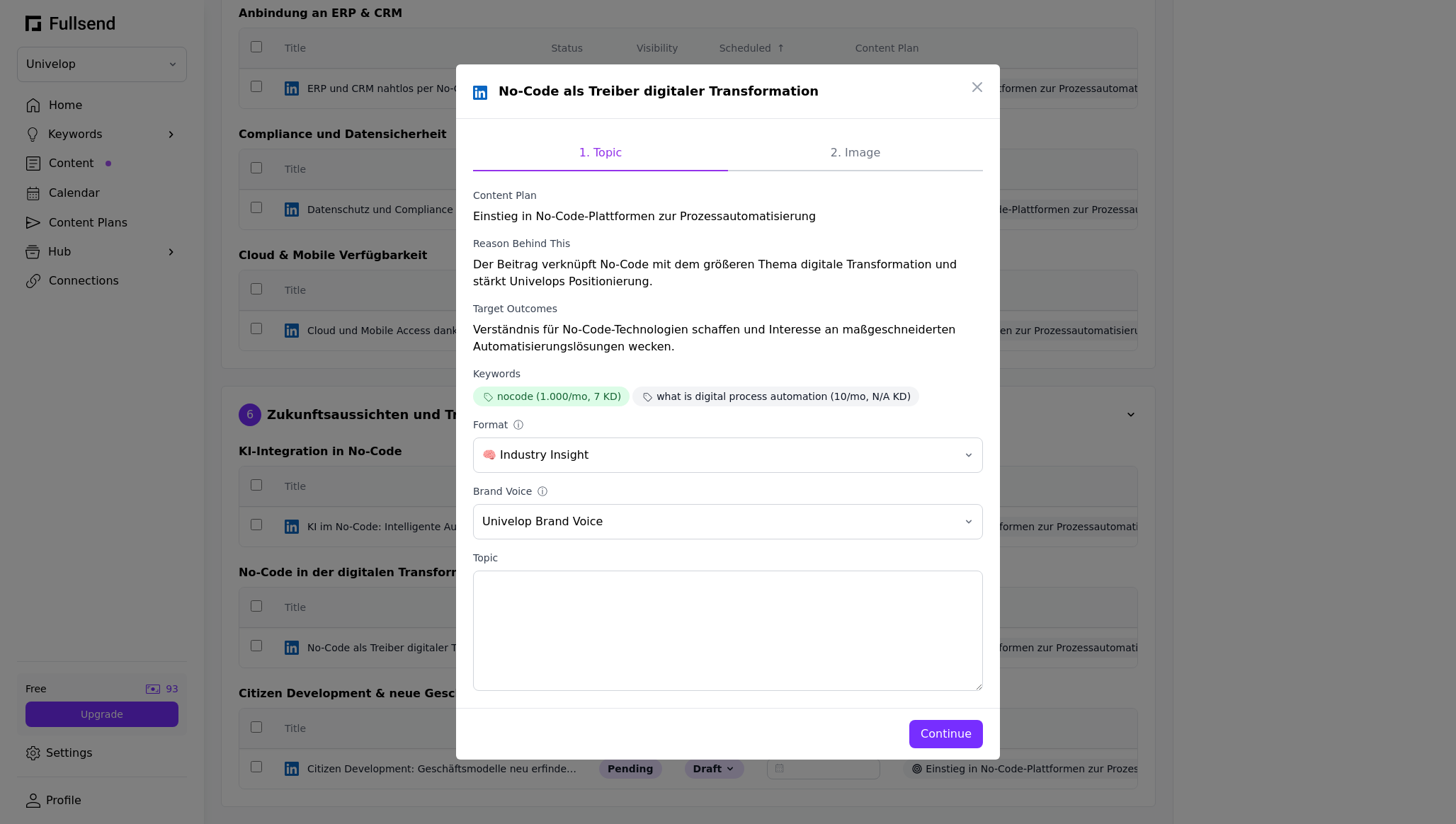
click at [677, 345] on div "Verständnis für No-Code-Technologien schaffen und Interesse an maßgeschneiderte…" at bounding box center [727, 339] width 510 height 34
drag, startPoint x: 773, startPoint y: 96, endPoint x: 500, endPoint y: 90, distance: 273.1
click at [500, 90] on div "No-Code als Treiber digitaler Transformation" at bounding box center [727, 91] width 510 height 20
click at [650, 343] on div "Verständnis für No-Code-Technologien schaffen und Interesse an maßgeschneiderte…" at bounding box center [727, 339] width 510 height 34
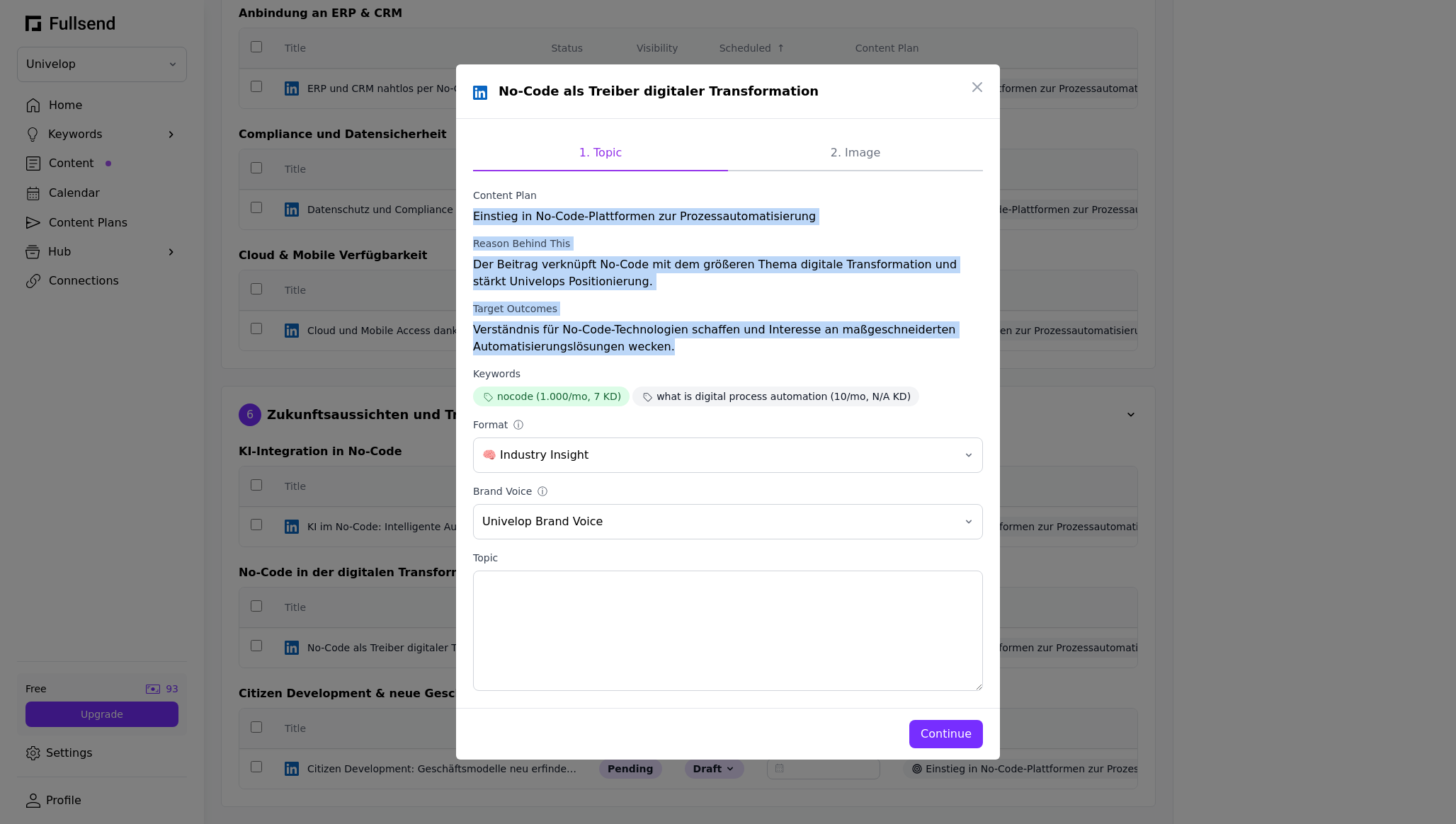
drag, startPoint x: 669, startPoint y: 345, endPoint x: 458, endPoint y: 210, distance: 250.5
click at [458, 210] on div "1. Topic 2. Image Content Plan Einstieg in No-Code-Plattformen zur Prozessautom…" at bounding box center [728, 413] width 544 height 589
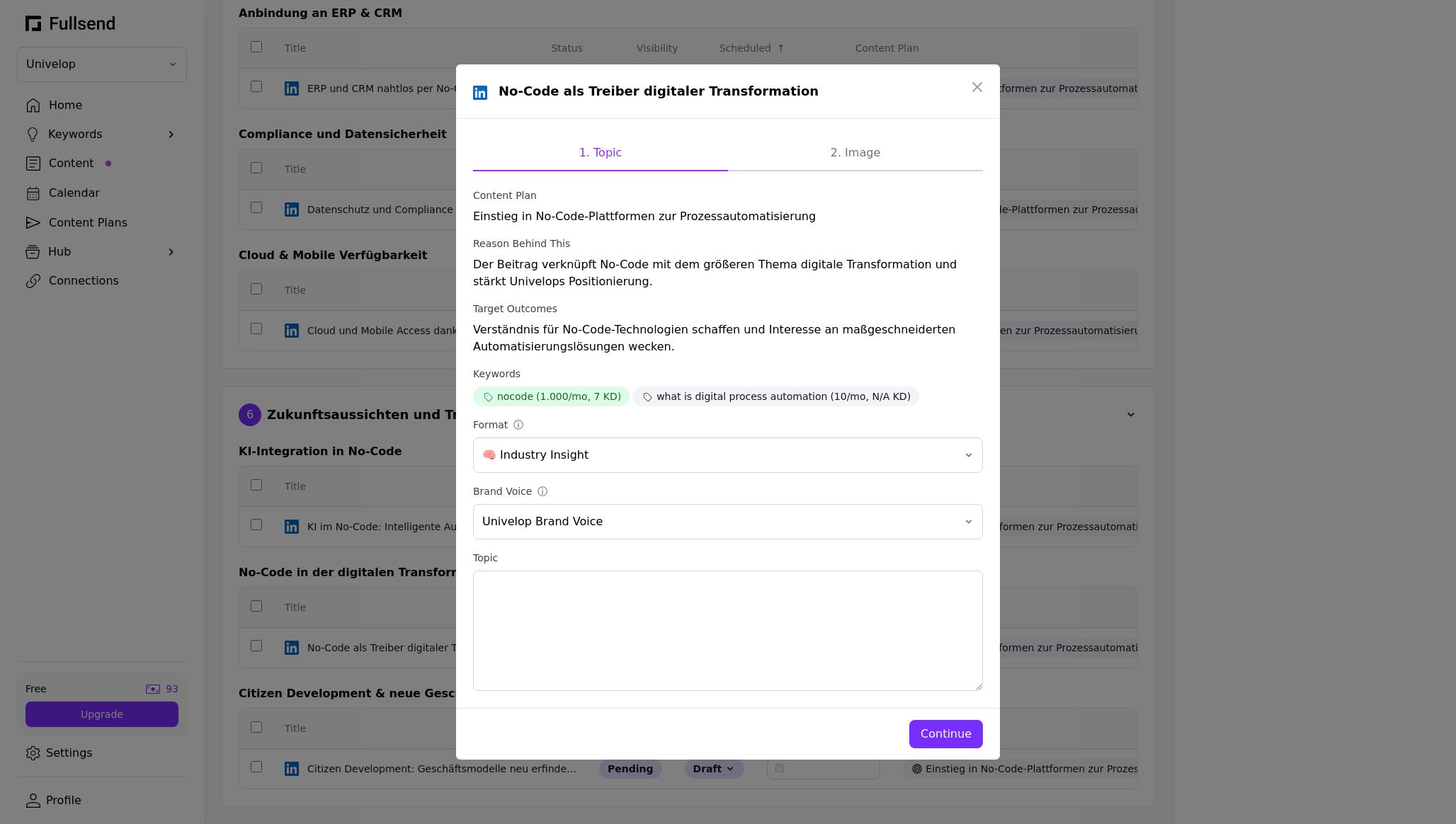
click at [679, 309] on label "Target Outcomes" at bounding box center [727, 308] width 510 height 14
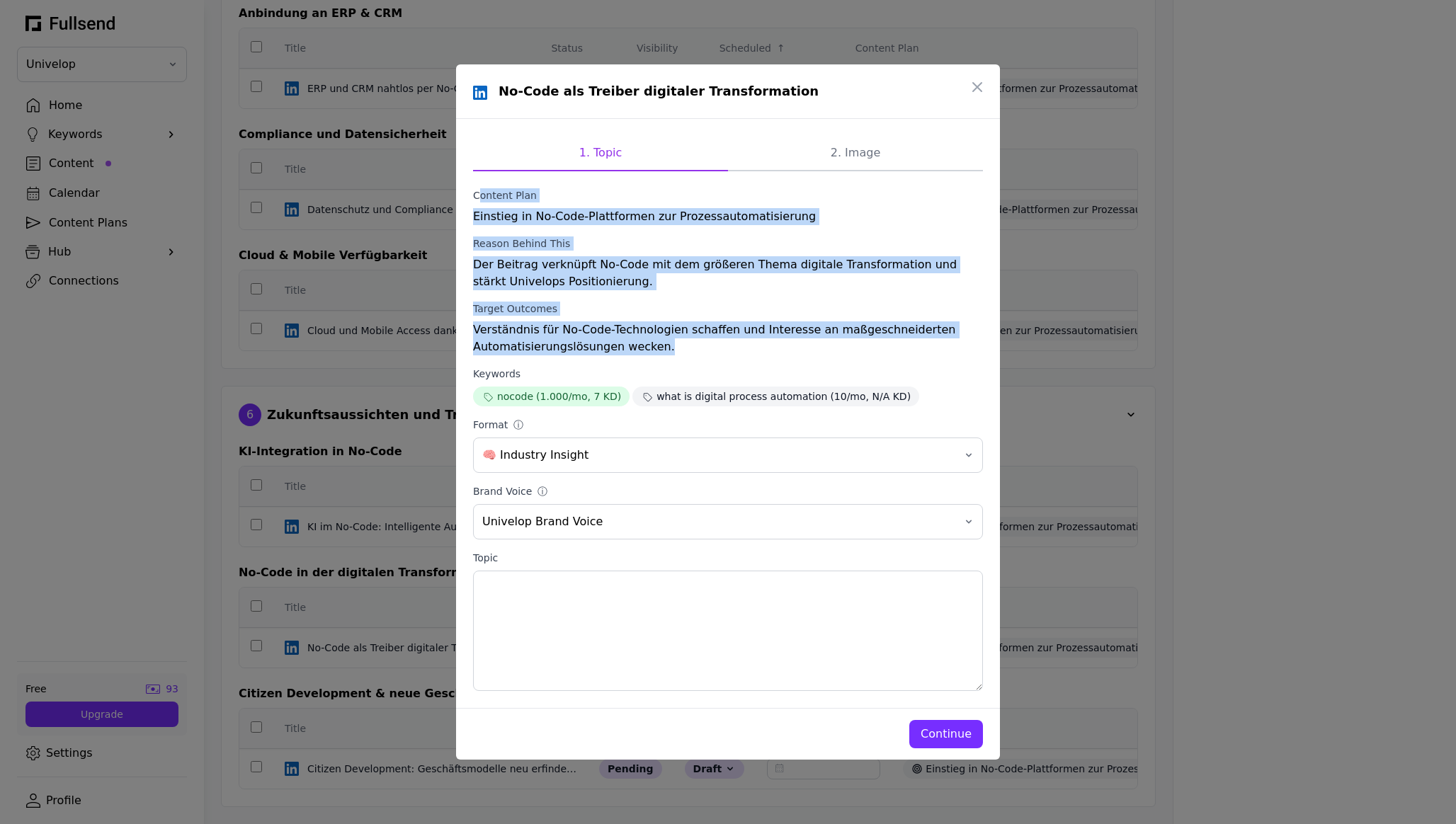
drag, startPoint x: 679, startPoint y: 347, endPoint x: 460, endPoint y: 185, distance: 272.4
click at [460, 185] on div "1. Topic 2. Image Content Plan Einstieg in No-Code-Plattformen zur Prozessautom…" at bounding box center [728, 413] width 544 height 589
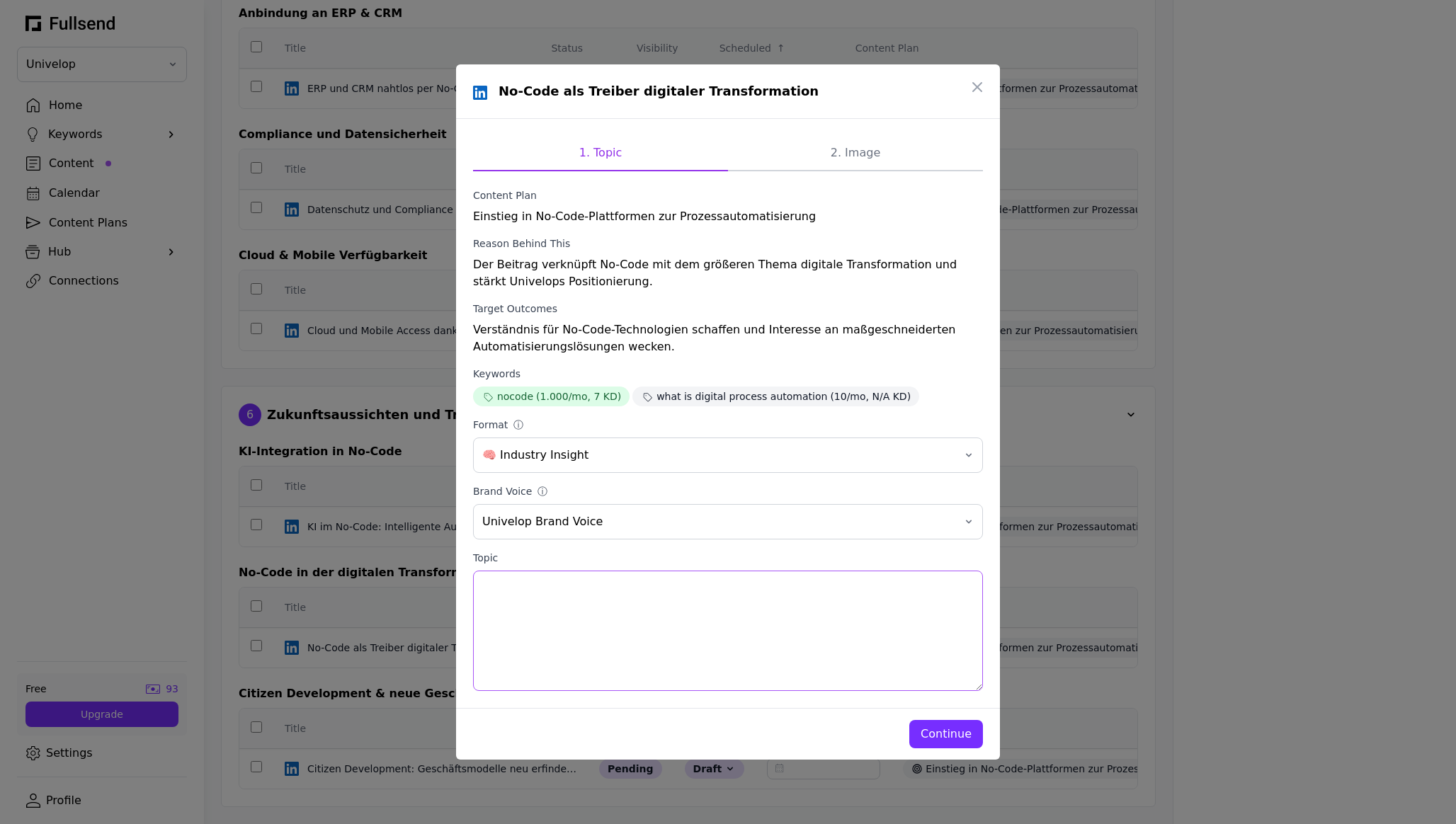
drag, startPoint x: 605, startPoint y: 625, endPoint x: 387, endPoint y: 581, distance: 222.4
click at [387, 581] on div "No-Code als Treiber digitaler Transformation 1. Topic 2. Image Content Plan Ein…" at bounding box center [728, 412] width 1456 height 824
click at [727, 80] on button "button" at bounding box center [977, 87] width 29 height 29
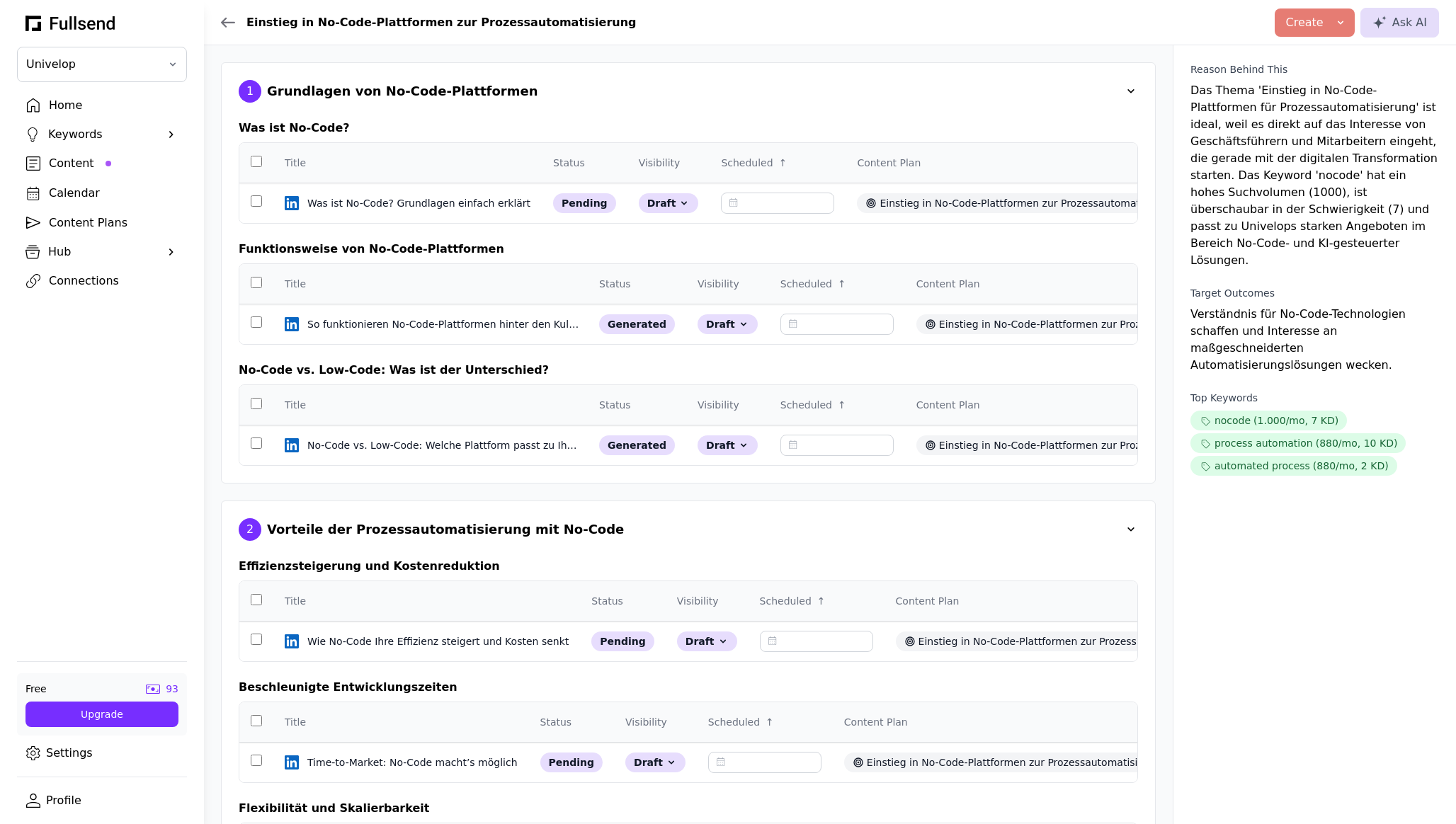
scroll to position [1868, 0]
